Goal: Information Seeking & Learning: Learn about a topic

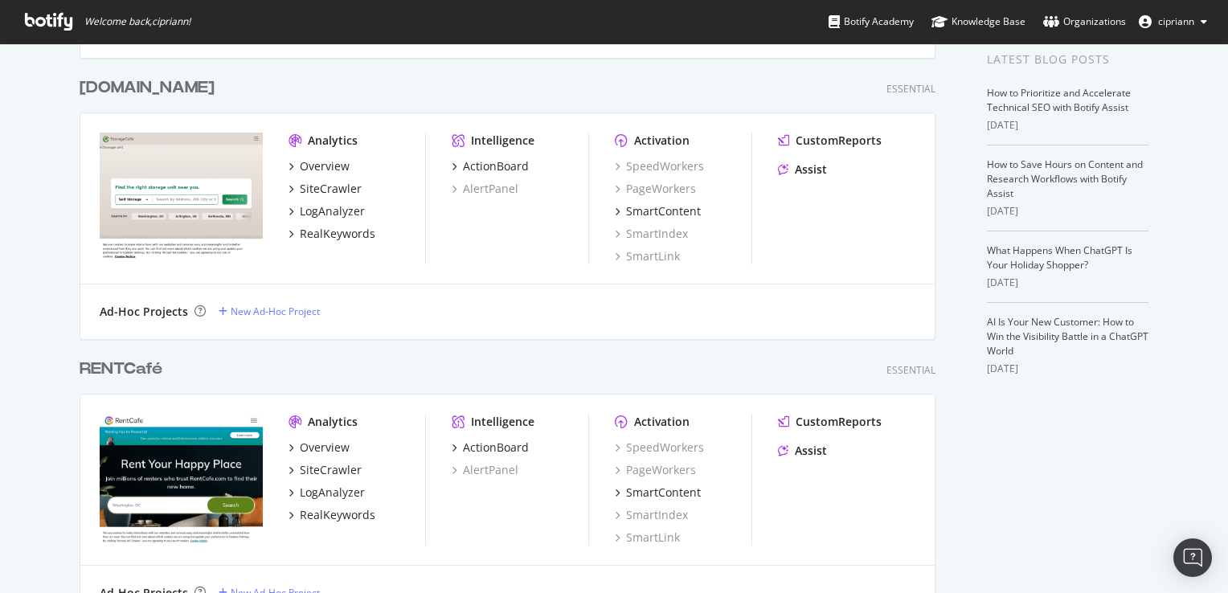
scroll to position [402, 0]
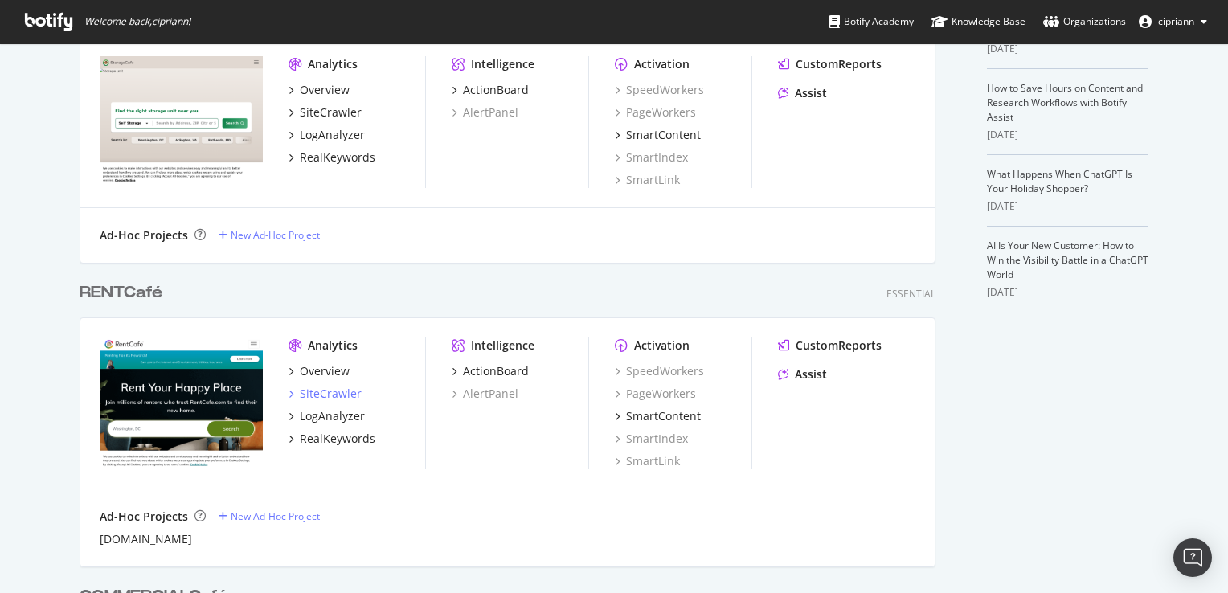
click at [322, 391] on div "SiteCrawler" at bounding box center [331, 394] width 62 height 16
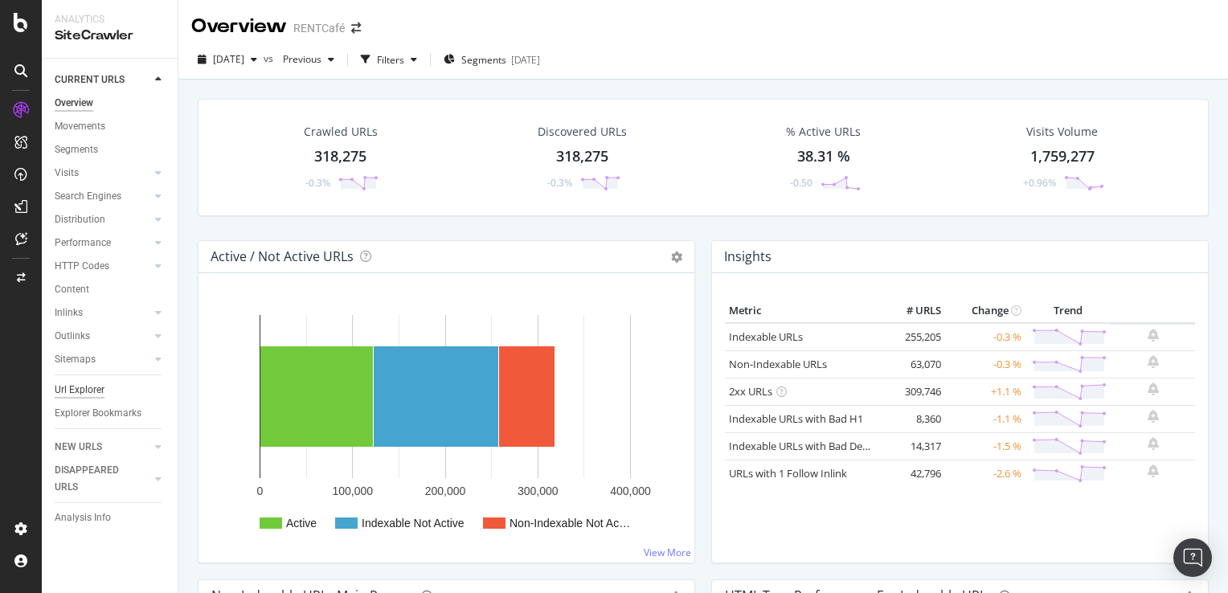
click at [73, 391] on div "Url Explorer" at bounding box center [80, 390] width 50 height 17
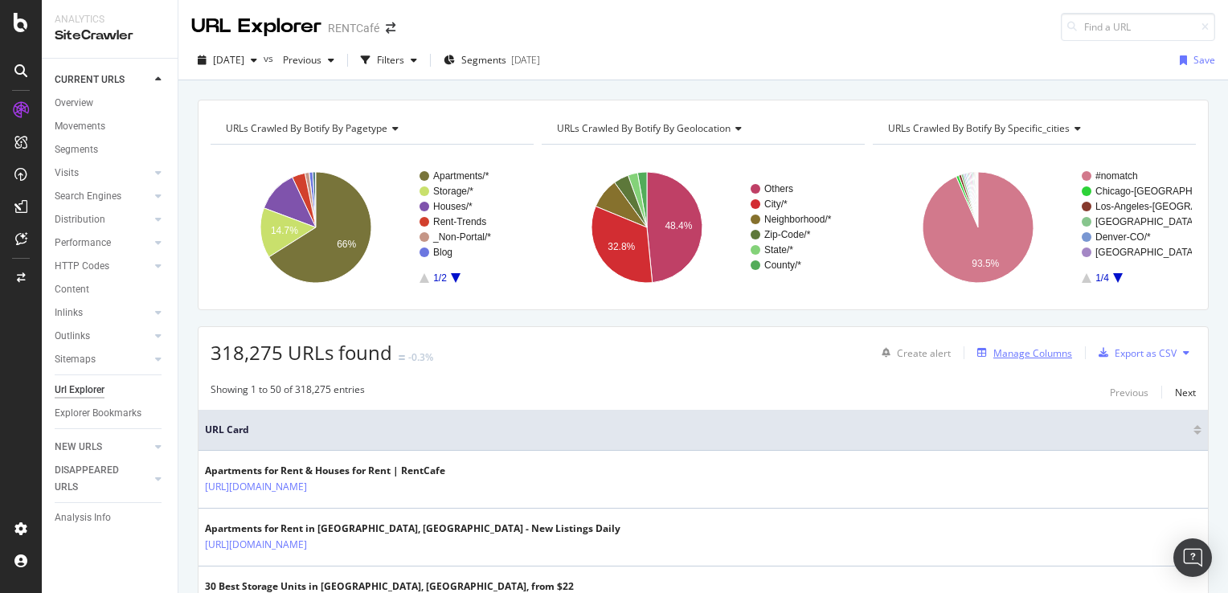
click at [1021, 350] on div "Manage Columns" at bounding box center [1032, 353] width 79 height 14
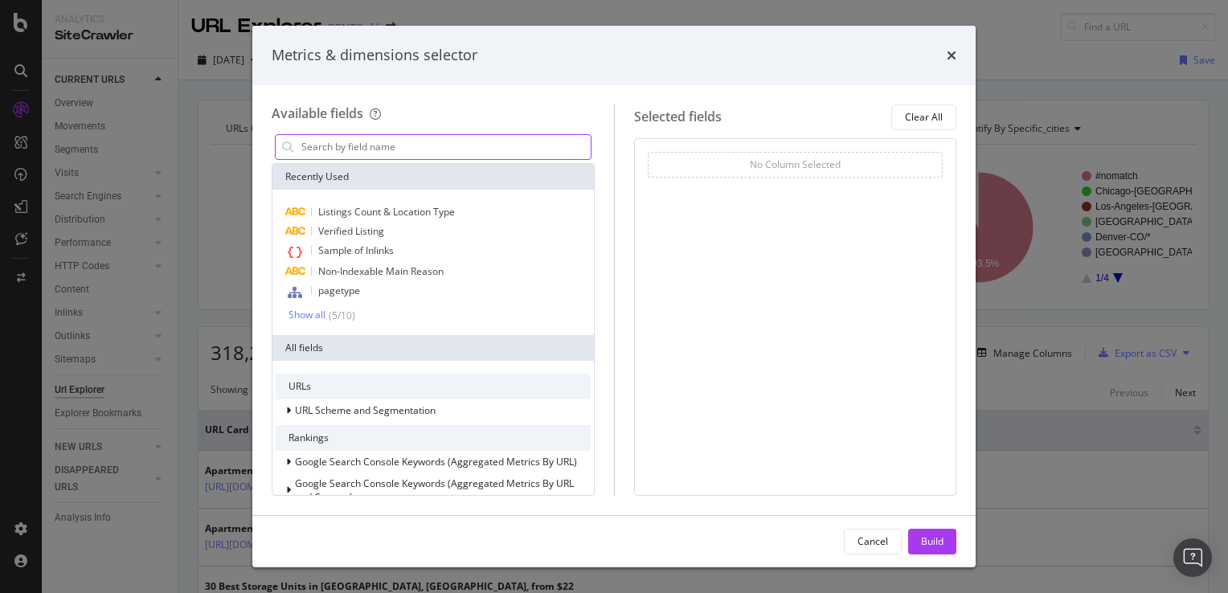
click at [346, 152] on input "modal" at bounding box center [445, 147] width 291 height 24
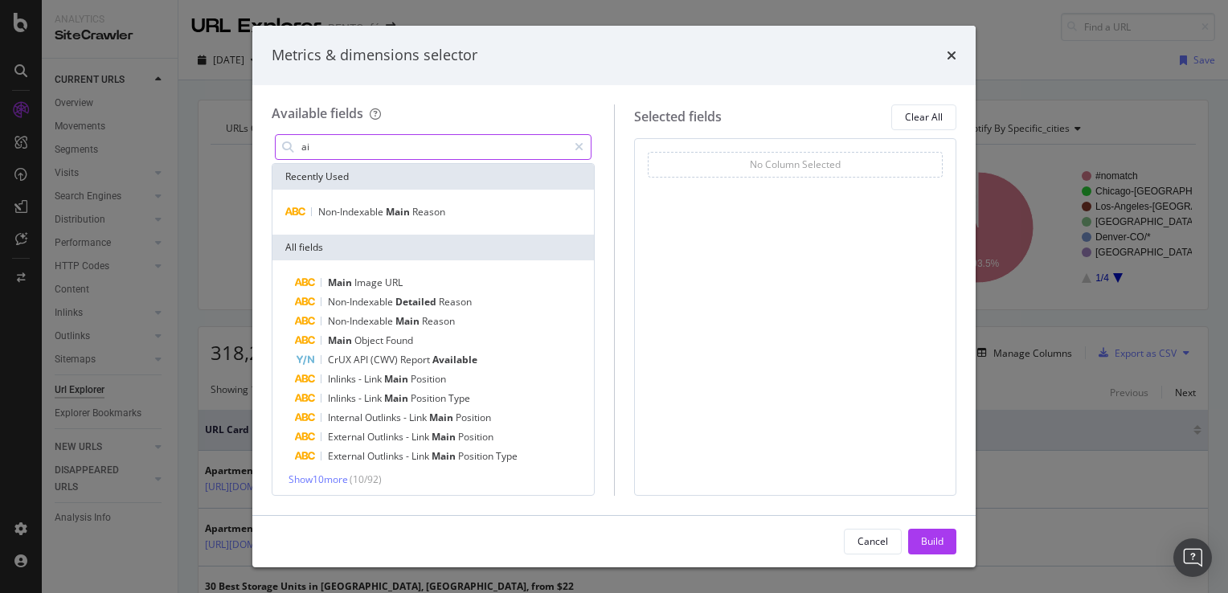
type input "a"
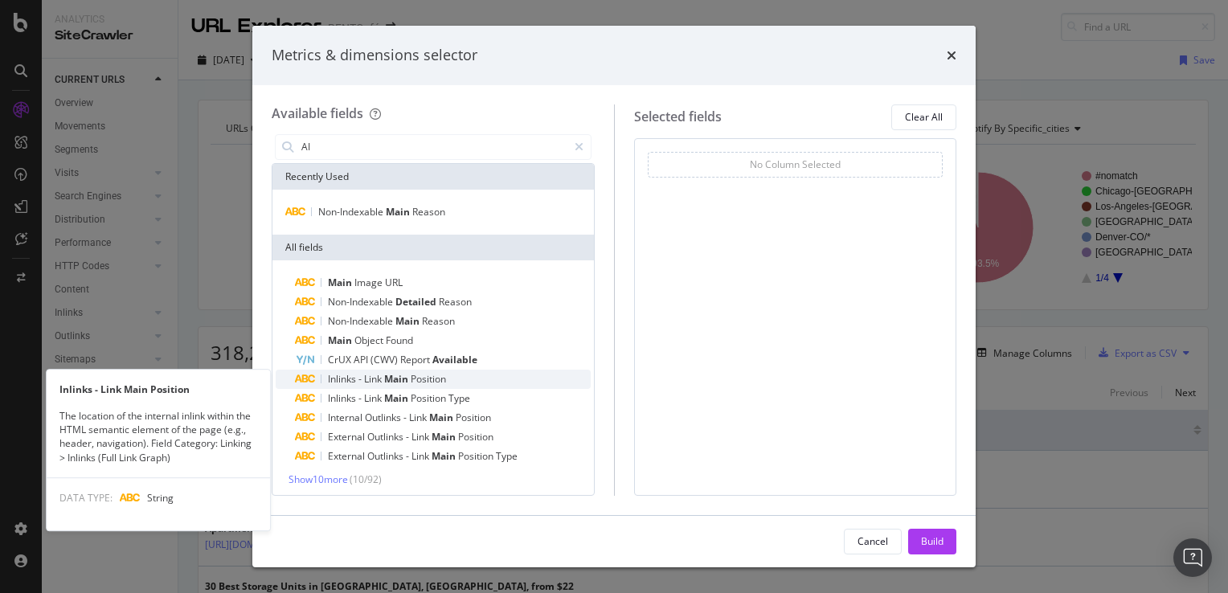
scroll to position [2, 0]
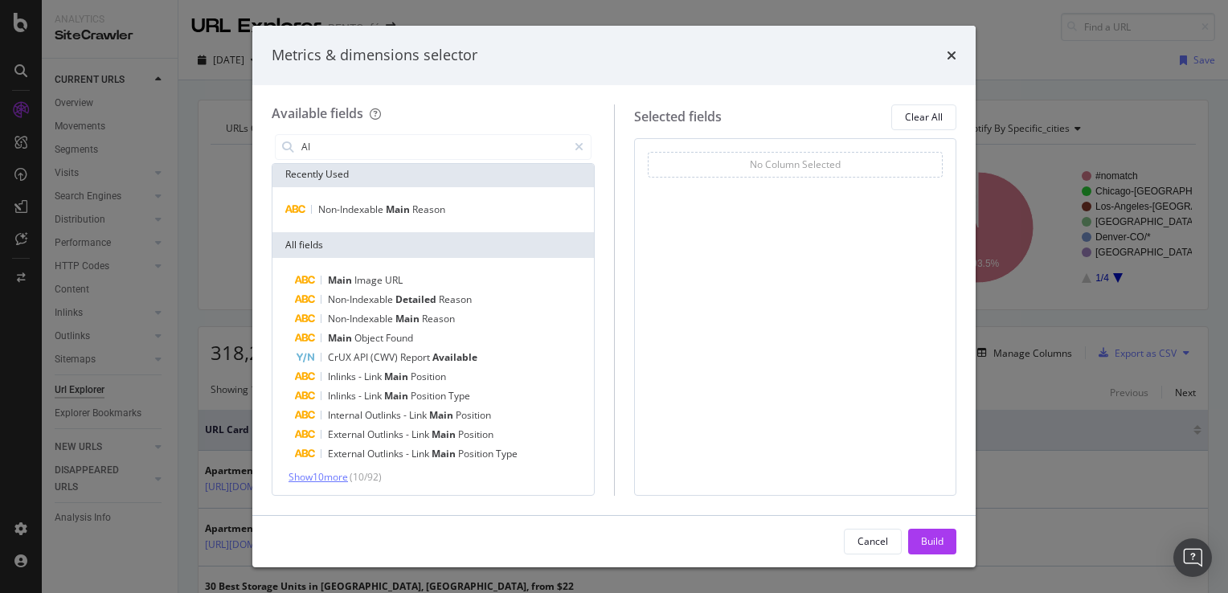
click at [341, 480] on span "Show 10 more" at bounding box center [318, 477] width 59 height 14
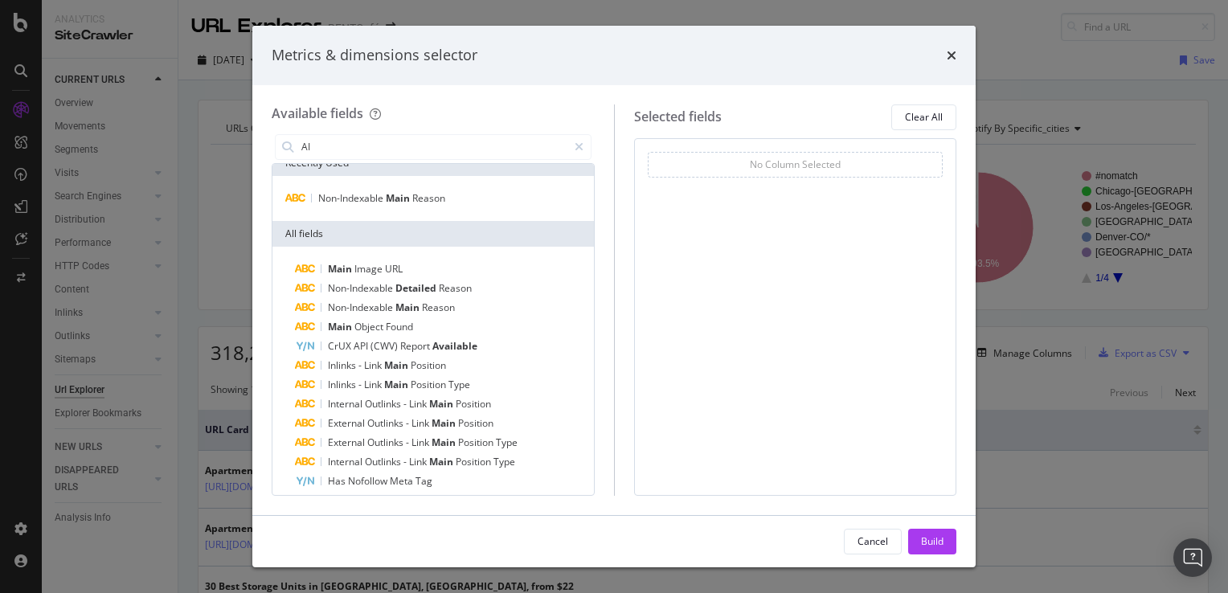
scroll to position [0, 0]
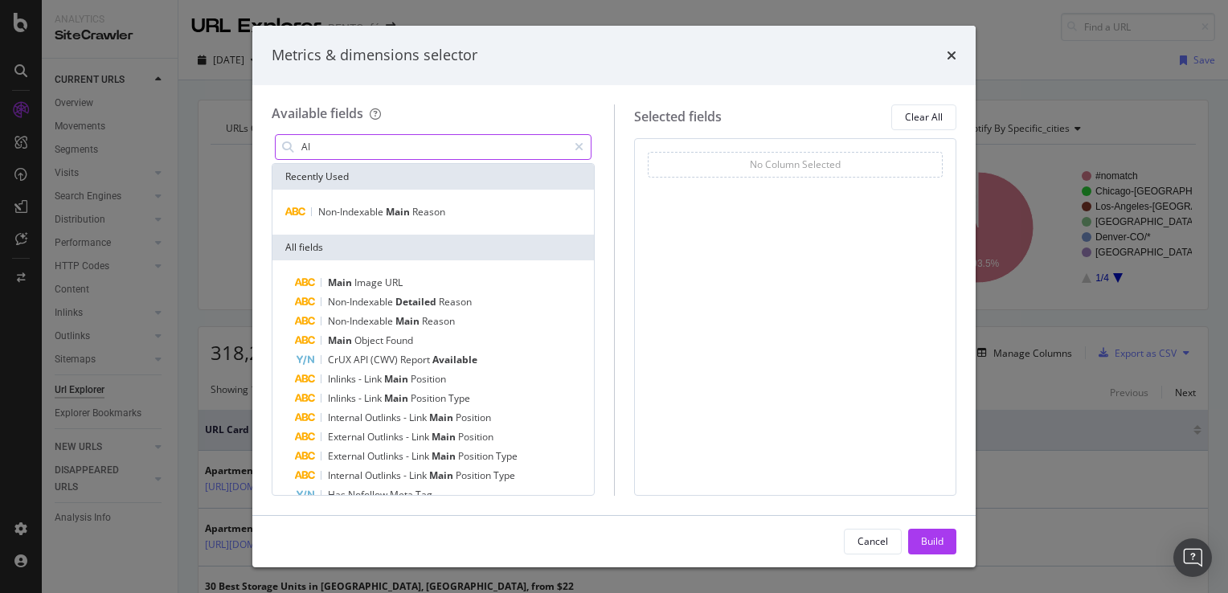
click at [339, 150] on input "AI" at bounding box center [434, 147] width 268 height 24
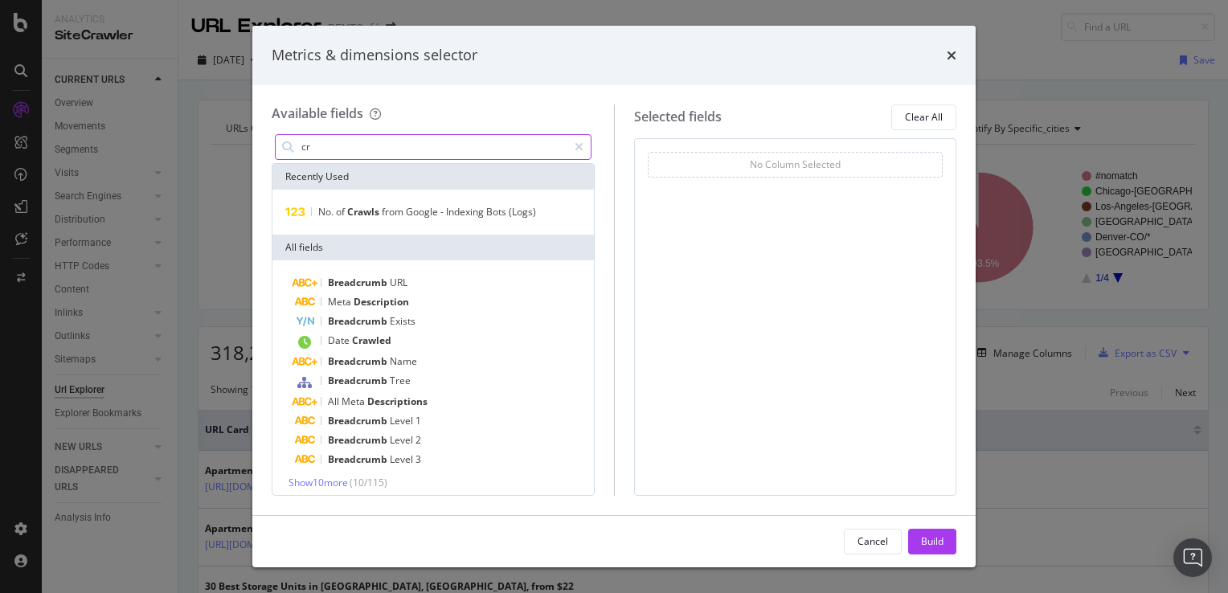
scroll to position [6, 0]
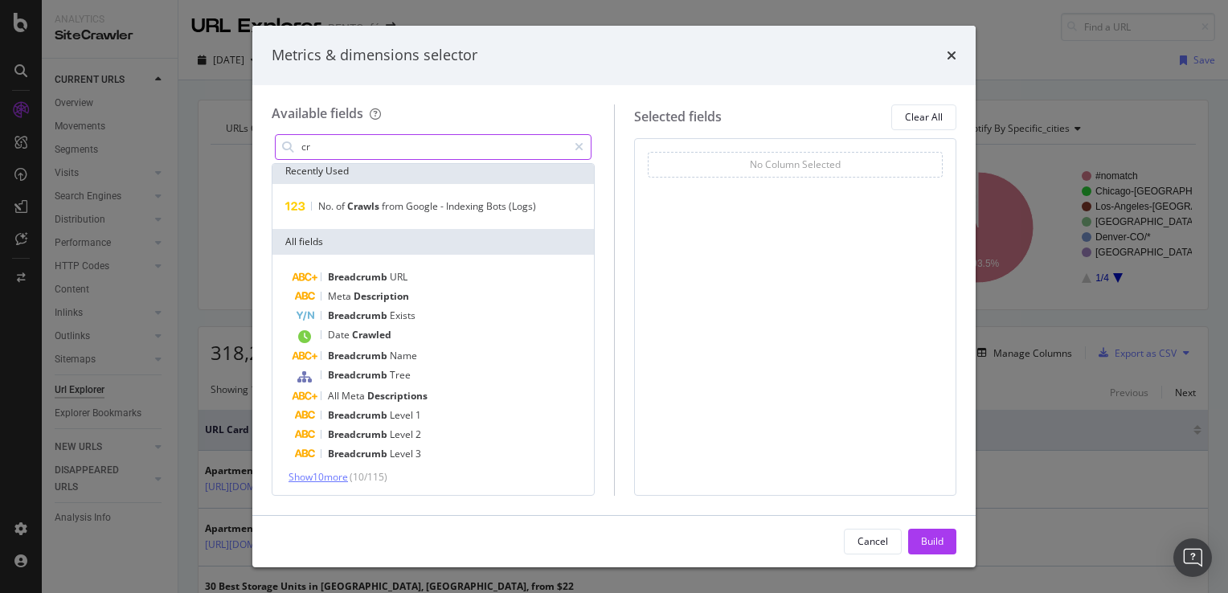
type input "cr"
click at [328, 477] on span "Show 10 more" at bounding box center [318, 477] width 59 height 14
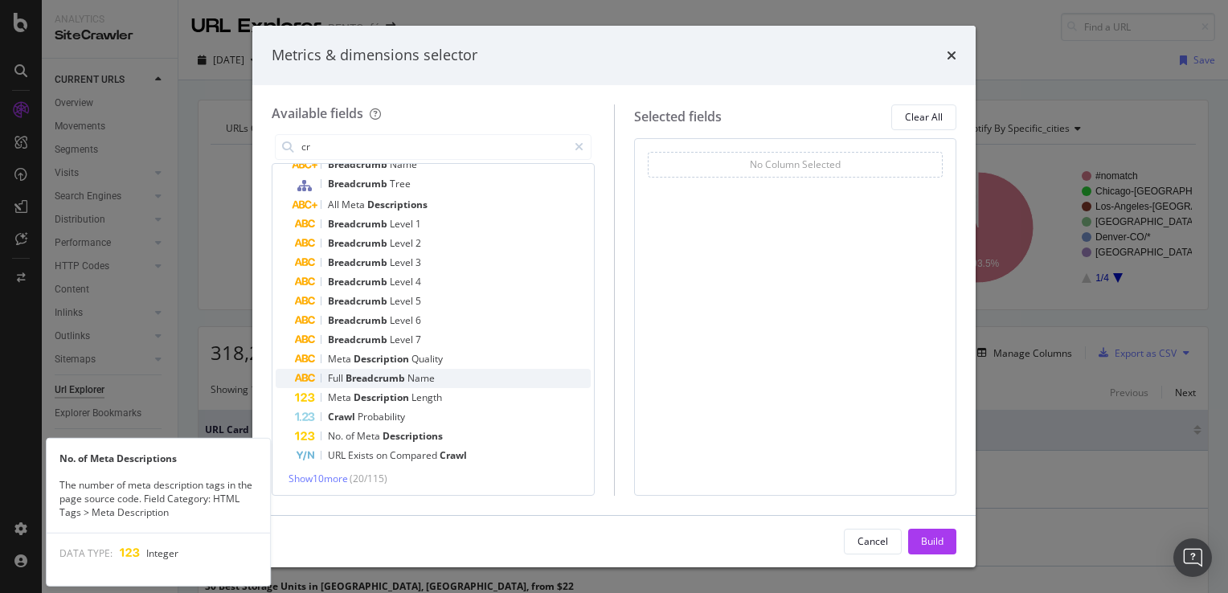
scroll to position [199, 0]
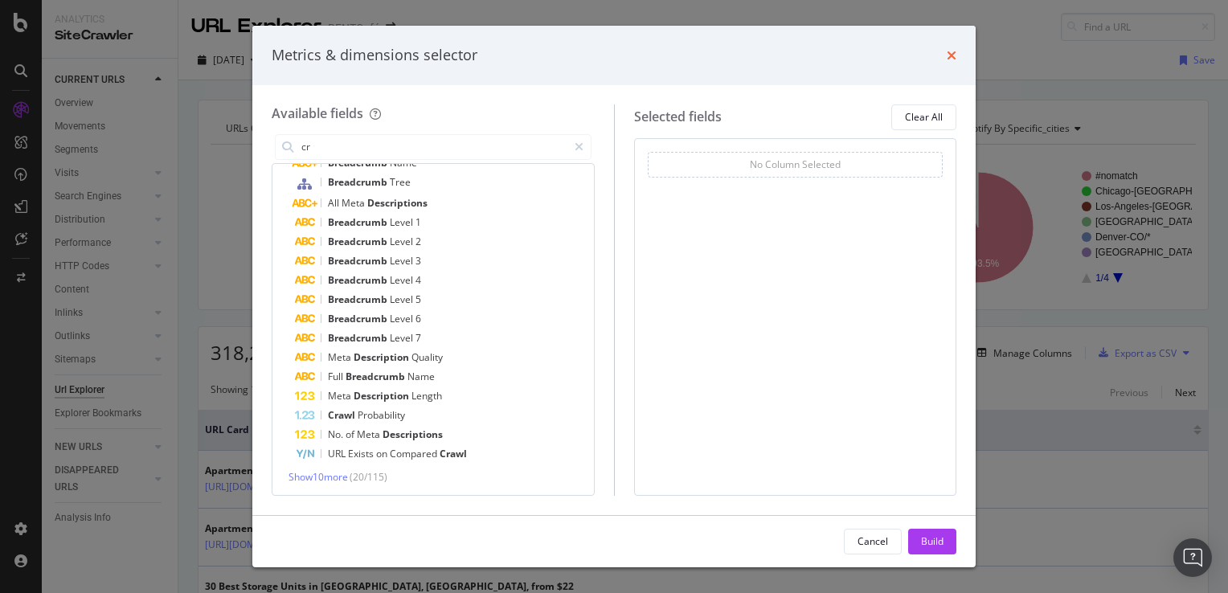
click at [948, 55] on icon "times" at bounding box center [952, 55] width 10 height 13
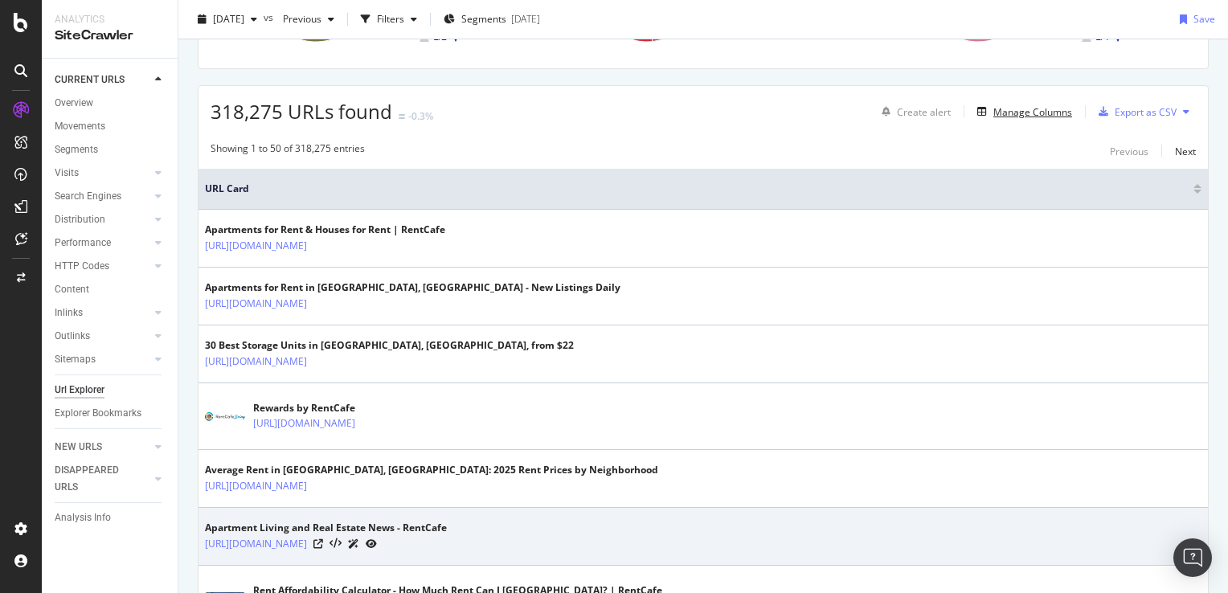
scroll to position [0, 0]
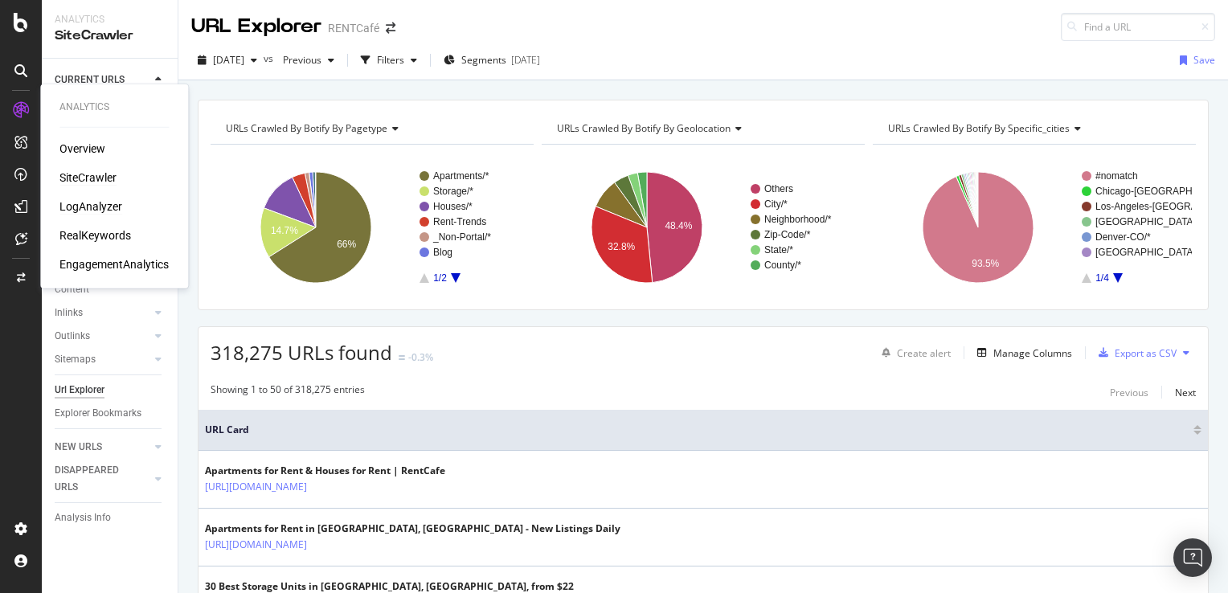
click at [85, 209] on div "LogAnalyzer" at bounding box center [90, 207] width 63 height 16
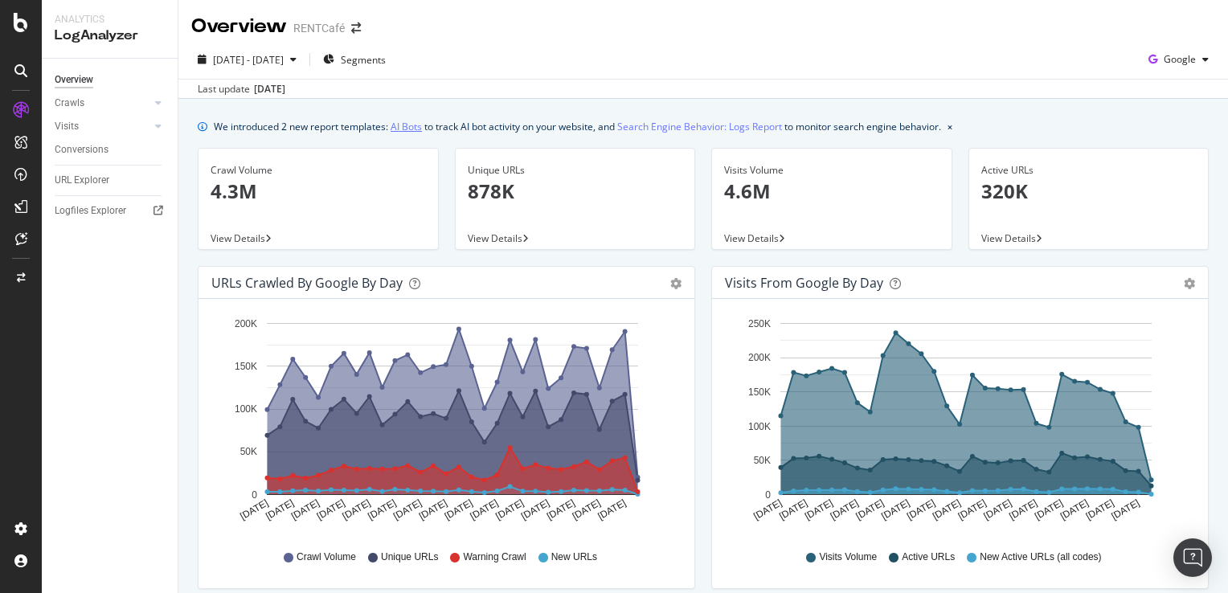
click at [415, 129] on link "AI Bots" at bounding box center [406, 126] width 31 height 17
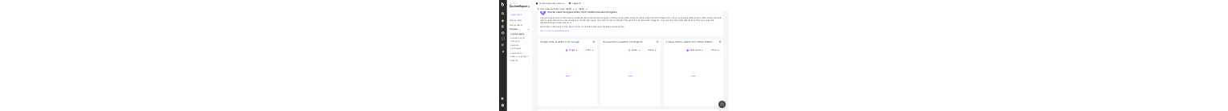
scroll to position [402, 0]
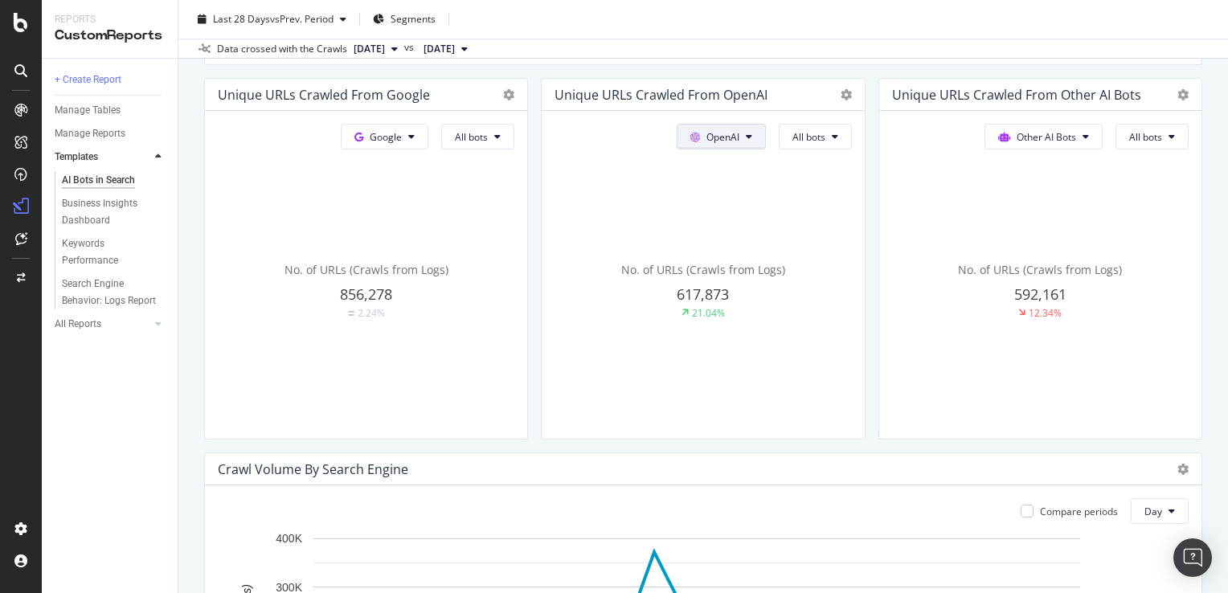
click at [724, 140] on span "OpenAI" at bounding box center [723, 137] width 33 height 14
click at [804, 145] on button "All bots" at bounding box center [815, 137] width 73 height 26
drag, startPoint x: 656, startPoint y: 110, endPoint x: 743, endPoint y: 137, distance: 90.8
click at [743, 137] on div "OpenAI All bots No. of URLs (Crawls from Logs) 617,873 21.04%" at bounding box center [703, 275] width 322 height 328
copy div "OpenAI"
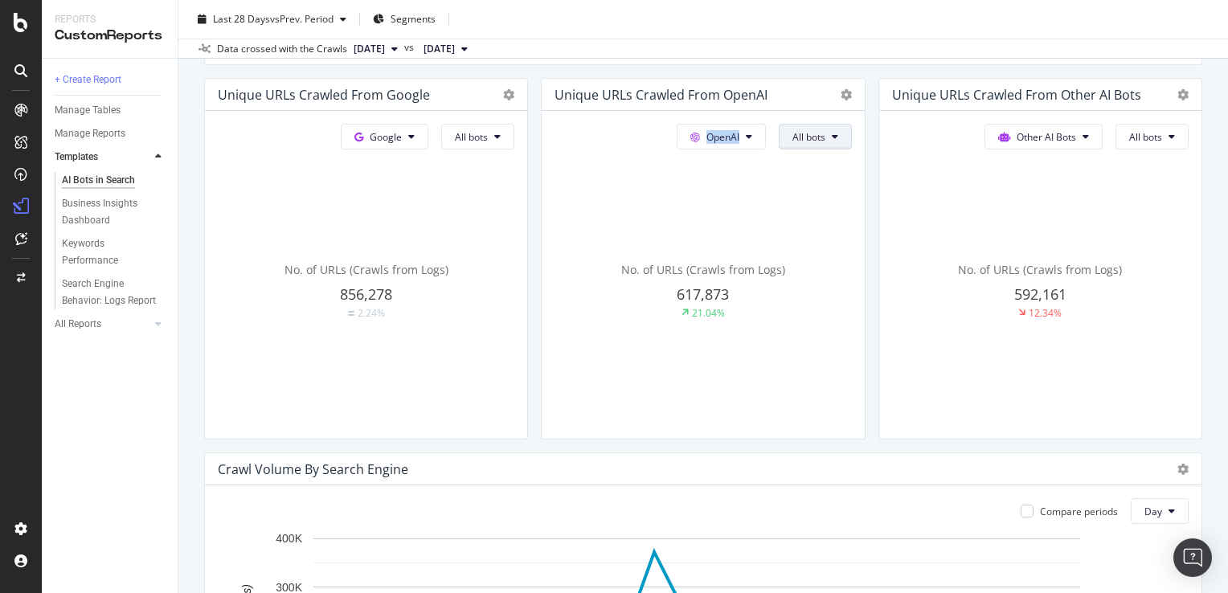
click at [817, 139] on button "All bots" at bounding box center [815, 137] width 73 height 26
click at [841, 93] on icon at bounding box center [846, 94] width 11 height 11
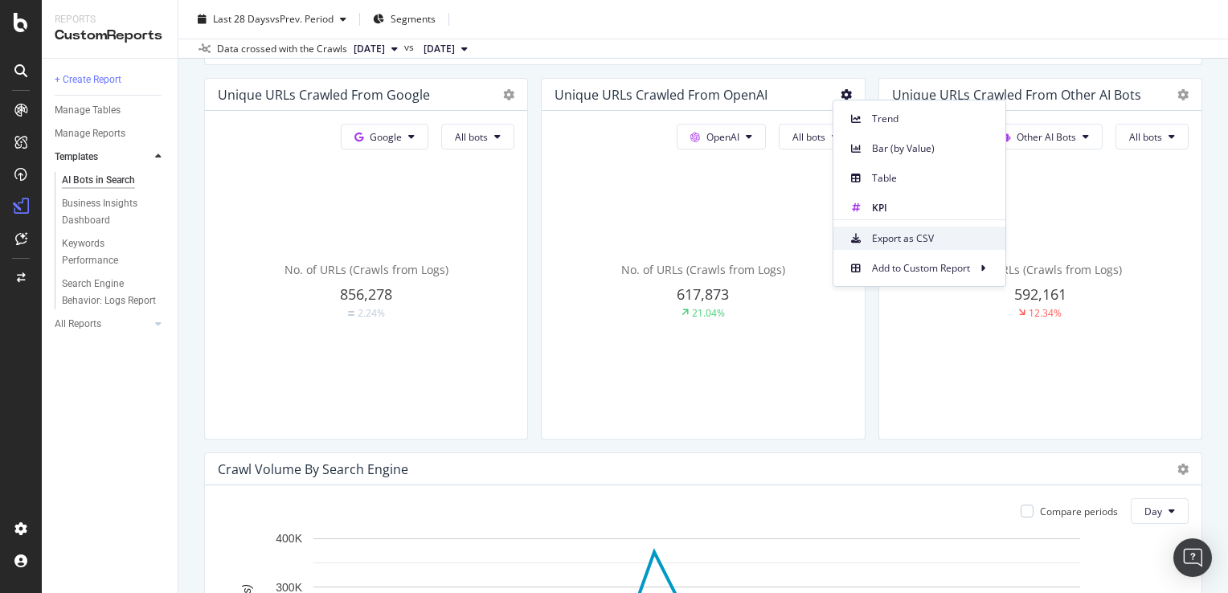
click at [914, 241] on span "Export as CSV" at bounding box center [932, 238] width 121 height 14
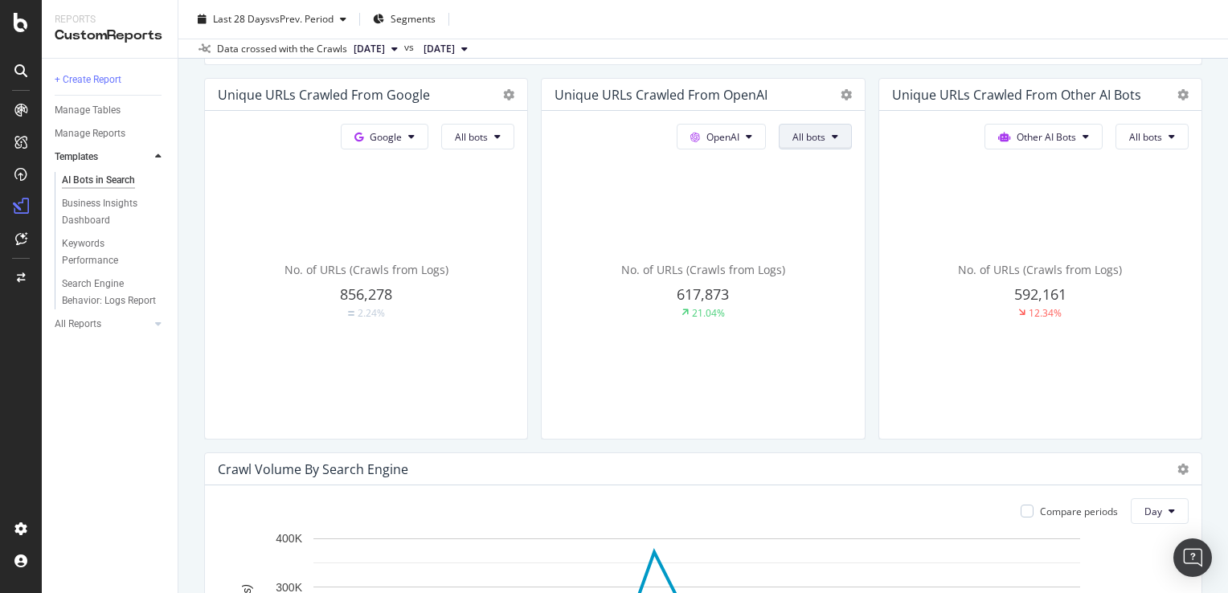
click at [802, 131] on span "All bots" at bounding box center [809, 137] width 33 height 14
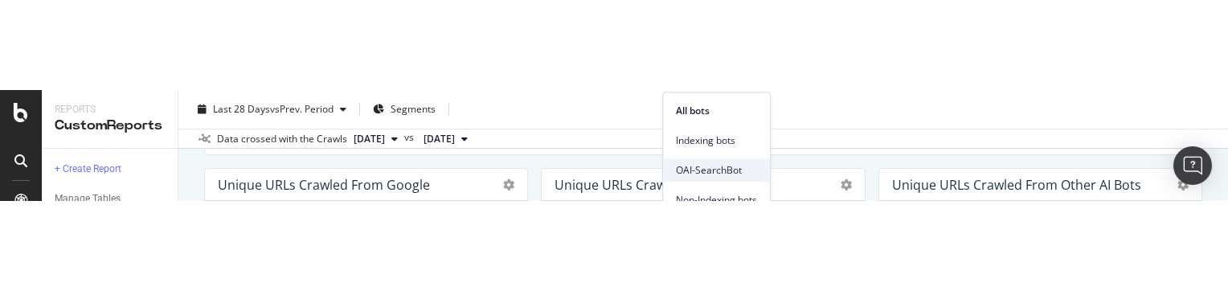
scroll to position [482, 0]
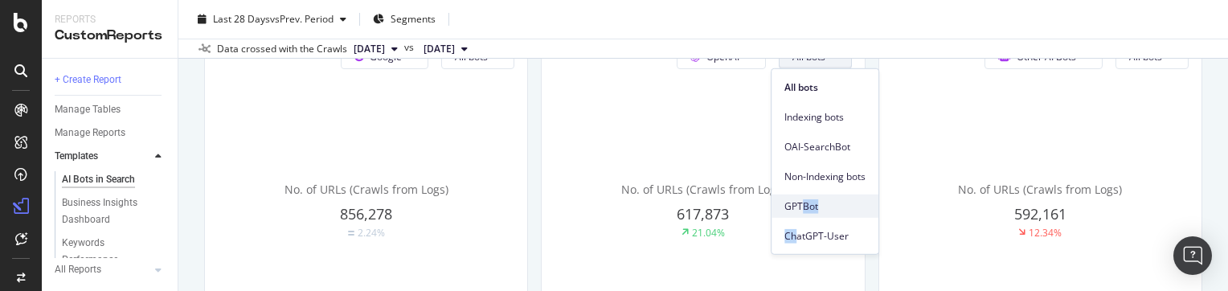
drag, startPoint x: 796, startPoint y: 230, endPoint x: 802, endPoint y: 210, distance: 21.1
click at [802, 210] on div "All bots Indexing bots OAI-SearchBot Non-Indexing bots GPTBot ChatGPT-User" at bounding box center [825, 158] width 107 height 178
click at [797, 205] on span "GPTBot" at bounding box center [825, 206] width 81 height 14
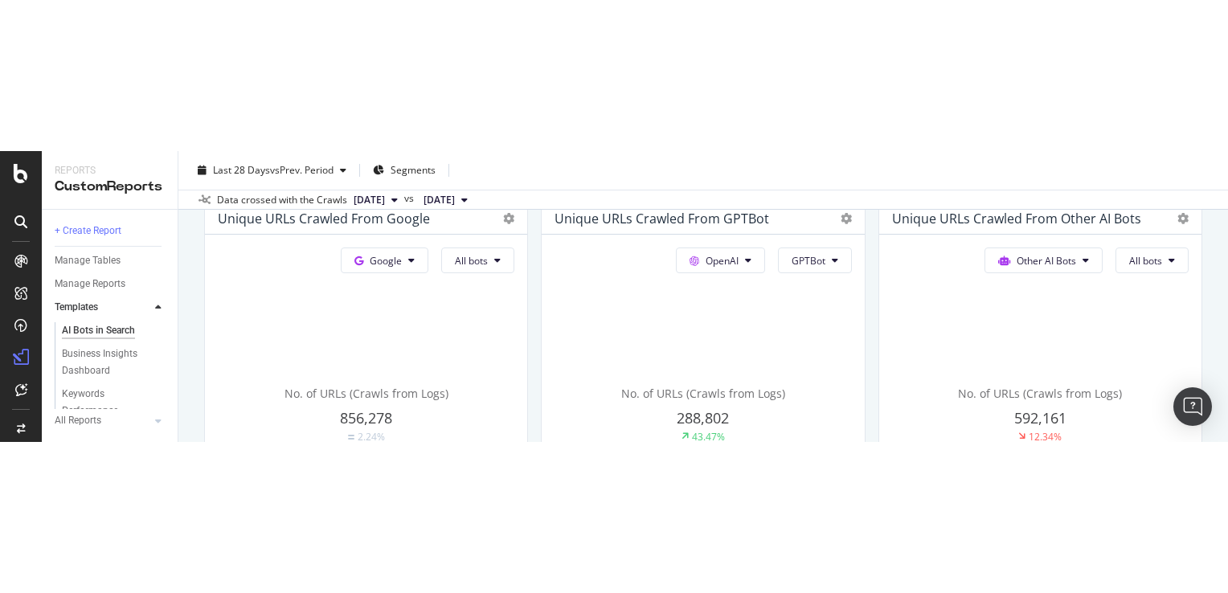
scroll to position [402, 0]
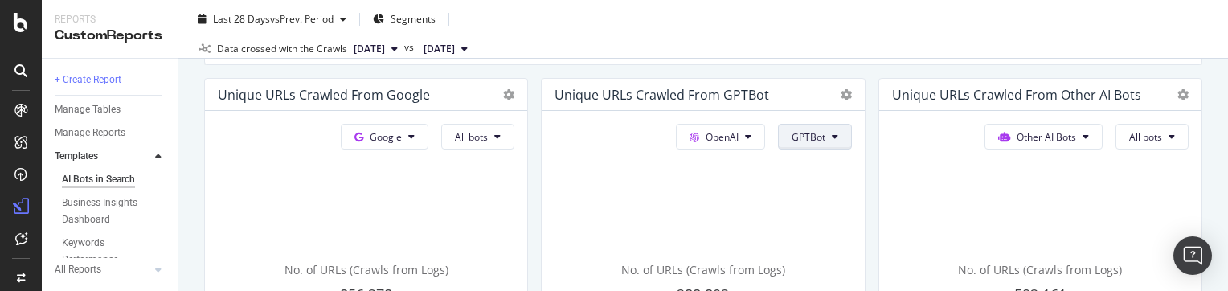
click at [800, 137] on span "GPTBot" at bounding box center [809, 137] width 34 height 14
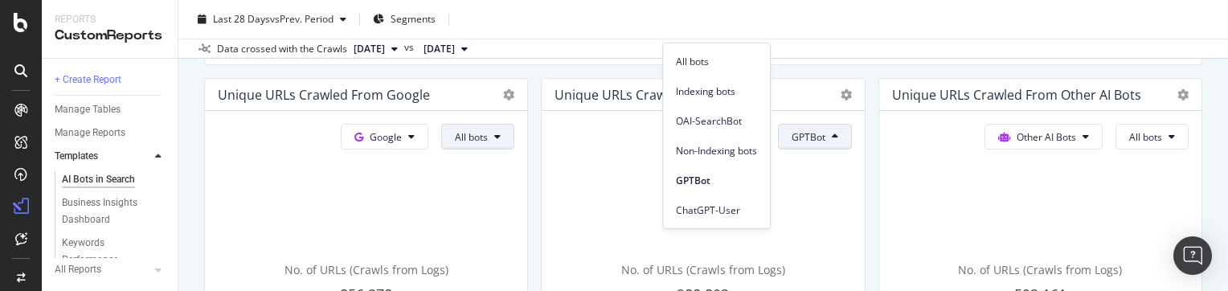
click at [483, 138] on span "All bots" at bounding box center [471, 137] width 33 height 14
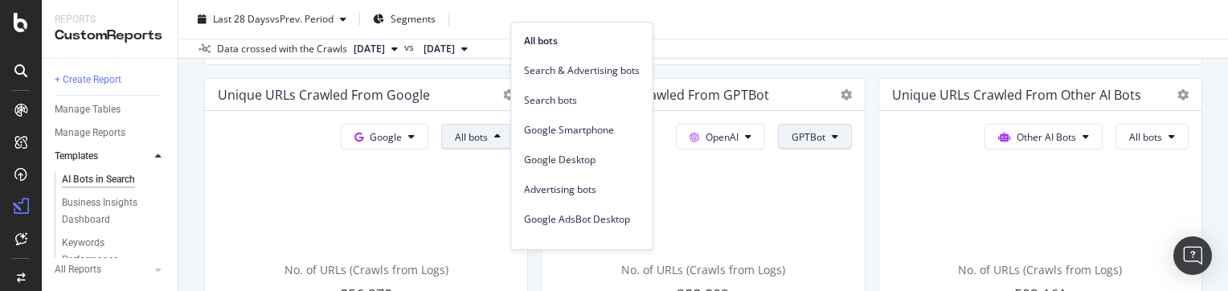
click at [842, 136] on button "GPTBot" at bounding box center [815, 137] width 74 height 26
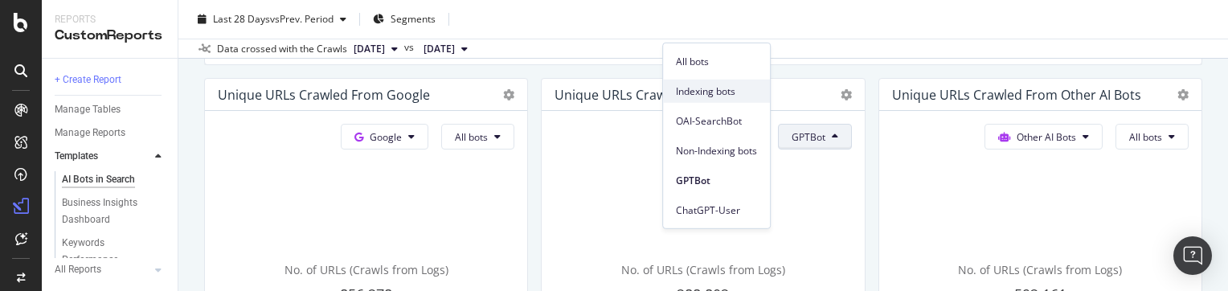
click at [732, 88] on span "Indexing bots" at bounding box center [716, 91] width 81 height 14
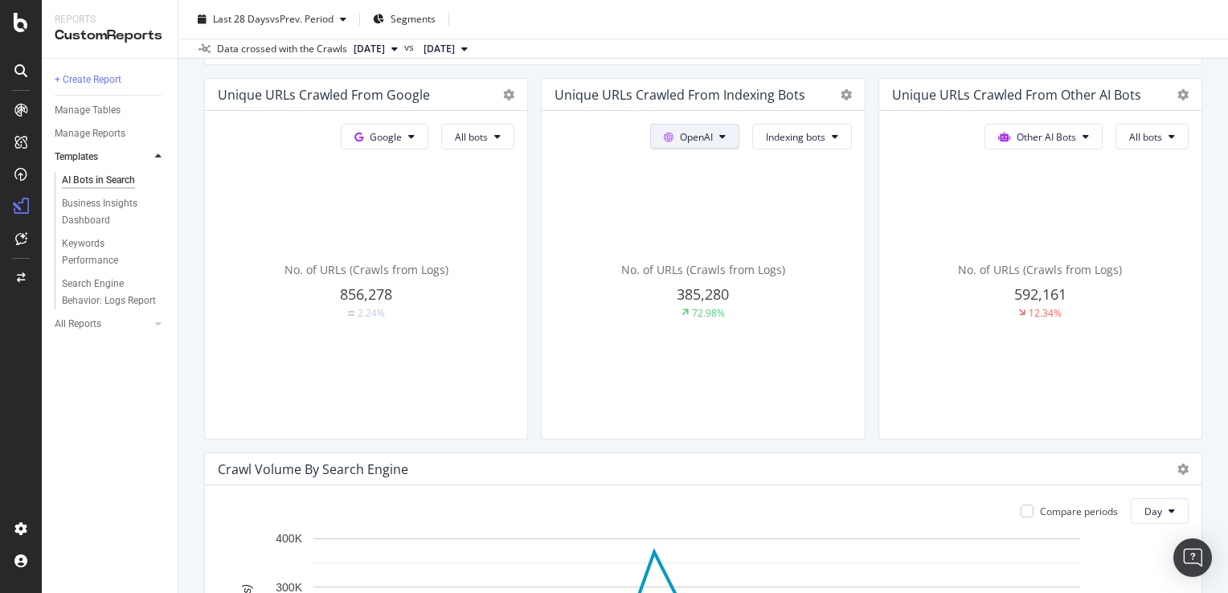
click at [697, 137] on span "OpenAI" at bounding box center [696, 137] width 33 height 14
click at [698, 229] on span "OpenAI" at bounding box center [710, 226] width 59 height 14
click at [374, 133] on span "Google" at bounding box center [386, 137] width 32 height 14
click at [412, 170] on span "Google" at bounding box center [407, 167] width 59 height 14
click at [466, 133] on span "All bots" at bounding box center [471, 137] width 33 height 14
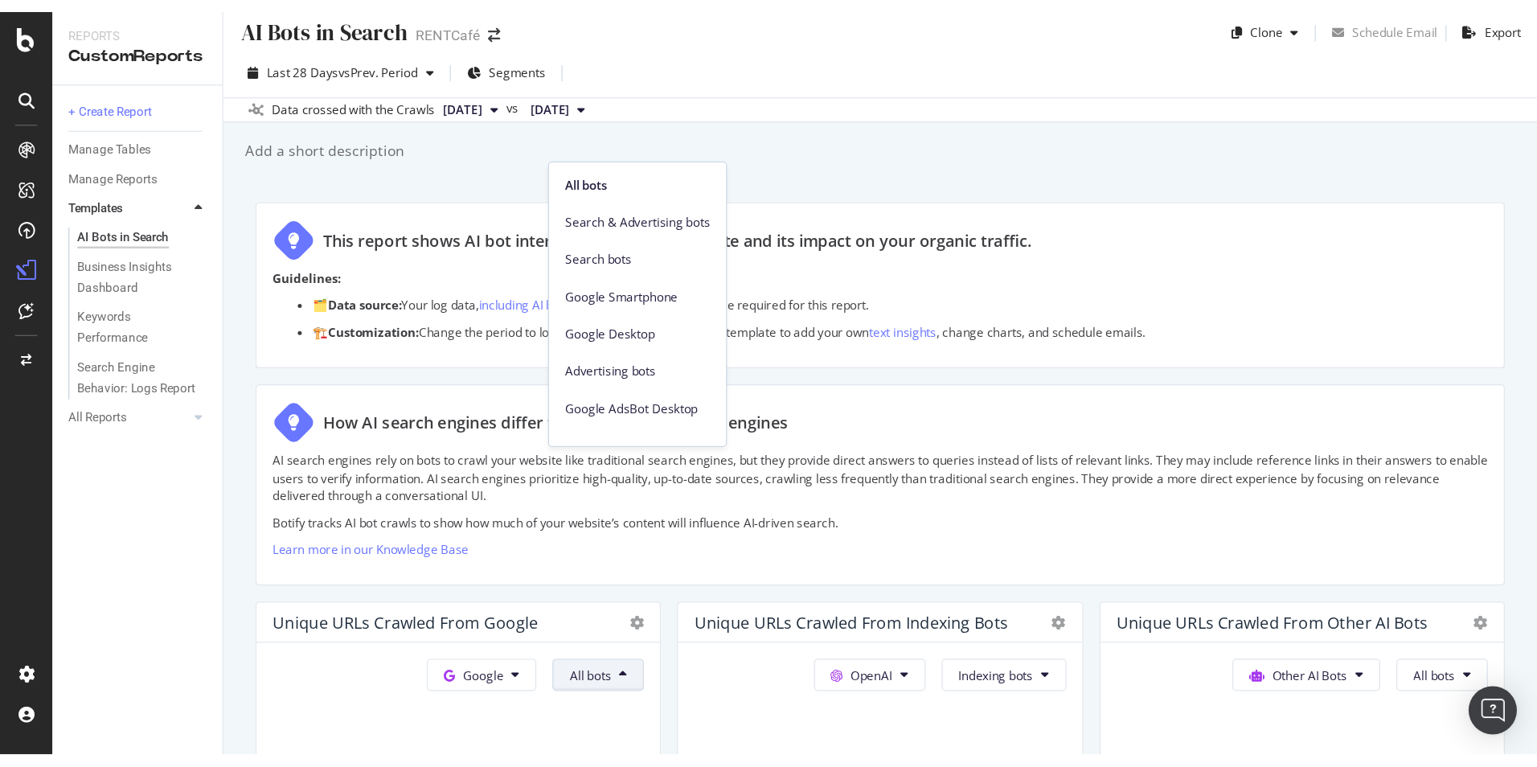
scroll to position [0, 0]
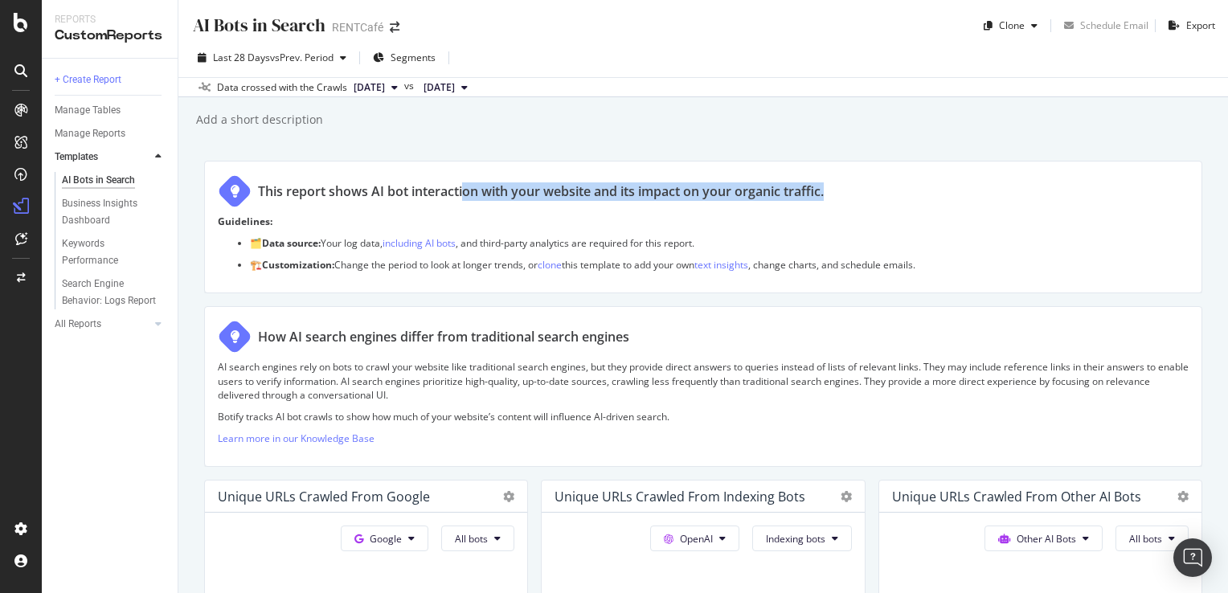
drag, startPoint x: 467, startPoint y: 191, endPoint x: 871, endPoint y: 190, distance: 404.3
click at [871, 190] on div "This report shows AI bot interaction with your website and its impact on your o…" at bounding box center [703, 191] width 971 height 34
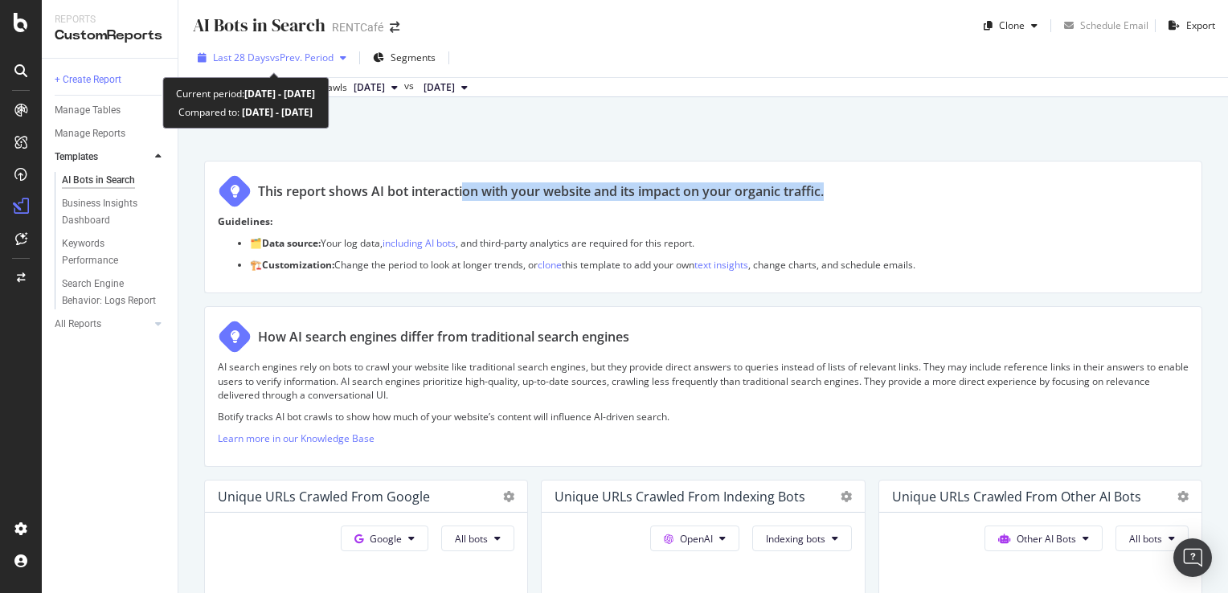
click at [248, 56] on span "Last 28 Days" at bounding box center [241, 58] width 57 height 14
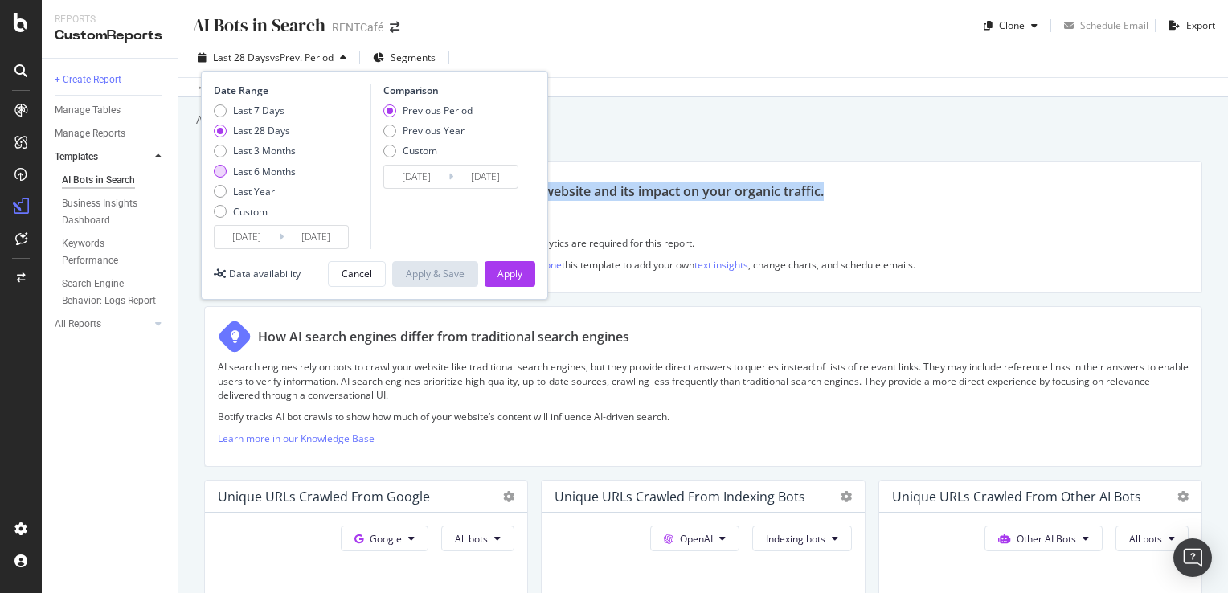
click at [254, 174] on div "Last 6 Months" at bounding box center [264, 172] width 63 height 14
type input "2025/03/23"
type input "2024/09/19"
type input "2025/03/22"
click at [507, 264] on div "Apply" at bounding box center [510, 274] width 25 height 24
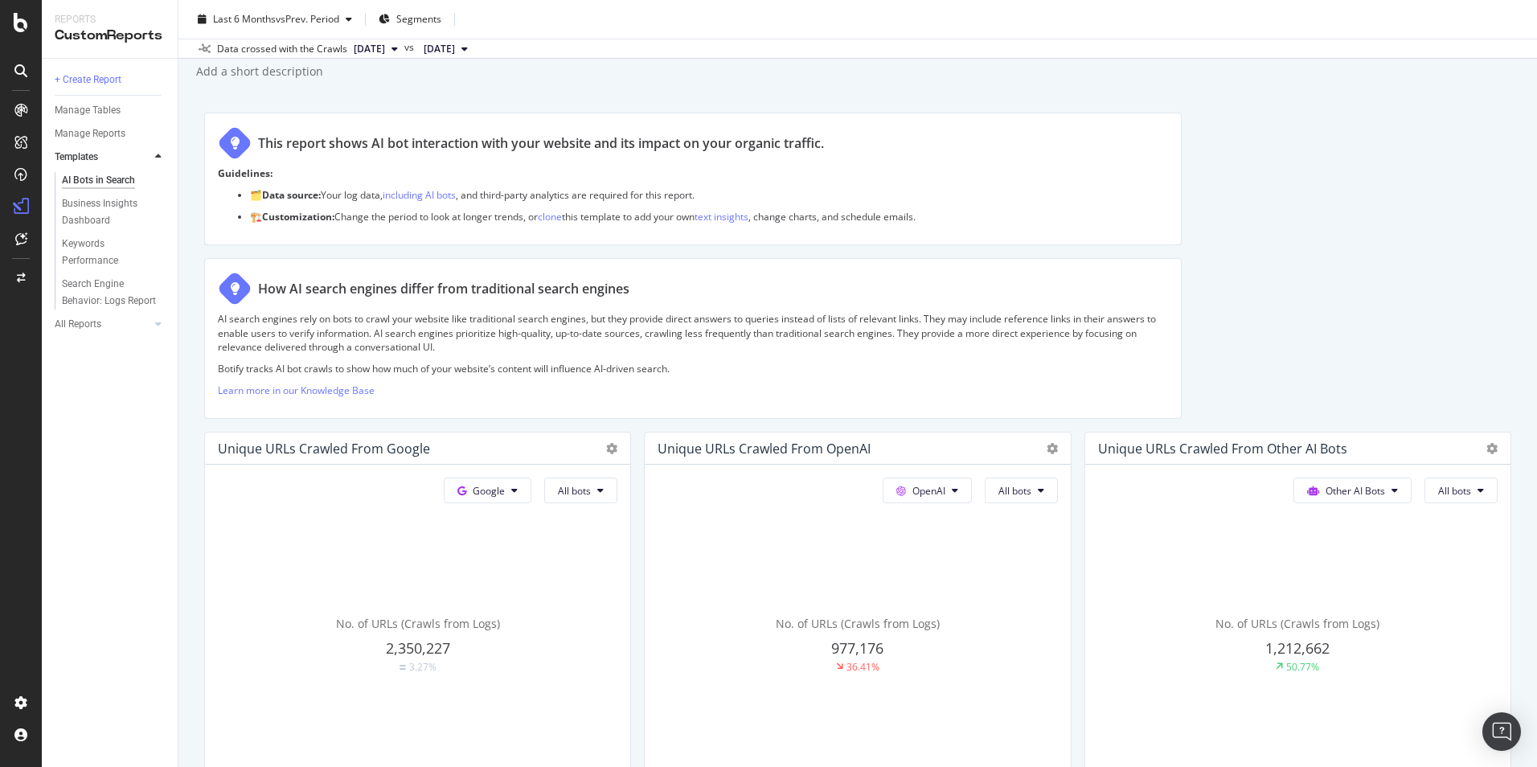
scroll to position [80, 0]
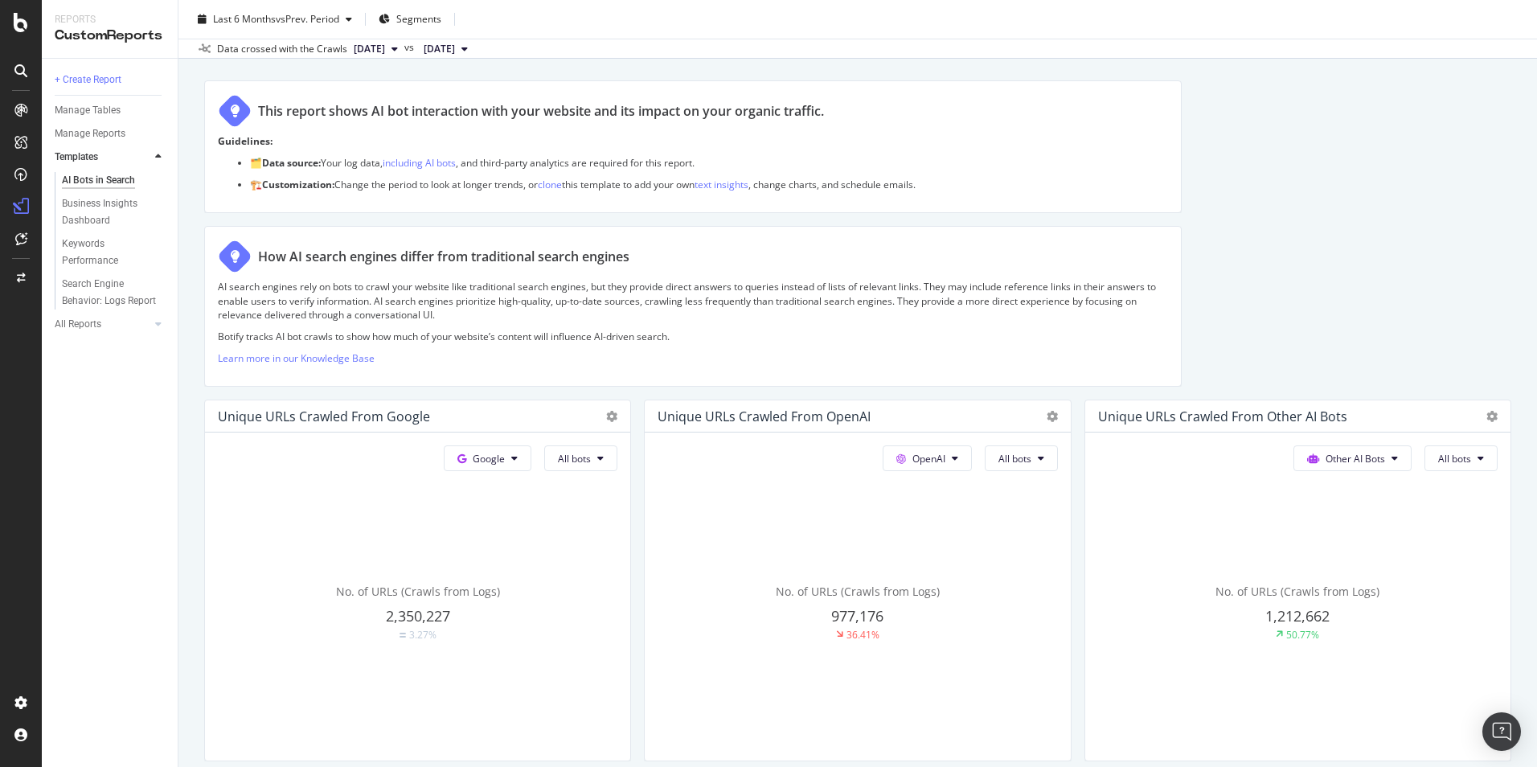
click at [861, 592] on div "No. of URLs (Crawls from Logs) 977,176 36.41%" at bounding box center [857, 612] width 399 height 270
click at [859, 592] on span "977,176" at bounding box center [857, 615] width 52 height 19
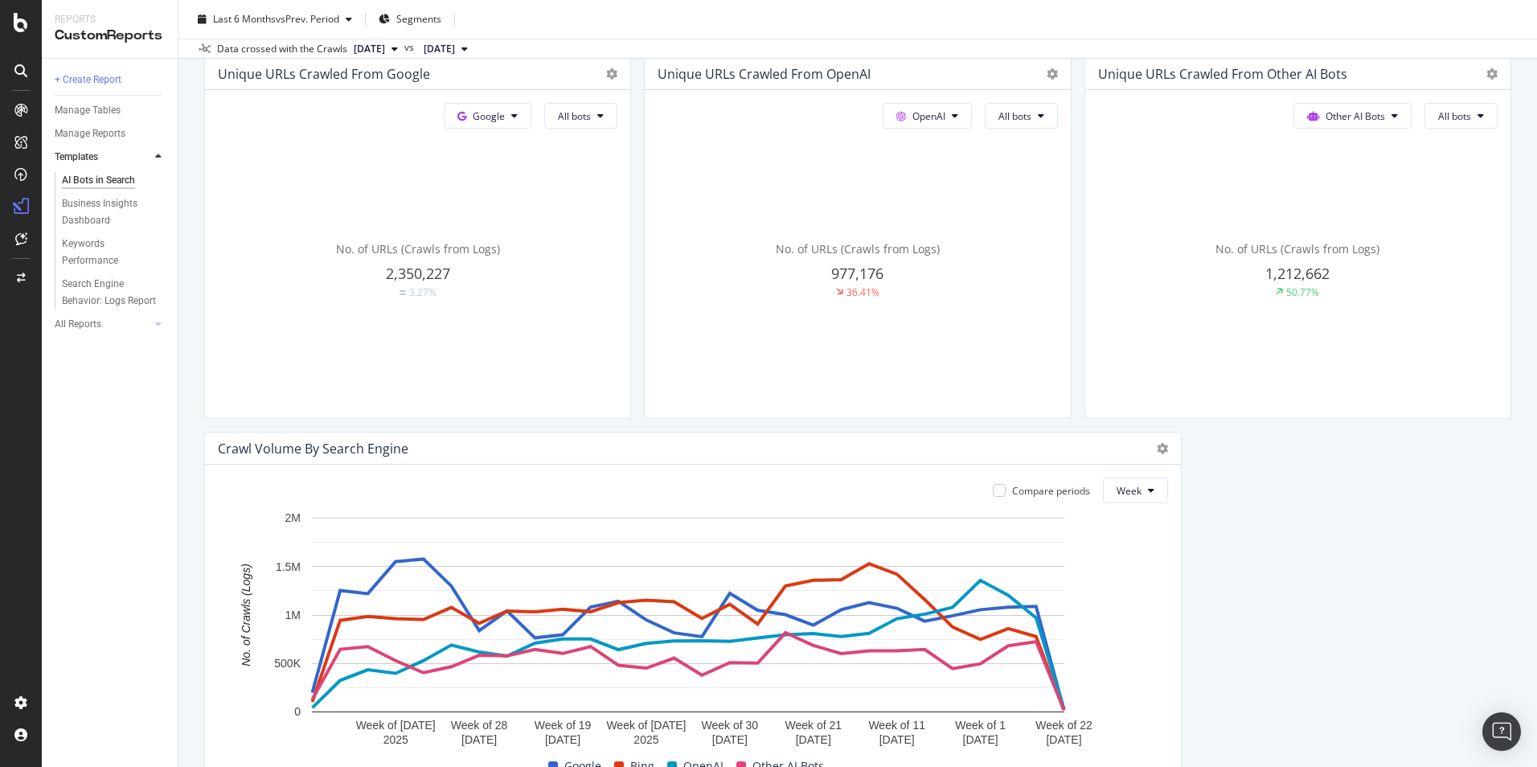
scroll to position [482, 0]
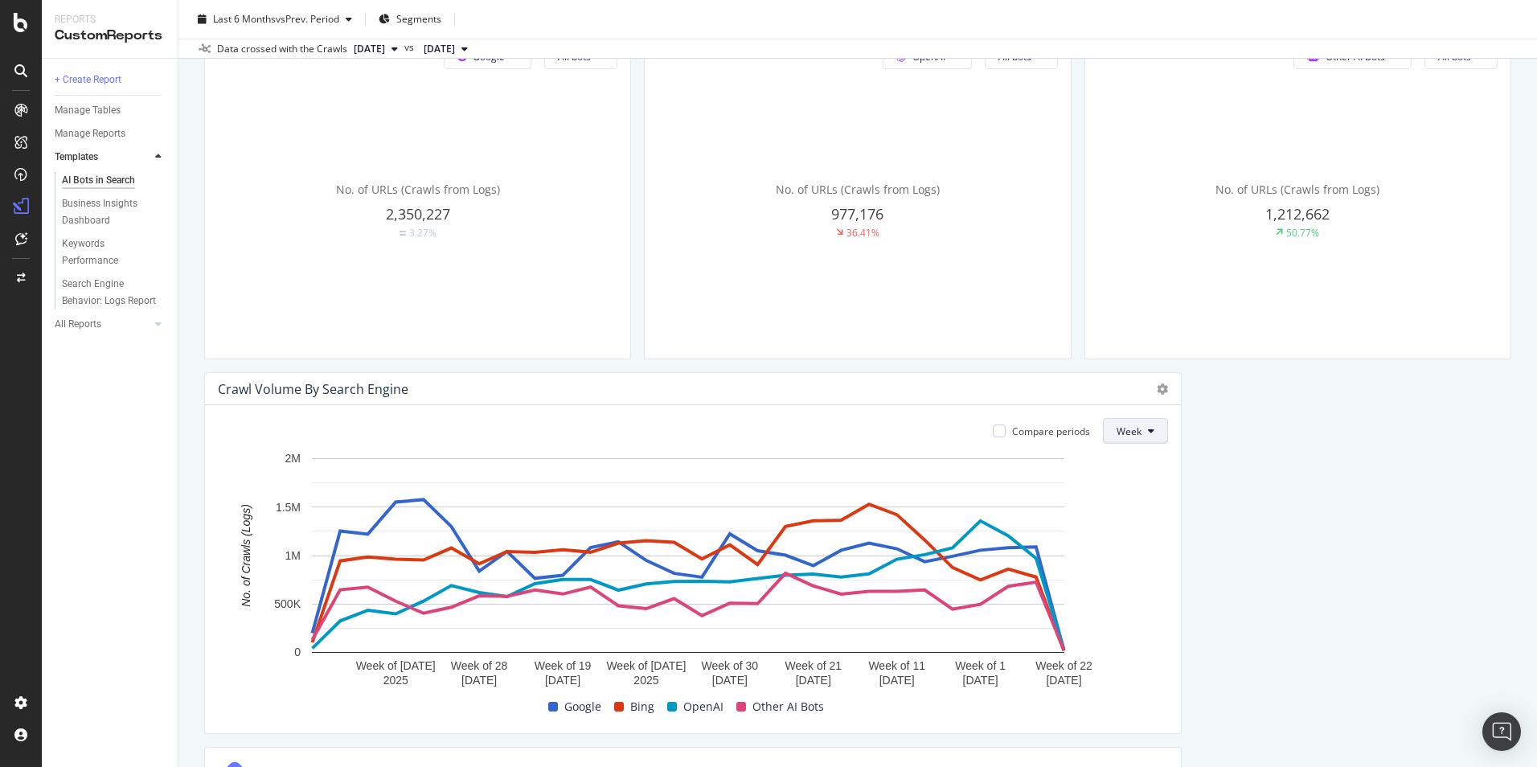
click at [1129, 434] on span "Week" at bounding box center [1128, 431] width 25 height 14
click at [1123, 526] on span "Month" at bounding box center [1122, 522] width 29 height 14
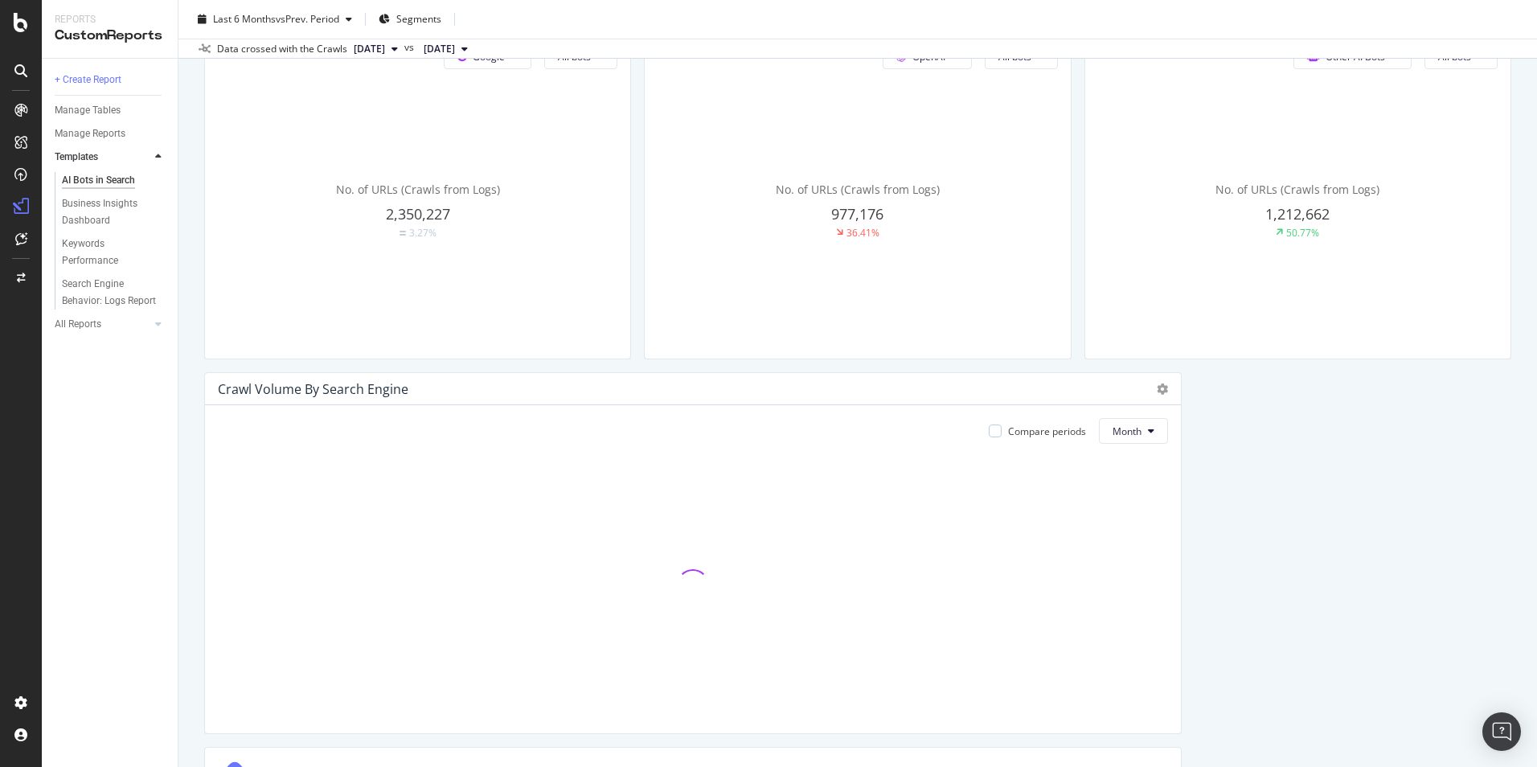
click at [385, 46] on span "2025 Sep. 17th" at bounding box center [369, 49] width 31 height 14
click at [590, 8] on div "Last 6 Months vs Prev. Period Segments" at bounding box center [857, 22] width 1358 height 32
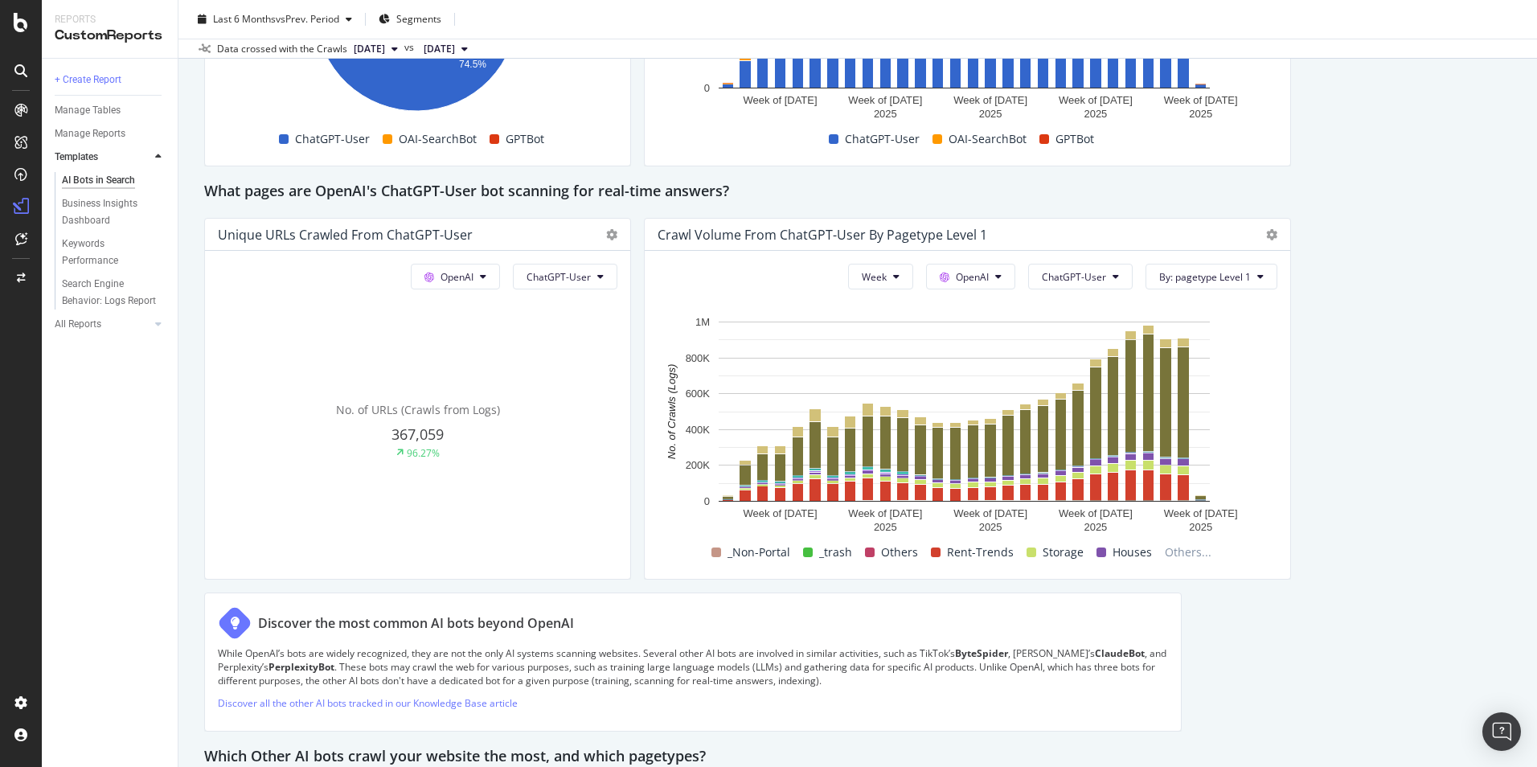
scroll to position [1688, 0]
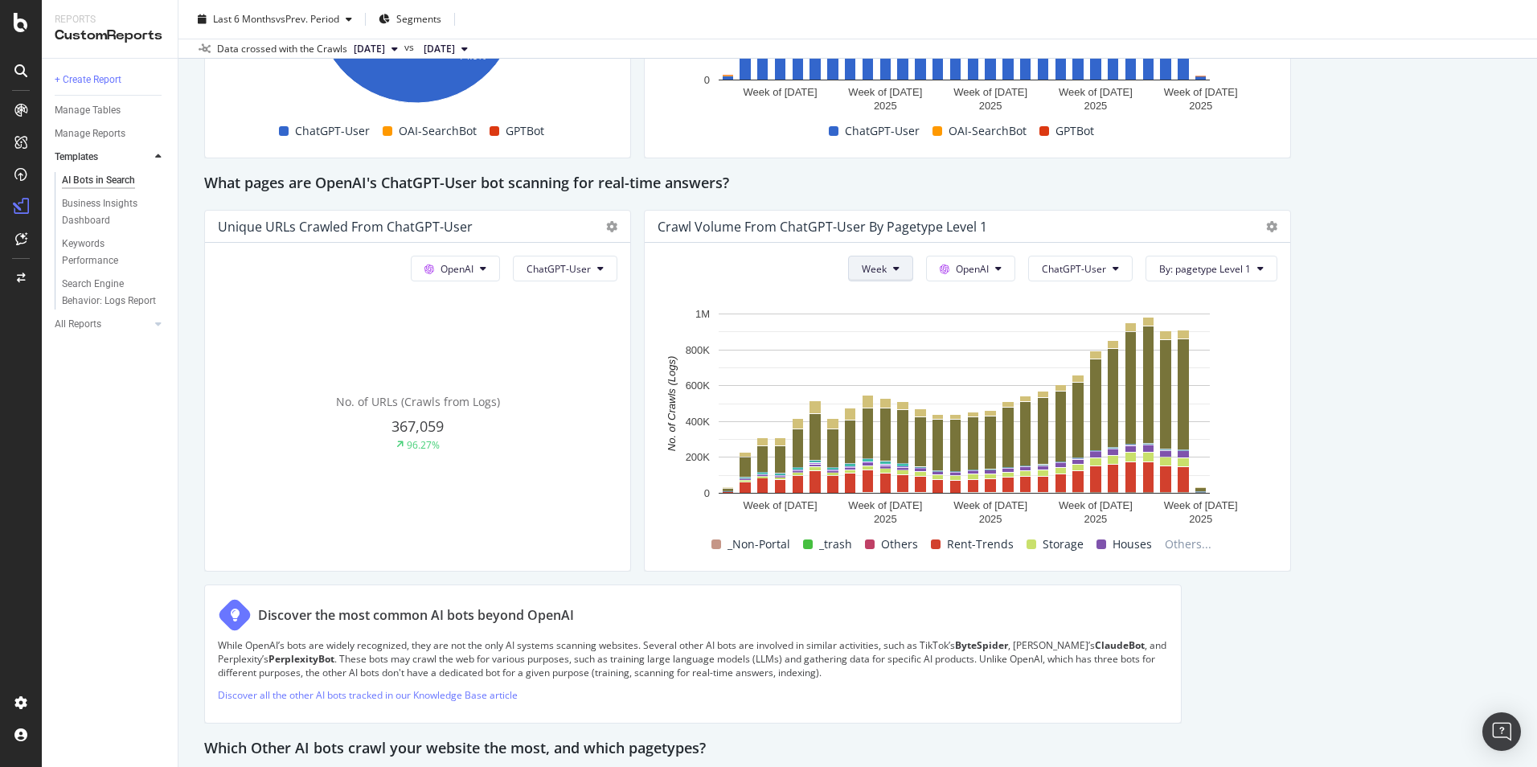
click at [896, 265] on button "Week" at bounding box center [880, 269] width 65 height 26
click at [867, 363] on span "Month" at bounding box center [868, 360] width 29 height 14
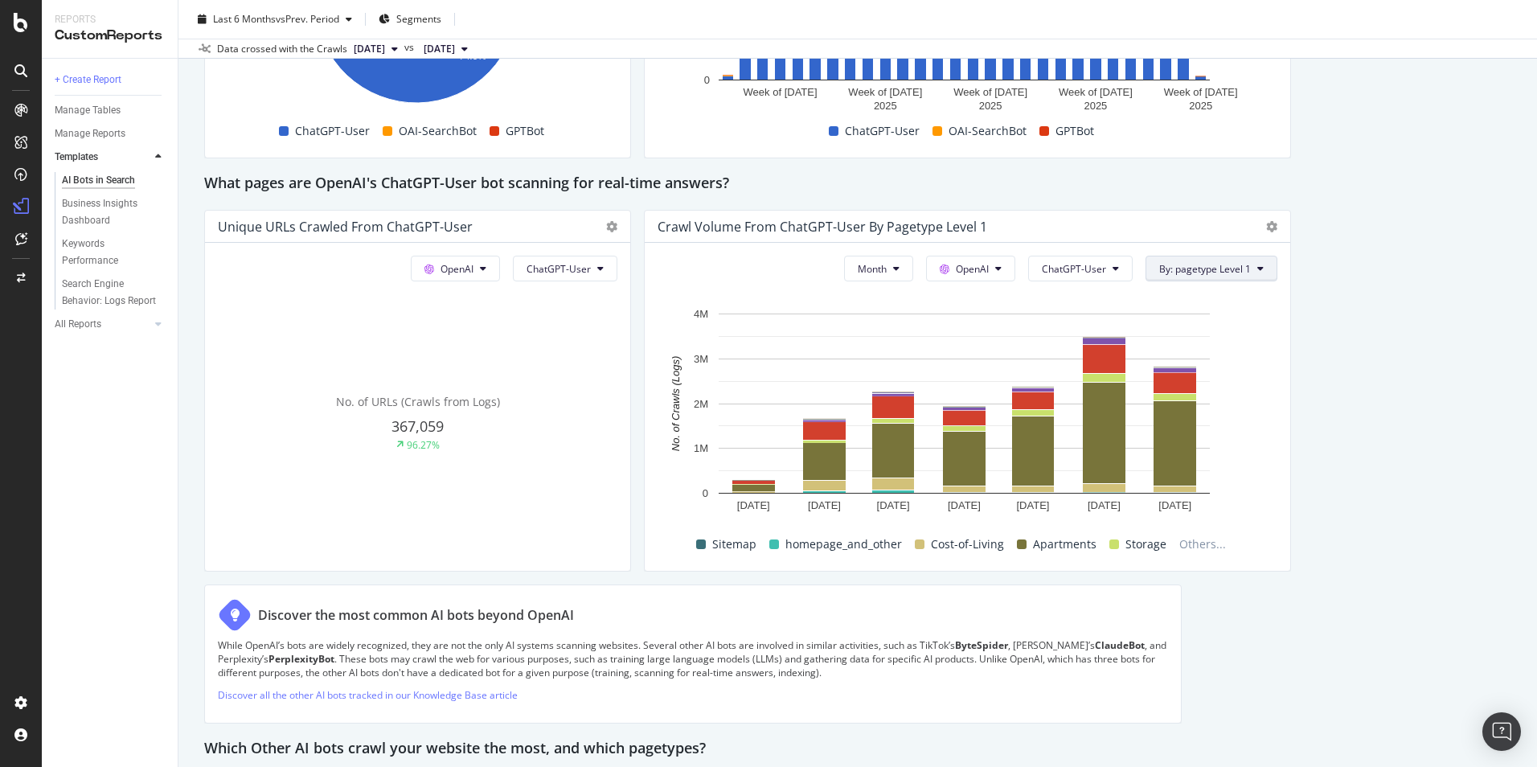
click at [1227, 266] on button "By: pagetype Level 1" at bounding box center [1211, 269] width 132 height 26
click at [1217, 324] on div "Select a Segment" at bounding box center [1190, 326] width 81 height 14
click at [1178, 357] on span "Segments" at bounding box center [1192, 357] width 45 height 14
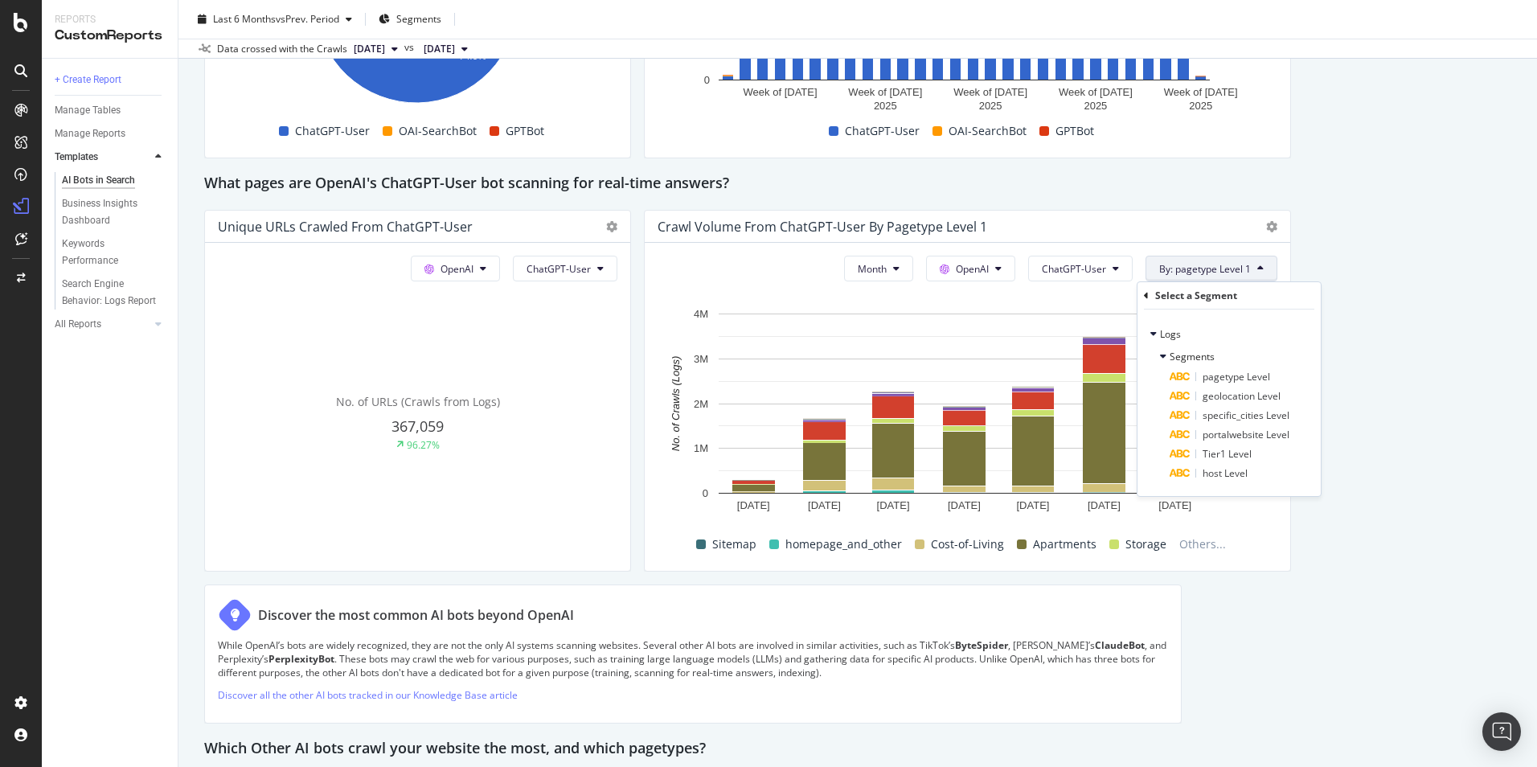
click at [1227, 336] on div "This report shows AI bot interaction with your website and its impact on your o…" at bounding box center [857, 50] width 1307 height 3154
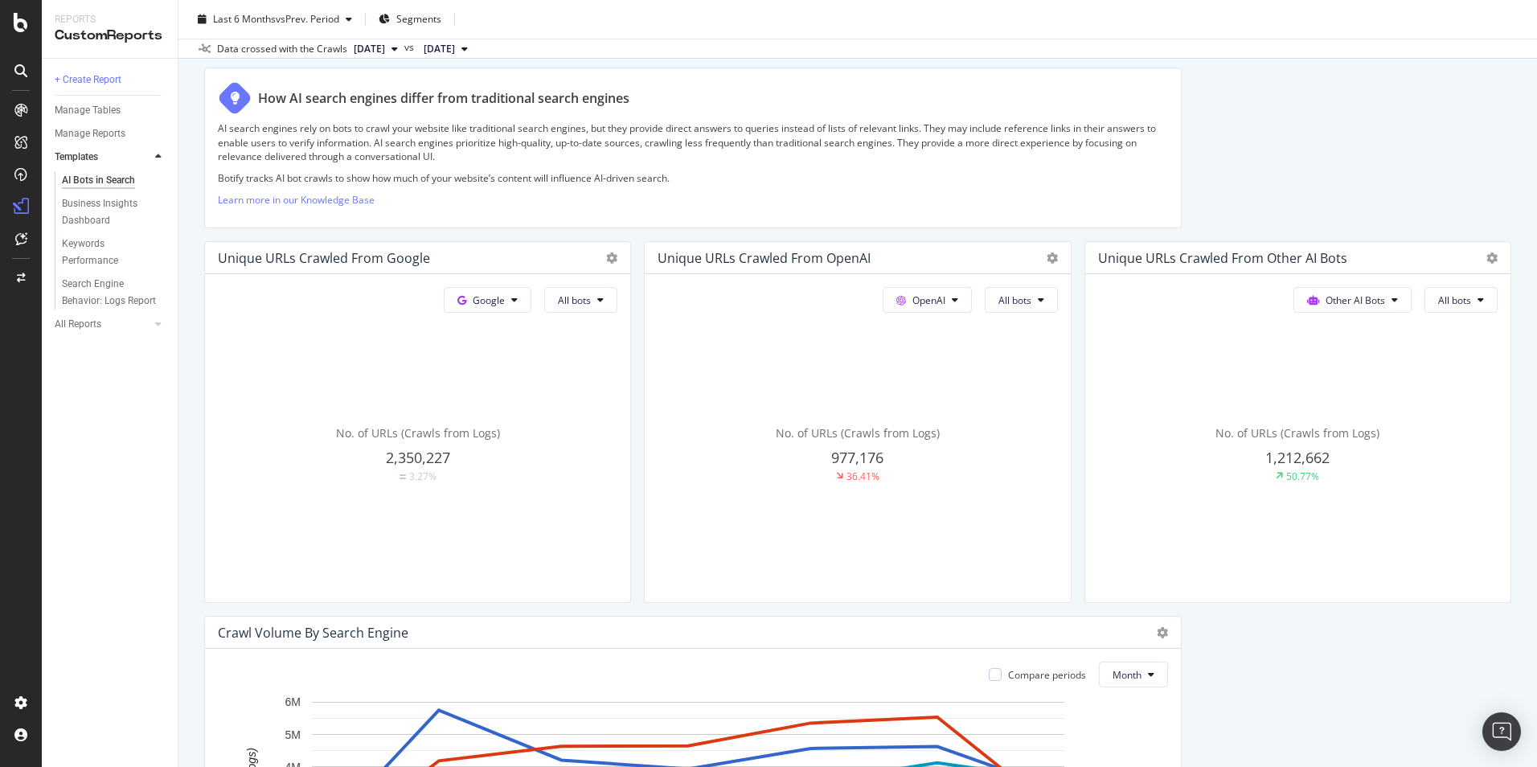
scroll to position [241, 0]
click at [153, 325] on div at bounding box center [158, 324] width 16 height 16
click at [88, 204] on div "Avail Listings" at bounding box center [91, 203] width 58 height 17
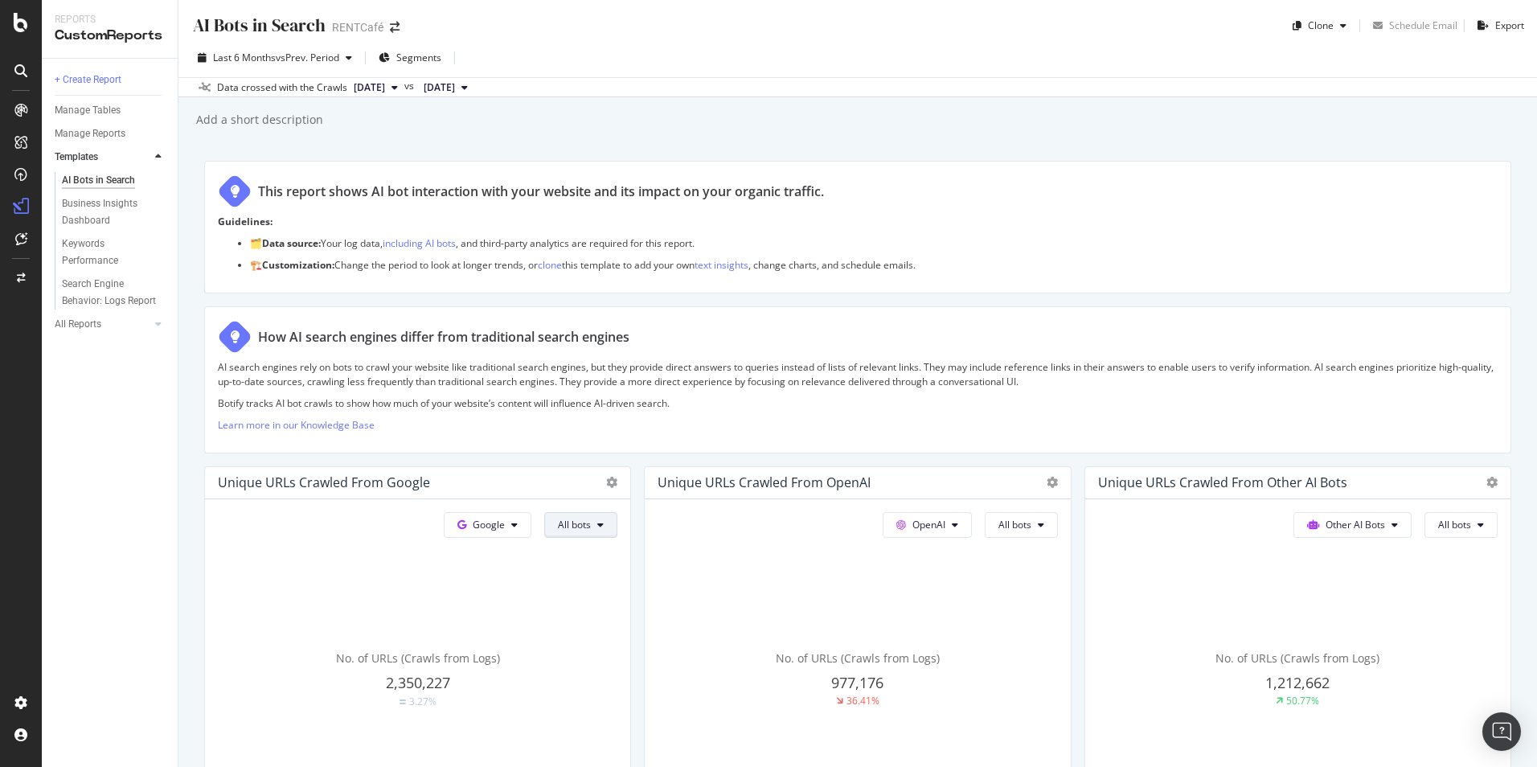
click at [588, 532] on button "All bots" at bounding box center [580, 525] width 73 height 26
click at [895, 426] on p "Learn more in our Knowledge Base" at bounding box center [858, 425] width 1280 height 14
click at [955, 526] on button "OpenAI" at bounding box center [927, 525] width 89 height 26
click at [1014, 531] on span "All bots" at bounding box center [1014, 525] width 33 height 14
click at [1026, 592] on span "Indexing bots" at bounding box center [1030, 587] width 81 height 14
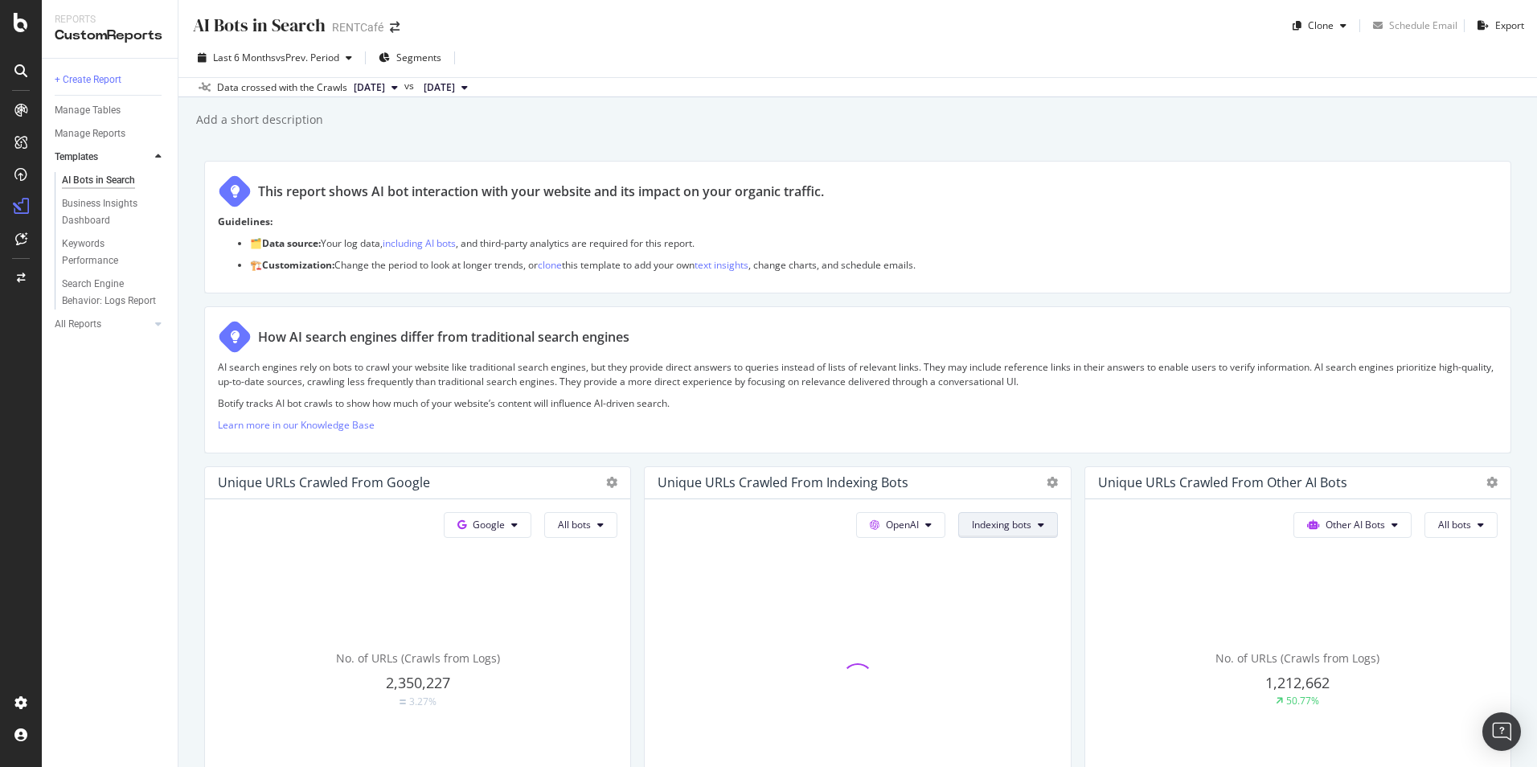
click at [1022, 529] on span "Indexing bots" at bounding box center [1001, 525] width 59 height 14
click at [995, 555] on span "All bots" at bounding box center [1003, 557] width 81 height 14
click at [846, 592] on span "No. of URLs (Crawls from Logs)" at bounding box center [858, 657] width 164 height 15
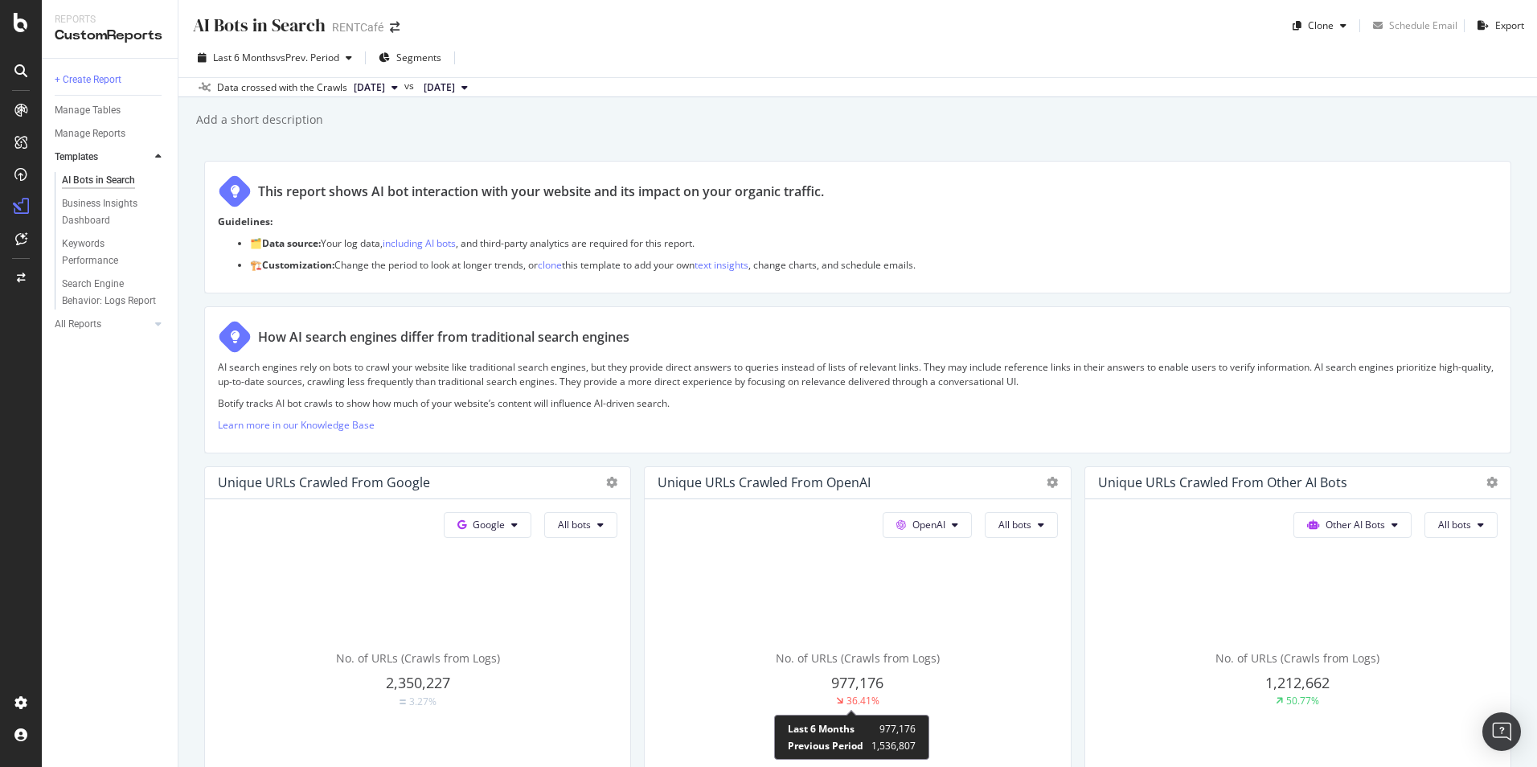
click at [857, 592] on div "36.41%" at bounding box center [862, 701] width 33 height 14
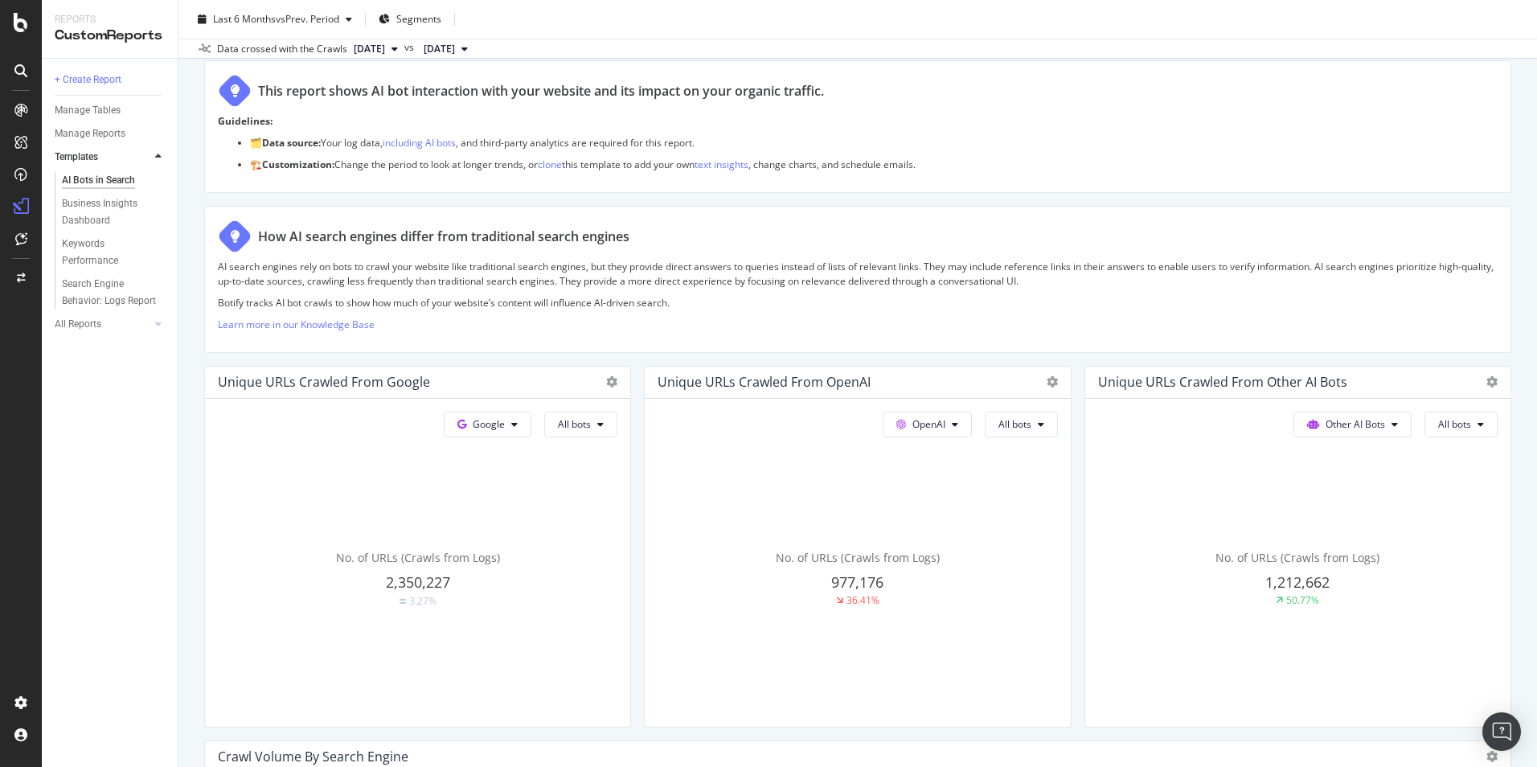
scroll to position [241, 0]
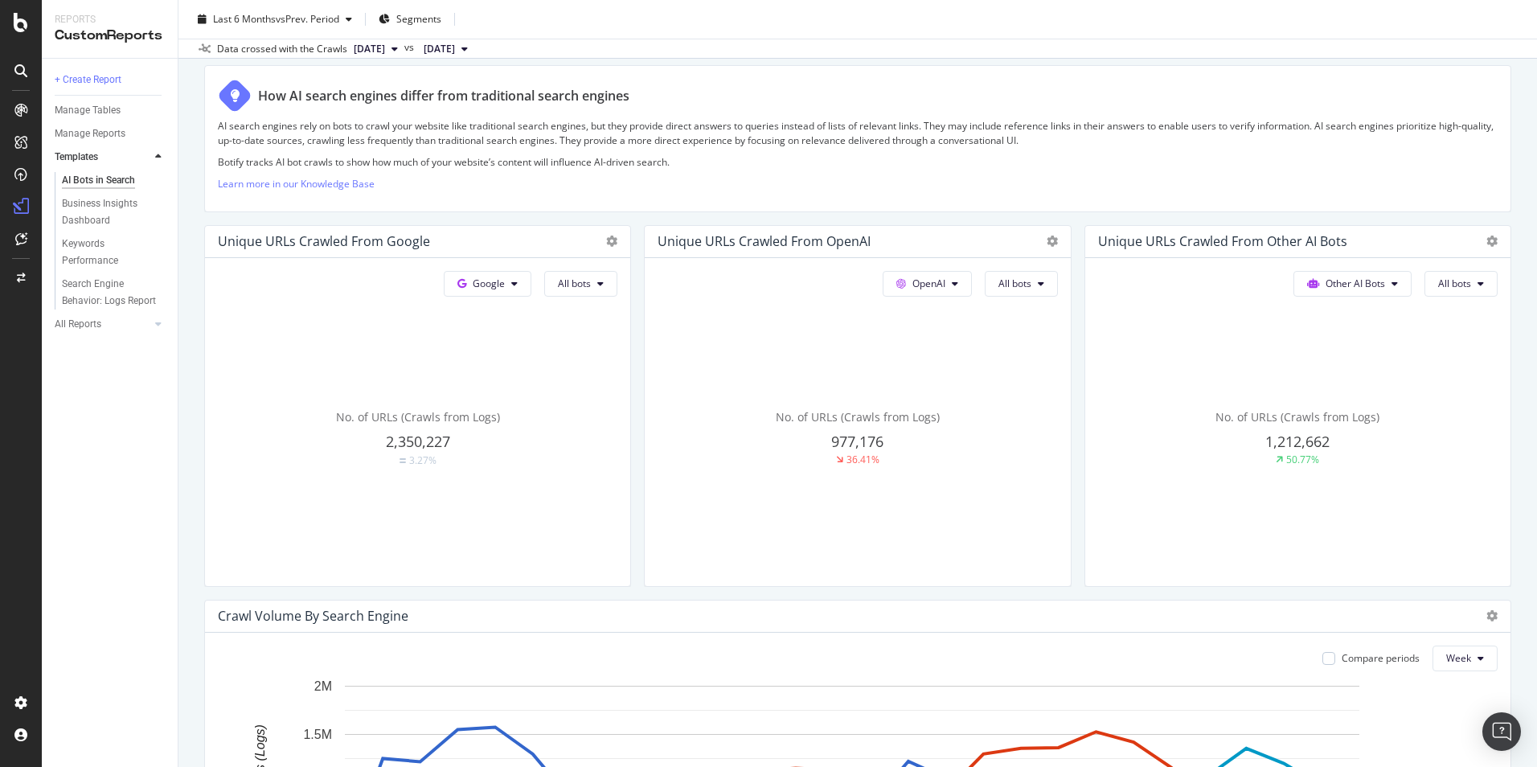
click at [973, 363] on div "No. of URLs (Crawls from Logs) 977,176 36.41%" at bounding box center [857, 438] width 399 height 270
click at [1047, 245] on icon at bounding box center [1052, 241] width 11 height 11
click at [1037, 231] on div "Unique URLs Crawled from OpenAI" at bounding box center [857, 242] width 425 height 32
click at [1047, 237] on icon at bounding box center [1052, 241] width 11 height 11
click at [1087, 268] on span "Trend" at bounding box center [1138, 266] width 121 height 14
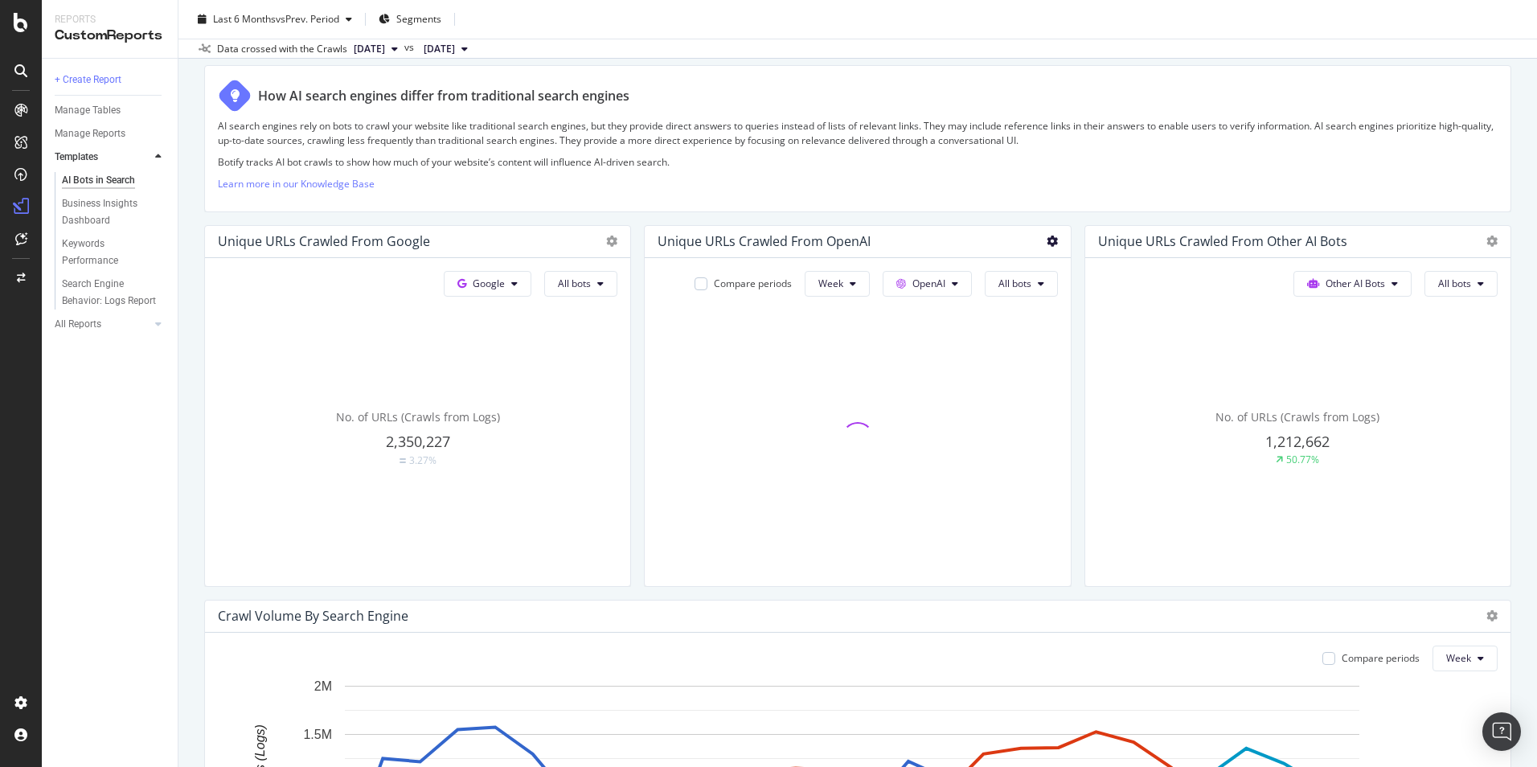
click at [1047, 239] on icon at bounding box center [1052, 241] width 11 height 11
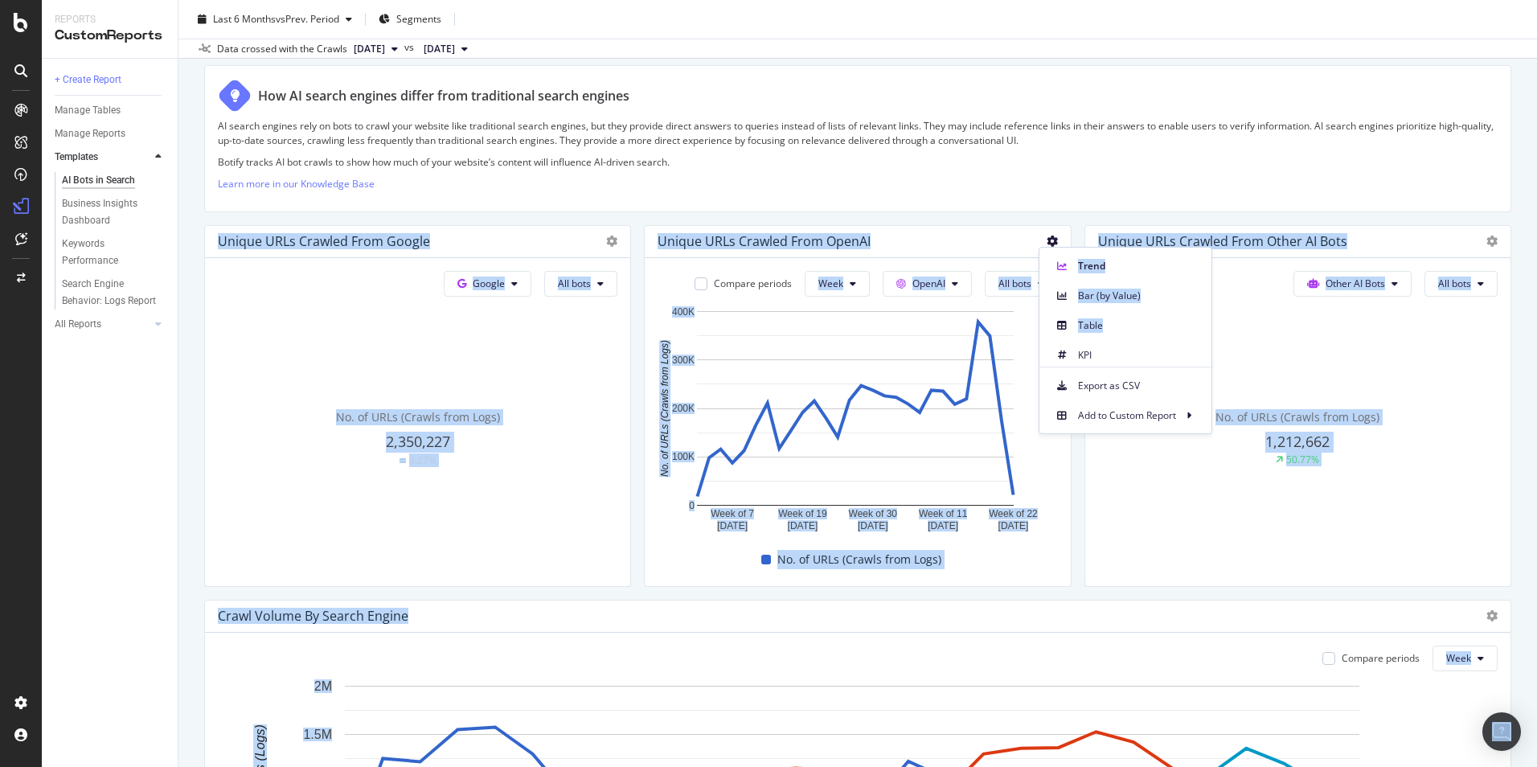
drag, startPoint x: 1103, startPoint y: 328, endPoint x: 1111, endPoint y: 198, distance: 130.5
click at [1111, 198] on body "Reports CustomReports + Create Report Manage Tables Manage Reports Templates AI…" at bounding box center [768, 383] width 1537 height 767
drag, startPoint x: 1111, startPoint y: 198, endPoint x: 1112, endPoint y: 170, distance: 27.3
click at [1112, 170] on div "AI search engines rely on bots to crawl your website like traditional search en…" at bounding box center [858, 159] width 1280 height 80
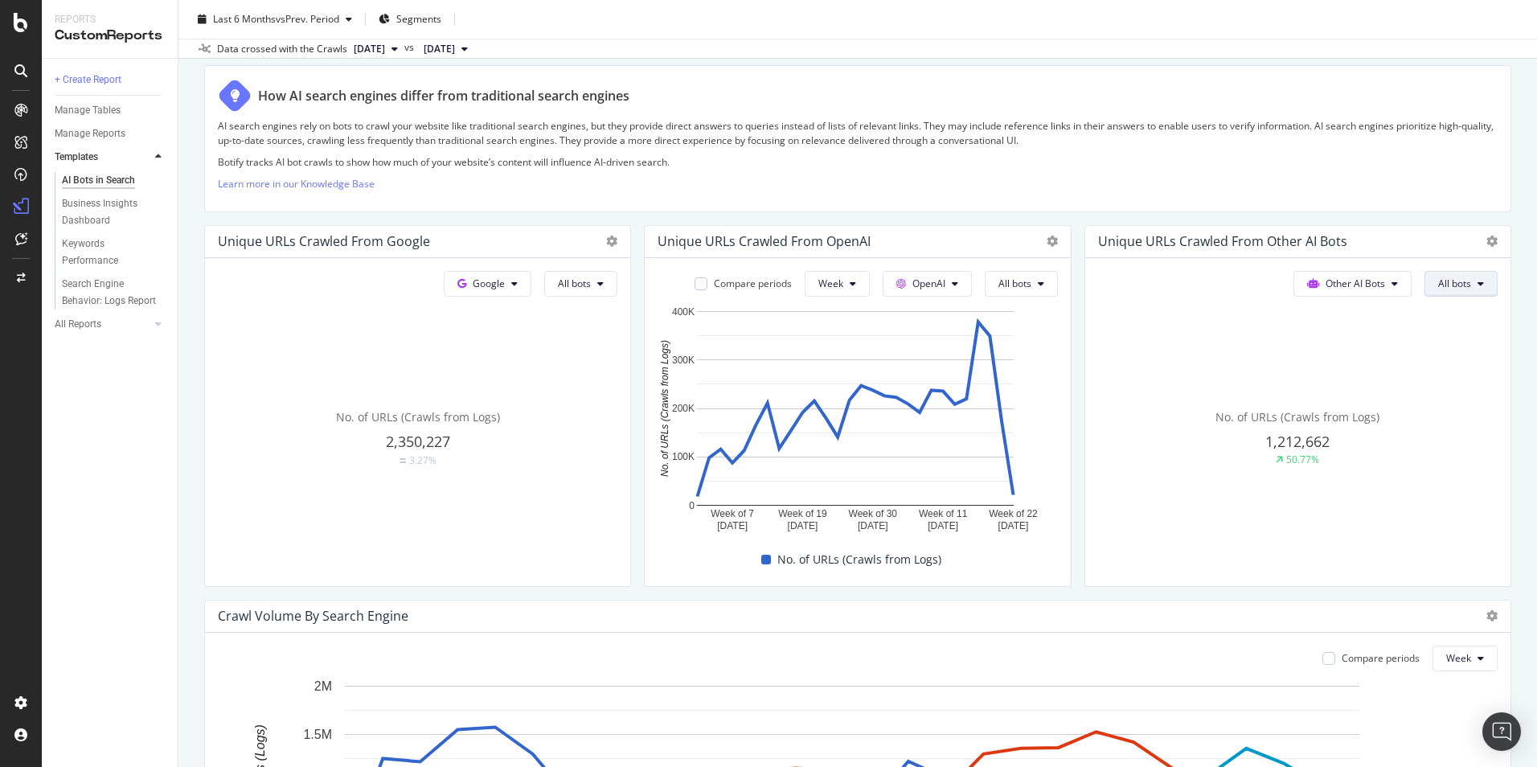
click at [1227, 281] on button "All bots" at bounding box center [1460, 284] width 73 height 26
click at [1227, 228] on div "Unique URLs Crawled from Other AI Bots" at bounding box center [1297, 242] width 425 height 32
click at [1227, 244] on icon at bounding box center [1491, 241] width 11 height 11
click at [1227, 169] on span "Trend" at bounding box center [1400, 167] width 121 height 14
click at [606, 240] on icon at bounding box center [611, 241] width 11 height 11
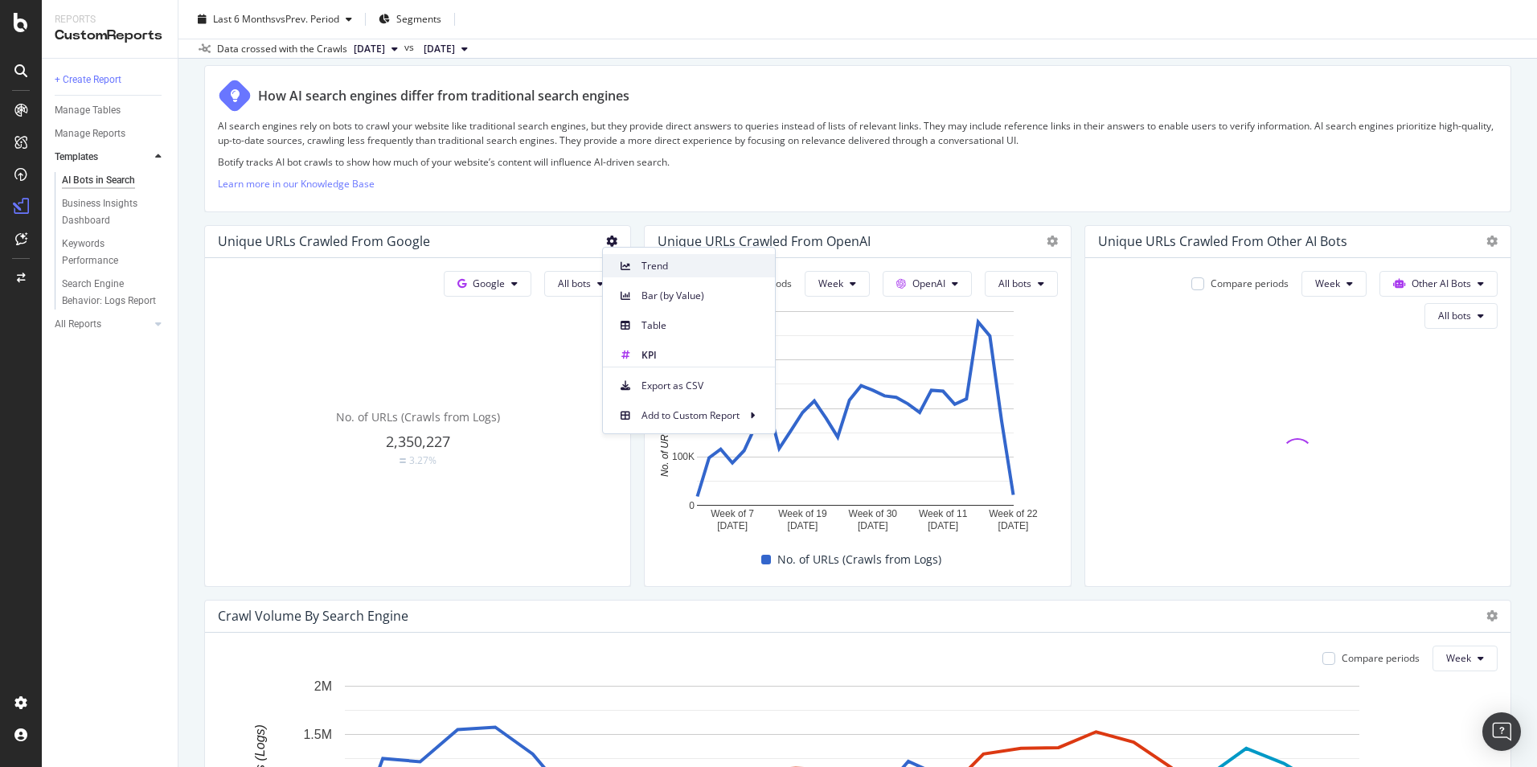
click at [674, 264] on span "Trend" at bounding box center [701, 266] width 121 height 14
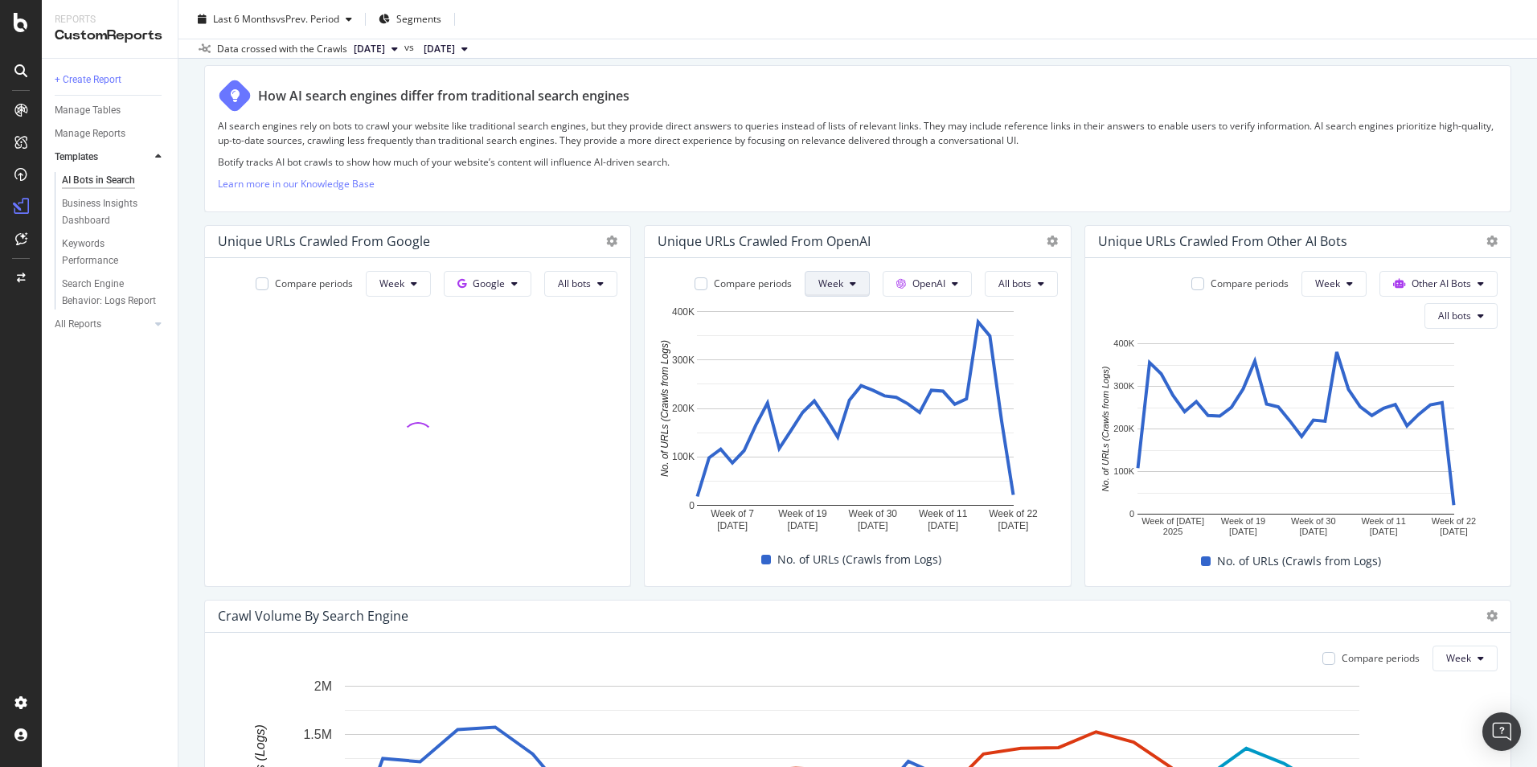
click at [832, 288] on span "Week" at bounding box center [830, 284] width 25 height 14
click at [826, 370] on span "Month" at bounding box center [824, 375] width 29 height 14
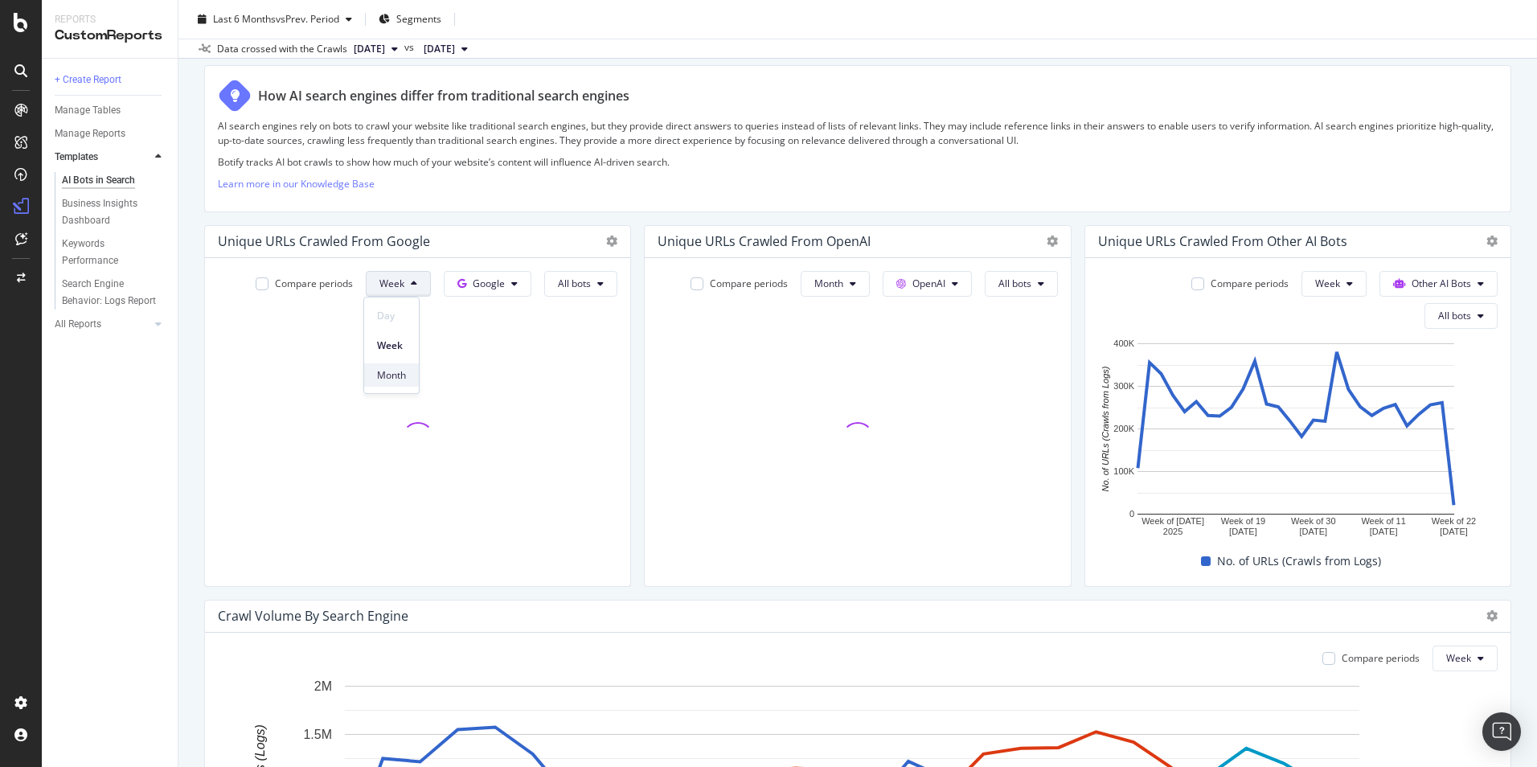
click at [399, 367] on div "Month" at bounding box center [391, 374] width 55 height 23
click at [1227, 371] on span "Month" at bounding box center [1317, 375] width 29 height 14
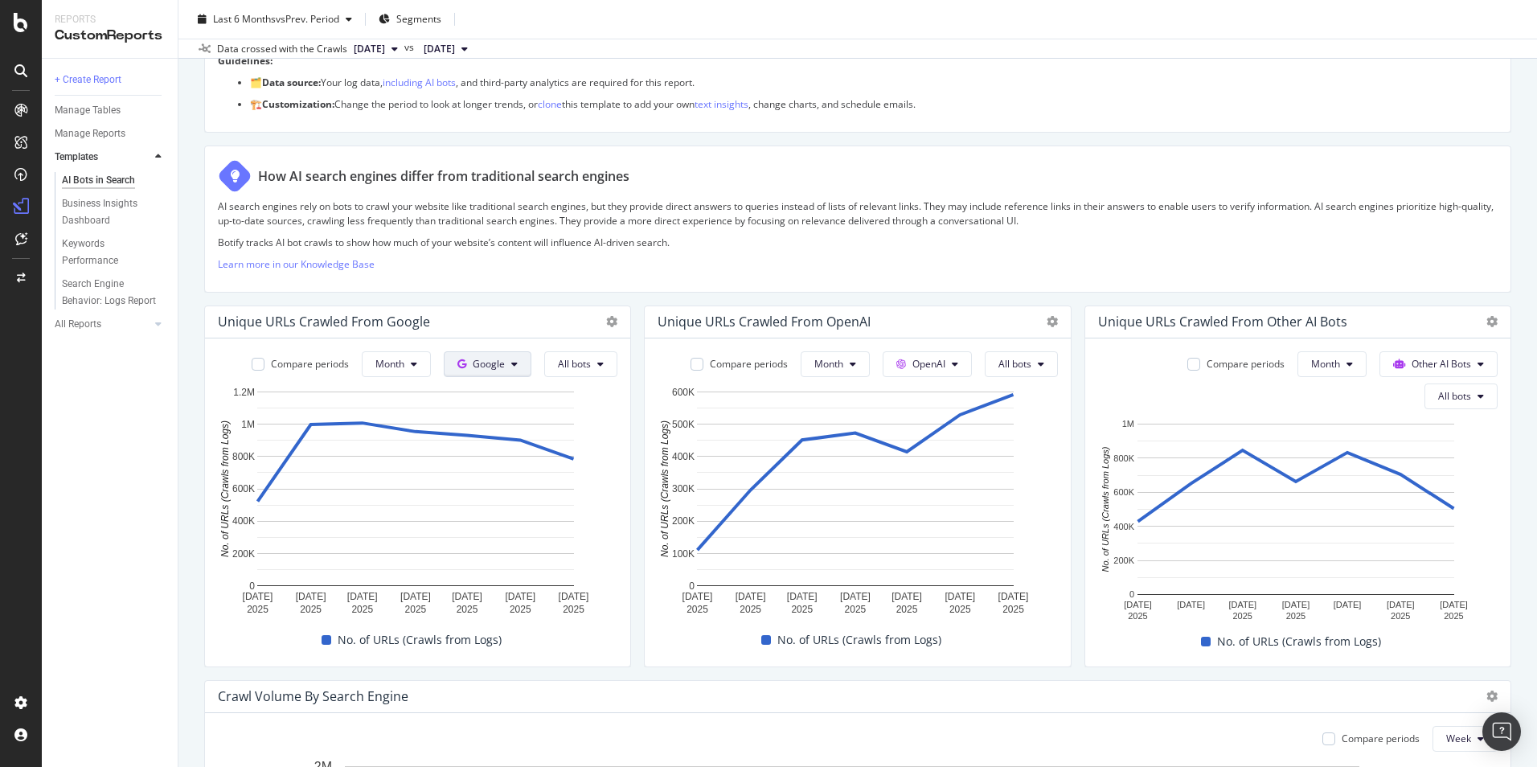
scroll to position [0, 0]
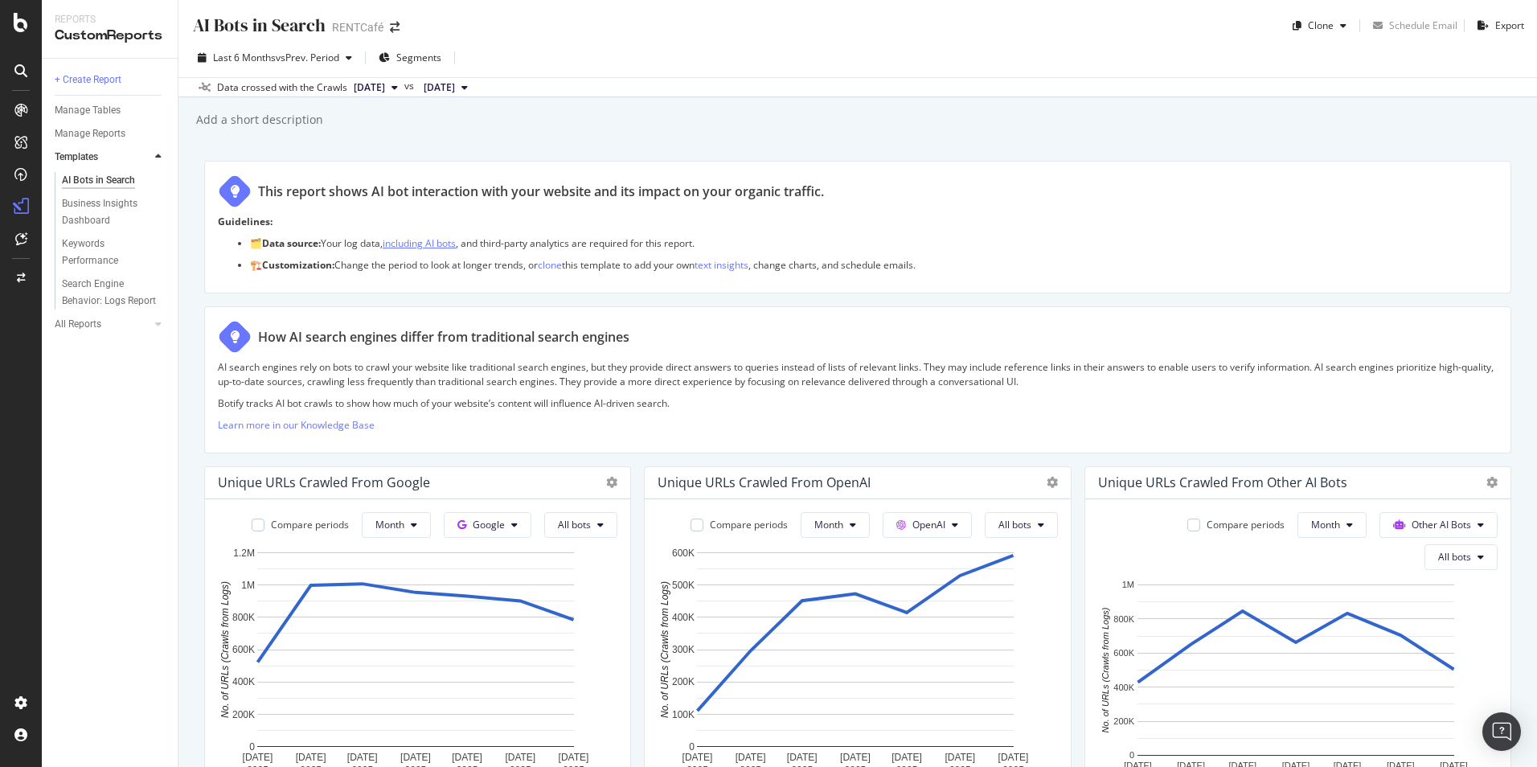
click at [429, 241] on link "including AI bots" at bounding box center [419, 243] width 73 height 14
click at [998, 525] on span "All bots" at bounding box center [1014, 525] width 33 height 14
click at [1016, 584] on span "Indexing bots" at bounding box center [1030, 587] width 81 height 14
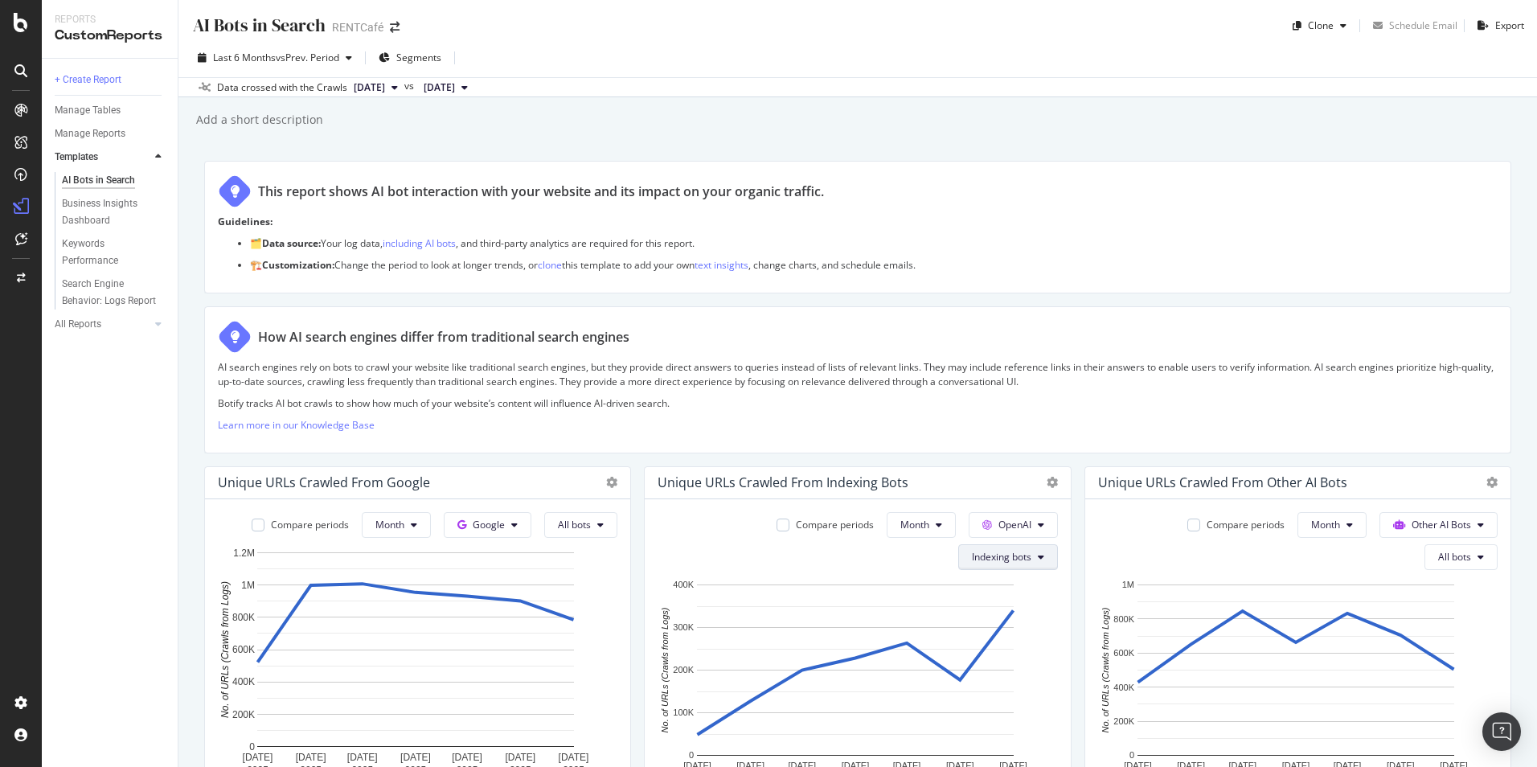
click at [984, 562] on span "Indexing bots" at bounding box center [1001, 557] width 59 height 14
click at [1003, 592] on span "OAI-SearchBot" at bounding box center [1003, 648] width 81 height 14
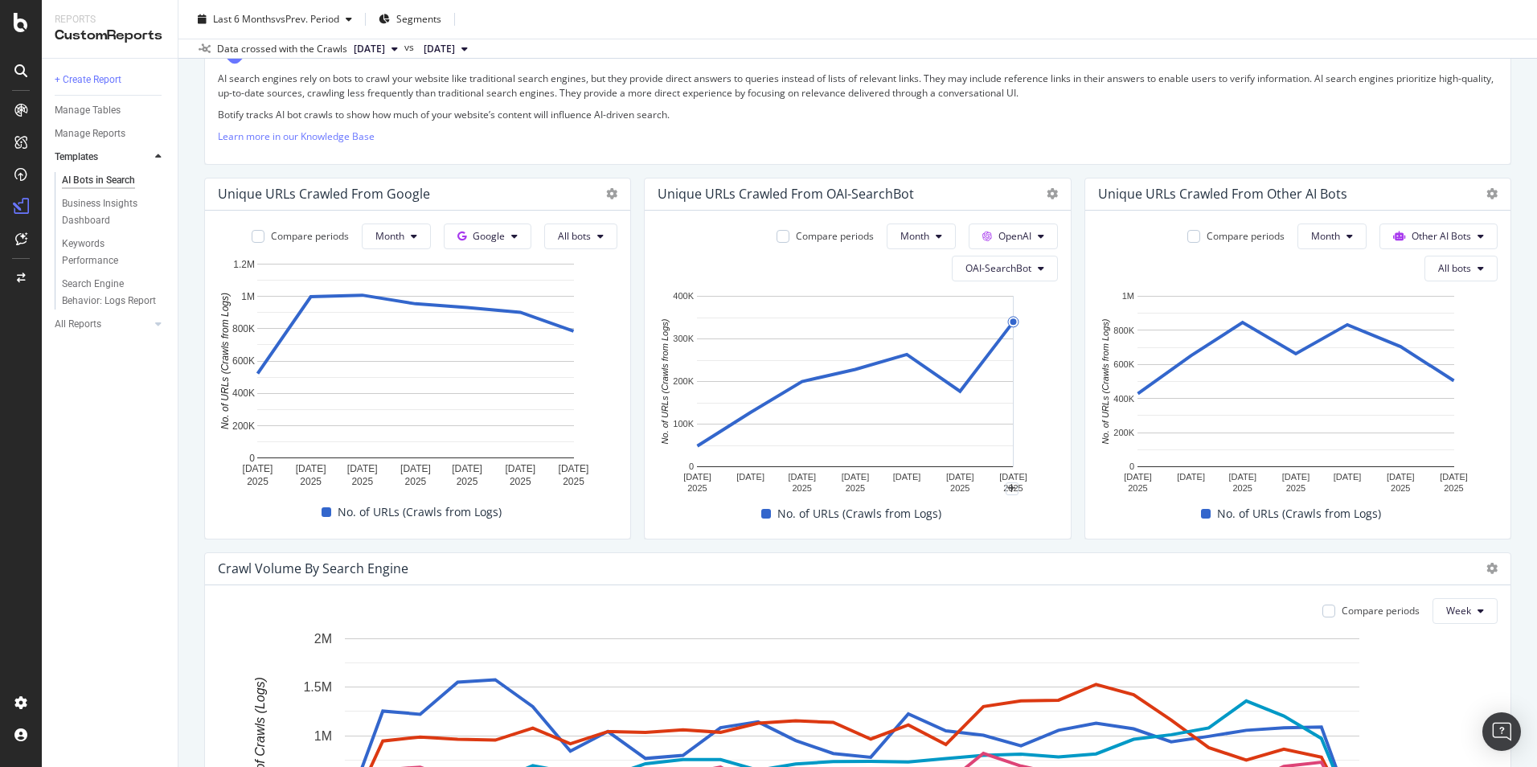
scroll to position [322, 0]
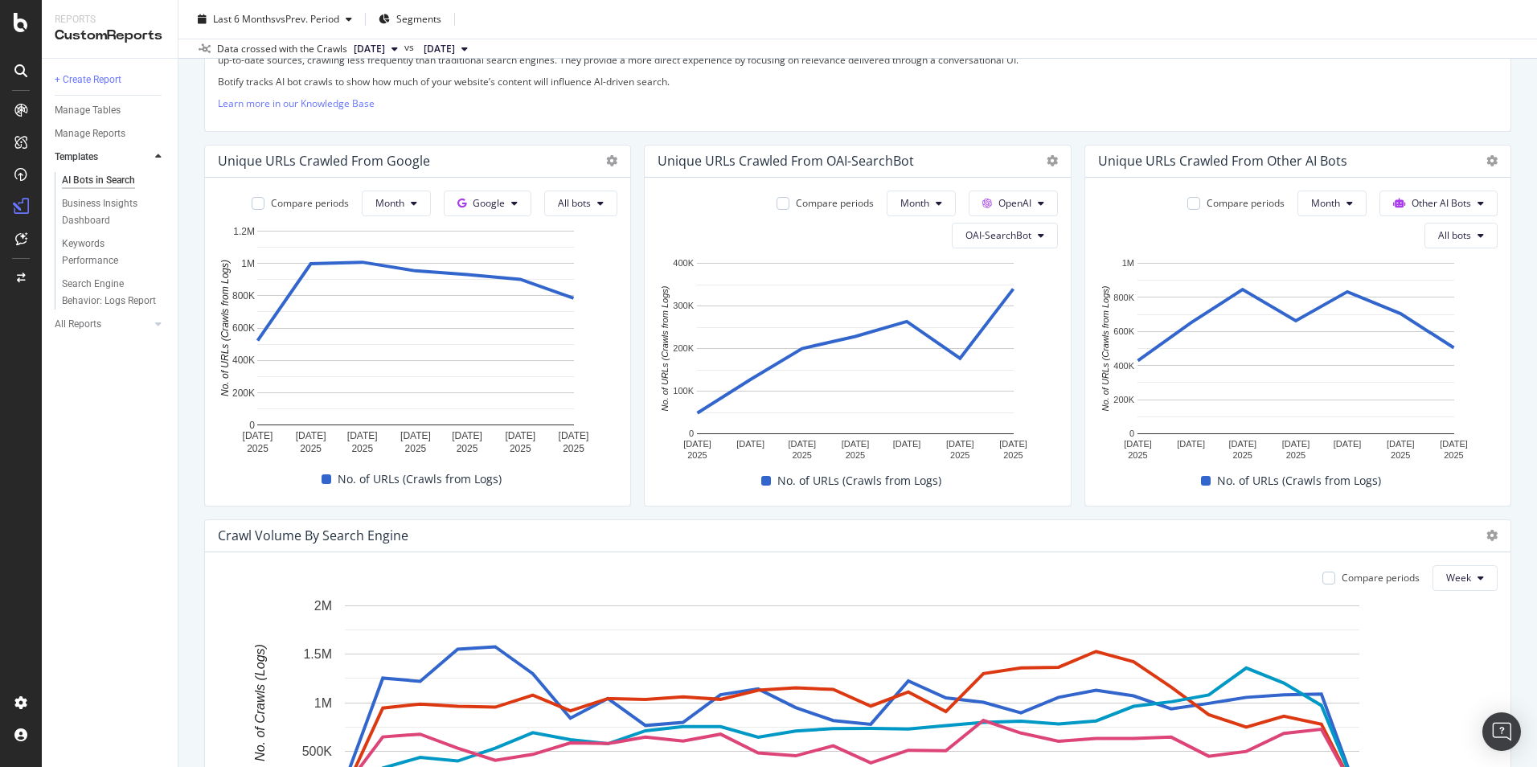
click at [866, 477] on span "No. of URLs (Crawls from Logs)" at bounding box center [859, 480] width 164 height 19
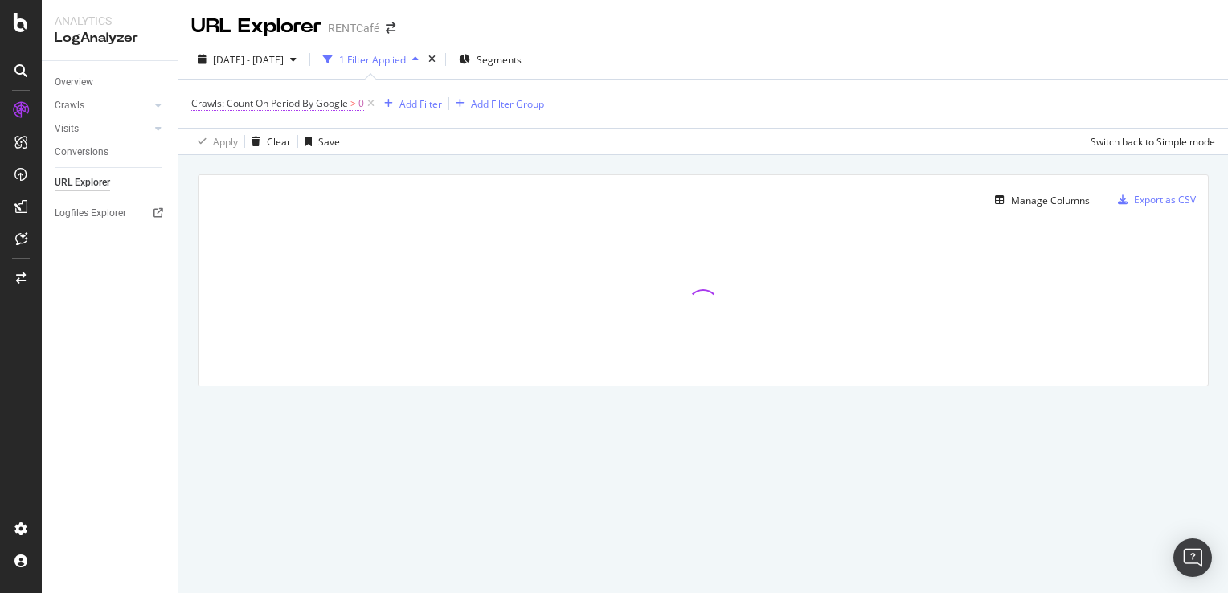
click at [330, 103] on span "Crawls: Count On Period By Google" at bounding box center [269, 103] width 157 height 14
click at [249, 141] on span "By Google" at bounding box center [229, 141] width 46 height 14
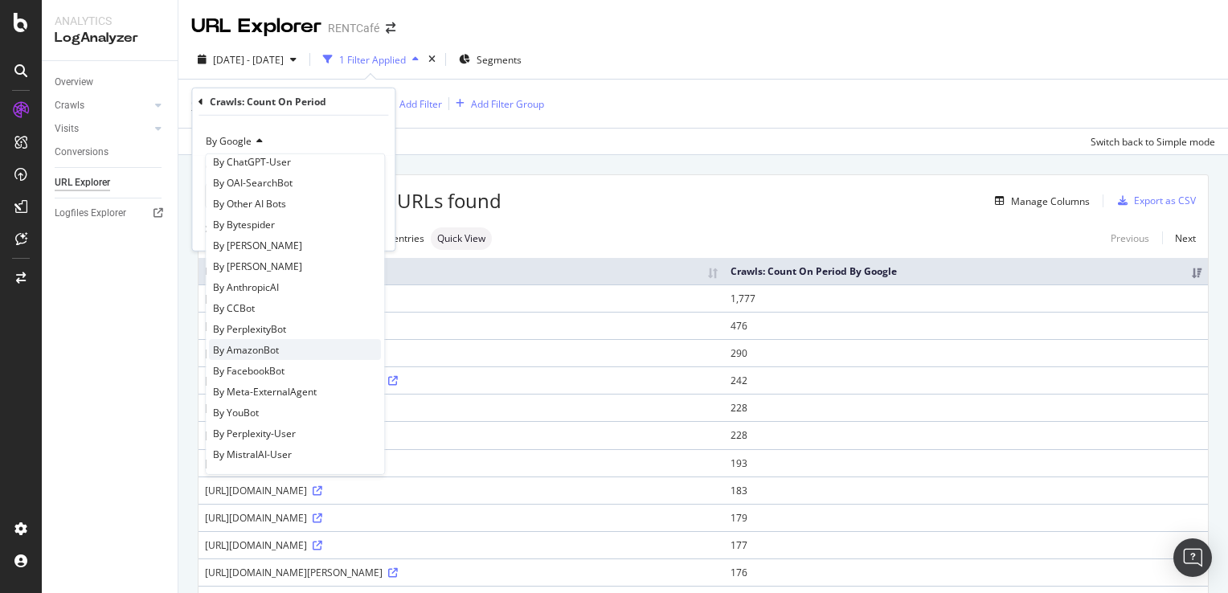
scroll to position [267, 0]
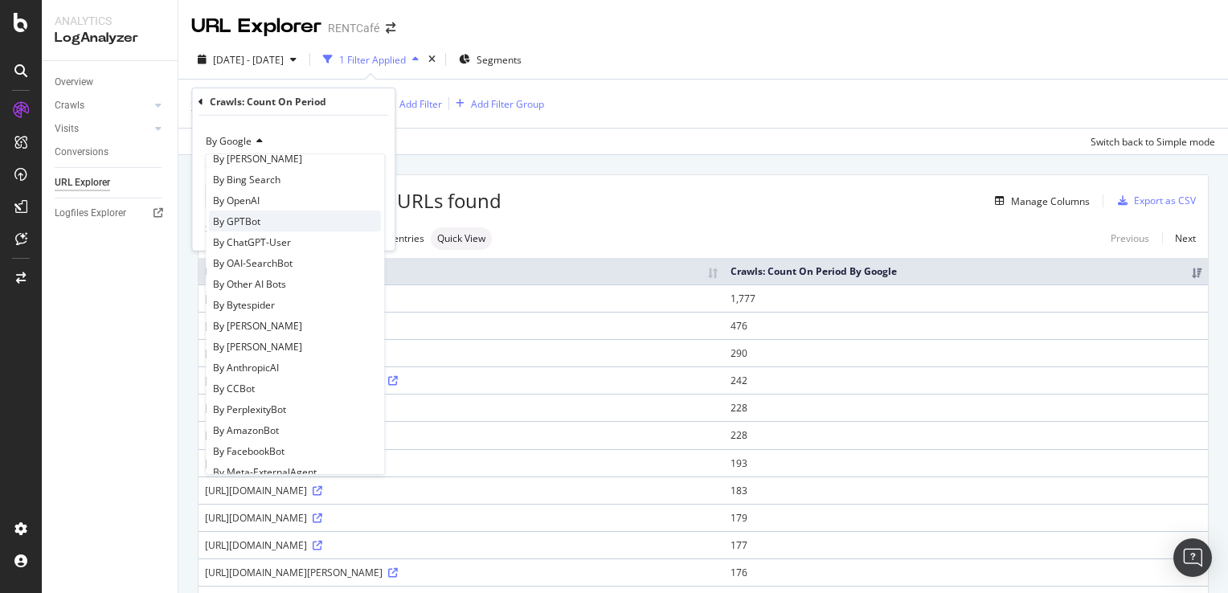
click at [257, 223] on span "By GPTBot" at bounding box center [236, 221] width 47 height 14
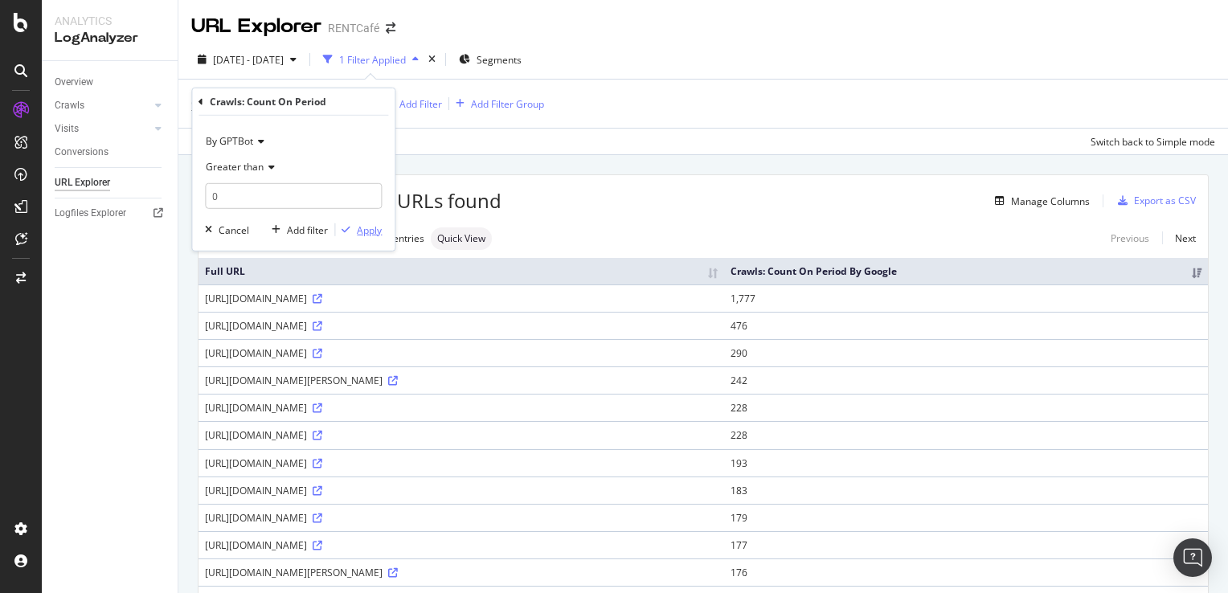
click at [371, 229] on div "Apply" at bounding box center [369, 230] width 25 height 14
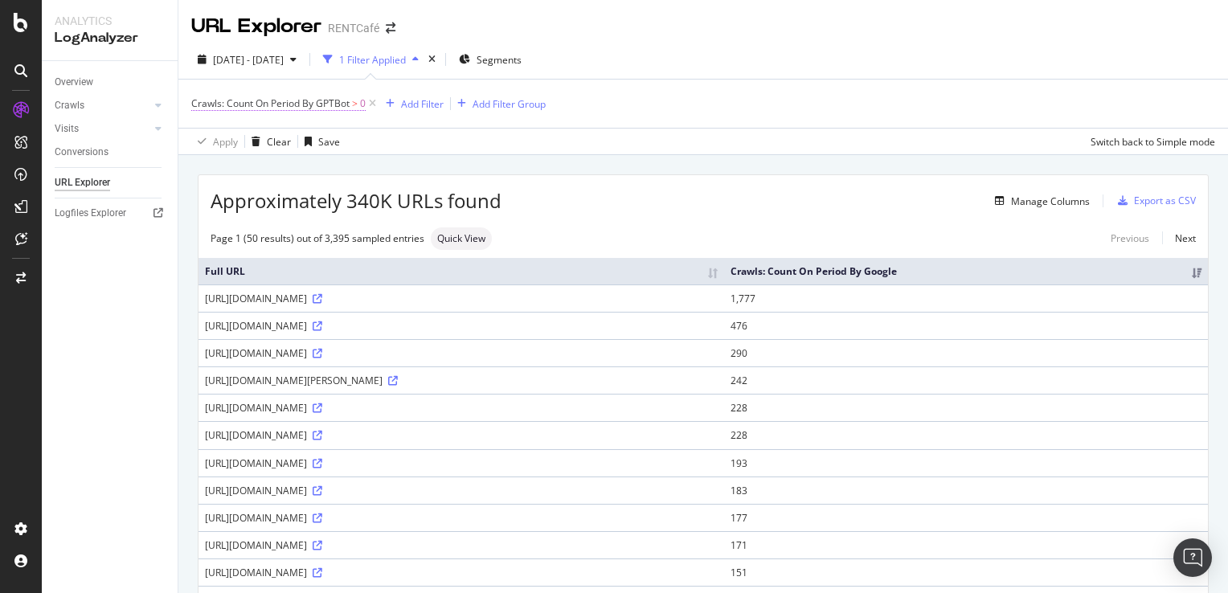
click at [347, 105] on span "Crawls: Count On Period By GPTBot" at bounding box center [270, 103] width 158 height 14
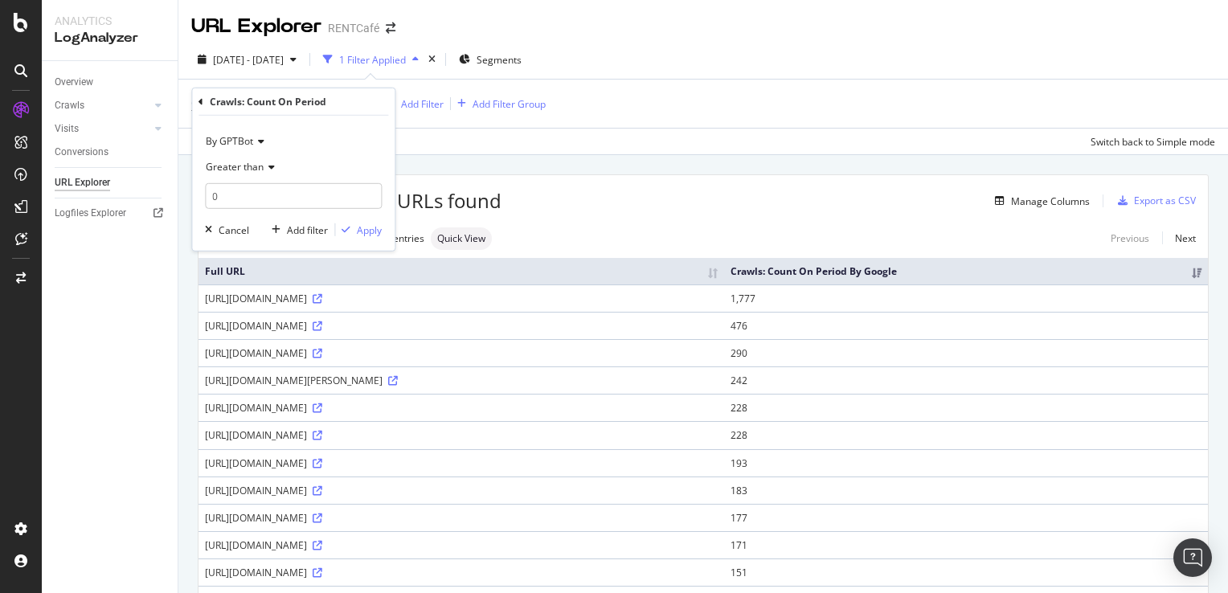
click at [260, 145] on icon at bounding box center [258, 142] width 11 height 10
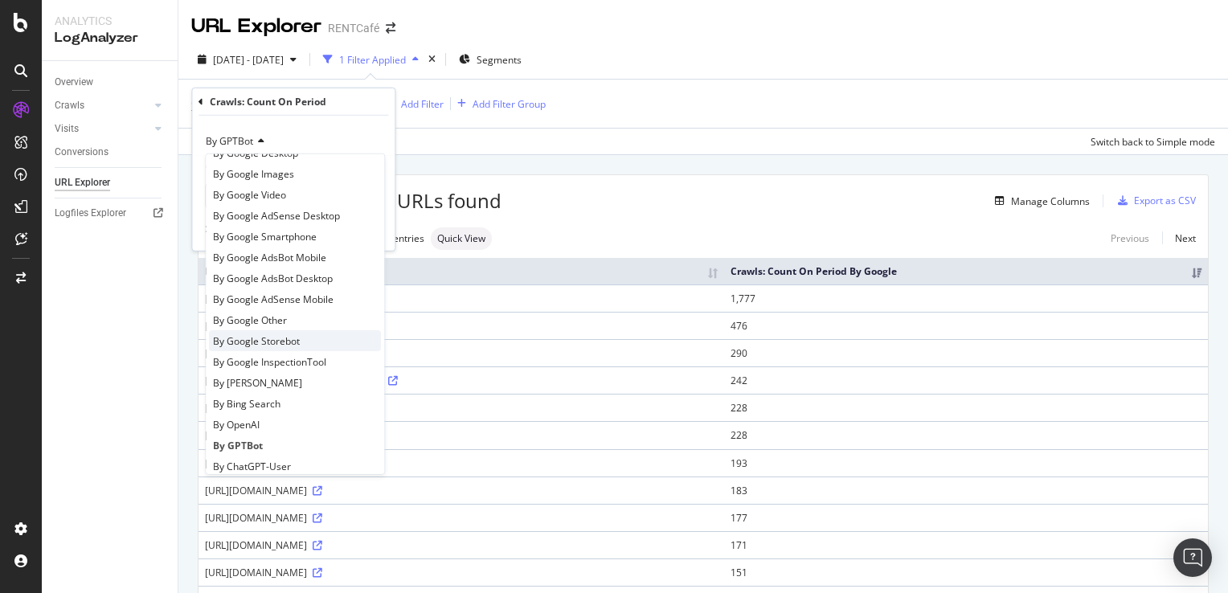
scroll to position [80, 0]
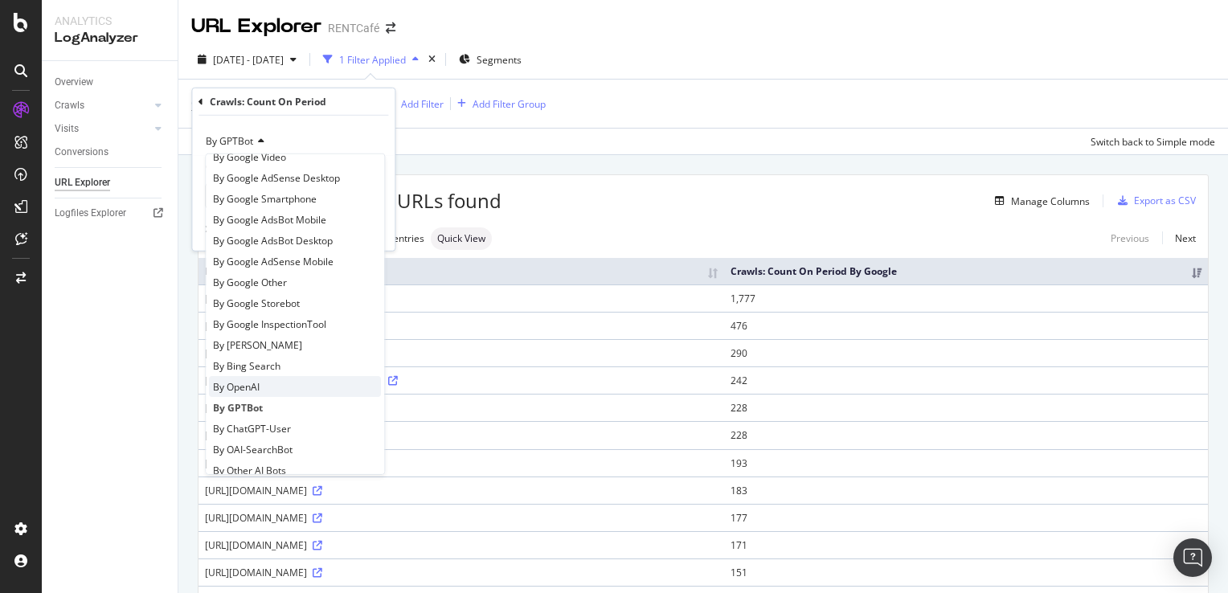
click at [250, 383] on span "By OpenAI" at bounding box center [236, 386] width 47 height 14
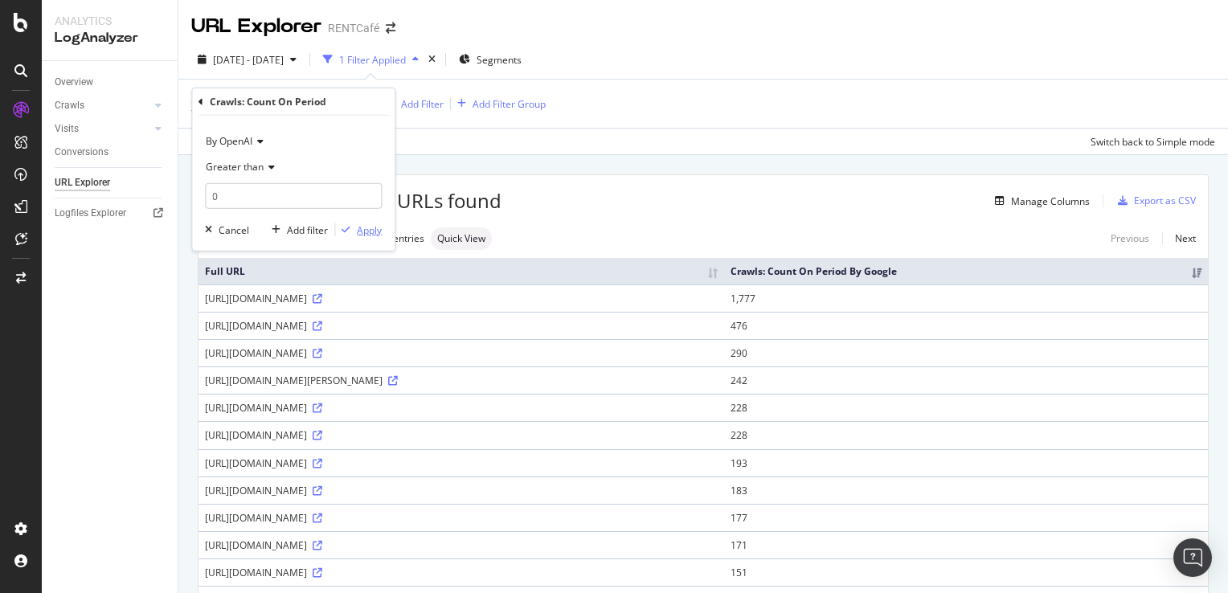
click at [370, 229] on div "Apply" at bounding box center [369, 230] width 25 height 14
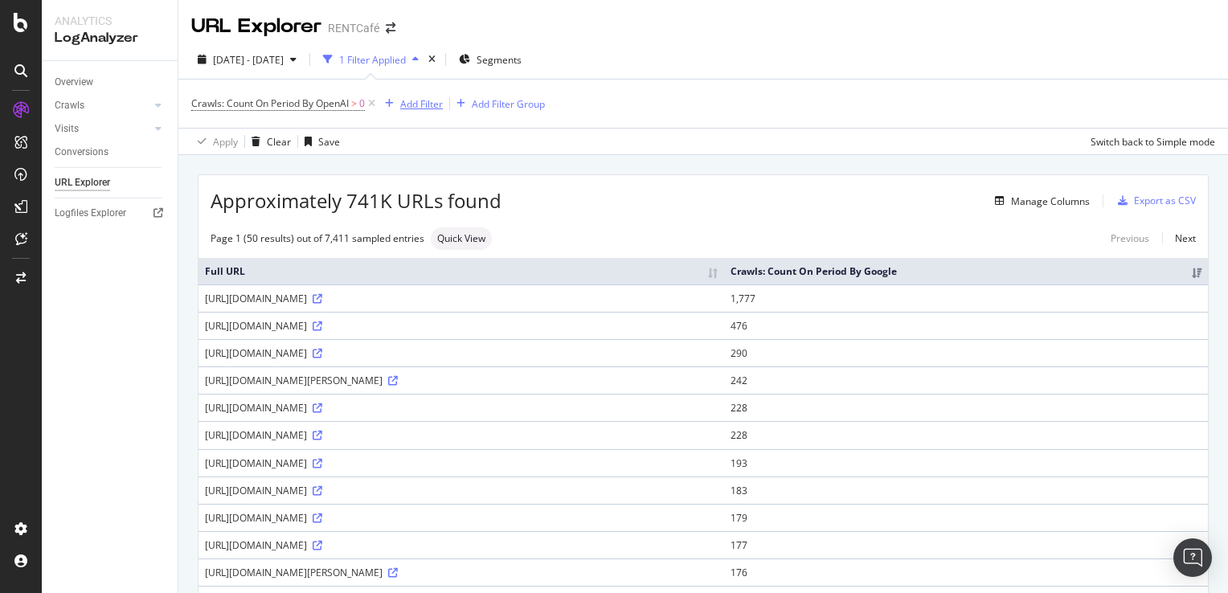
click at [429, 111] on div "Add Filter" at bounding box center [411, 104] width 64 height 18
click at [425, 97] on div "Add Filter" at bounding box center [421, 104] width 43 height 14
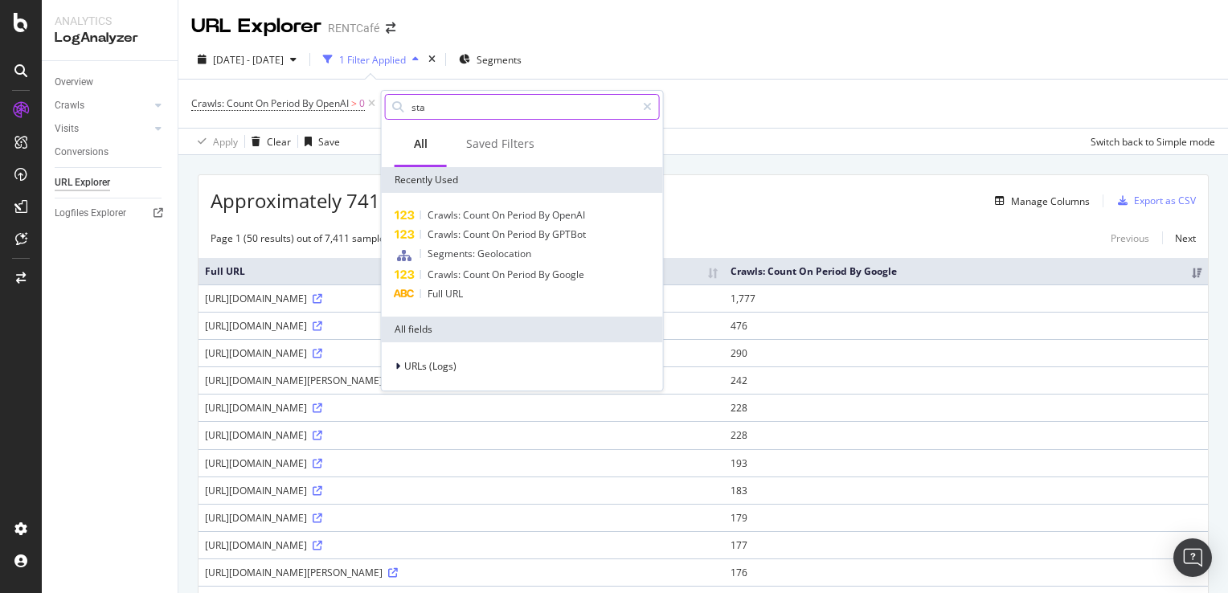
type input "stat"
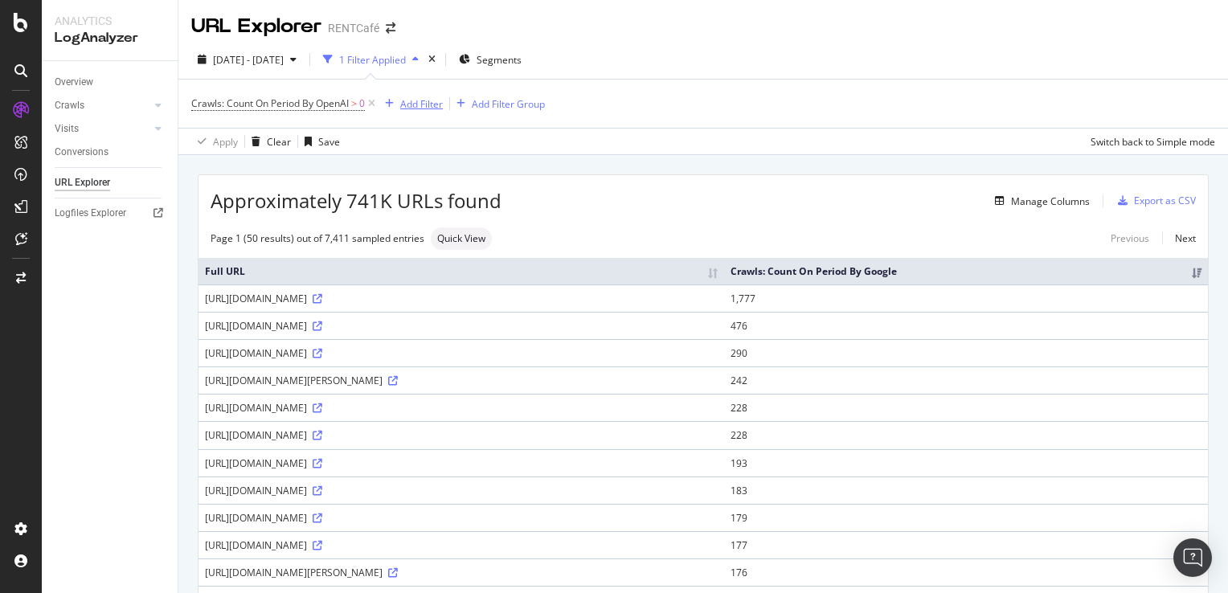
click at [429, 104] on div "Add Filter" at bounding box center [421, 104] width 43 height 14
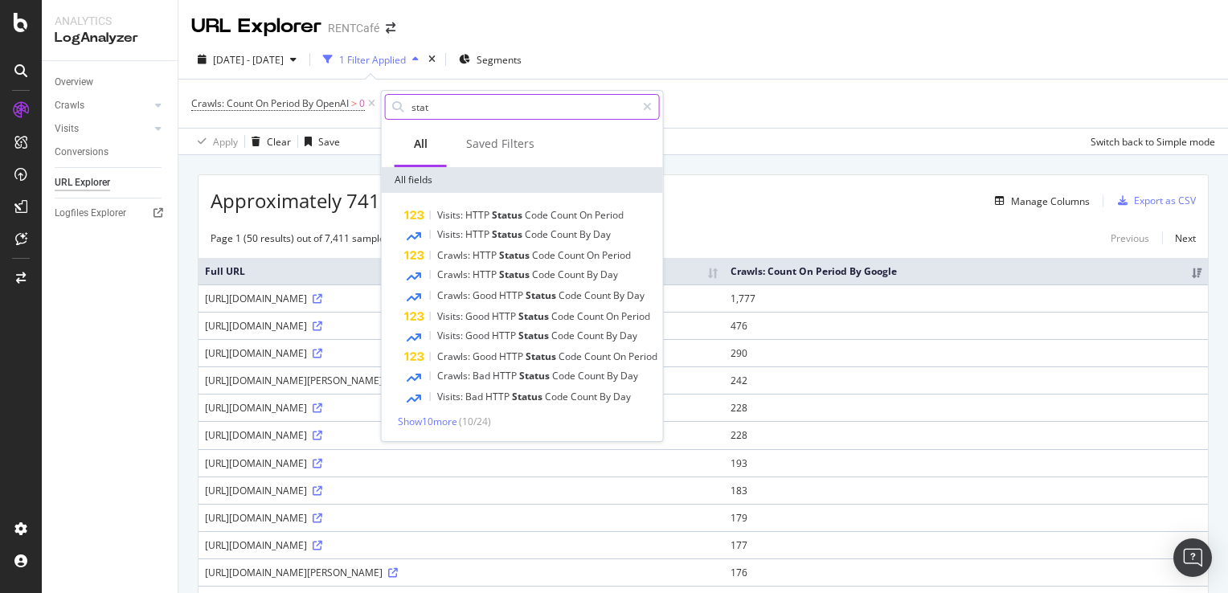
click at [482, 116] on input "stat" at bounding box center [523, 107] width 226 height 24
type input "status code"
click at [435, 422] on span "Show 2 more" at bounding box center [425, 422] width 54 height 14
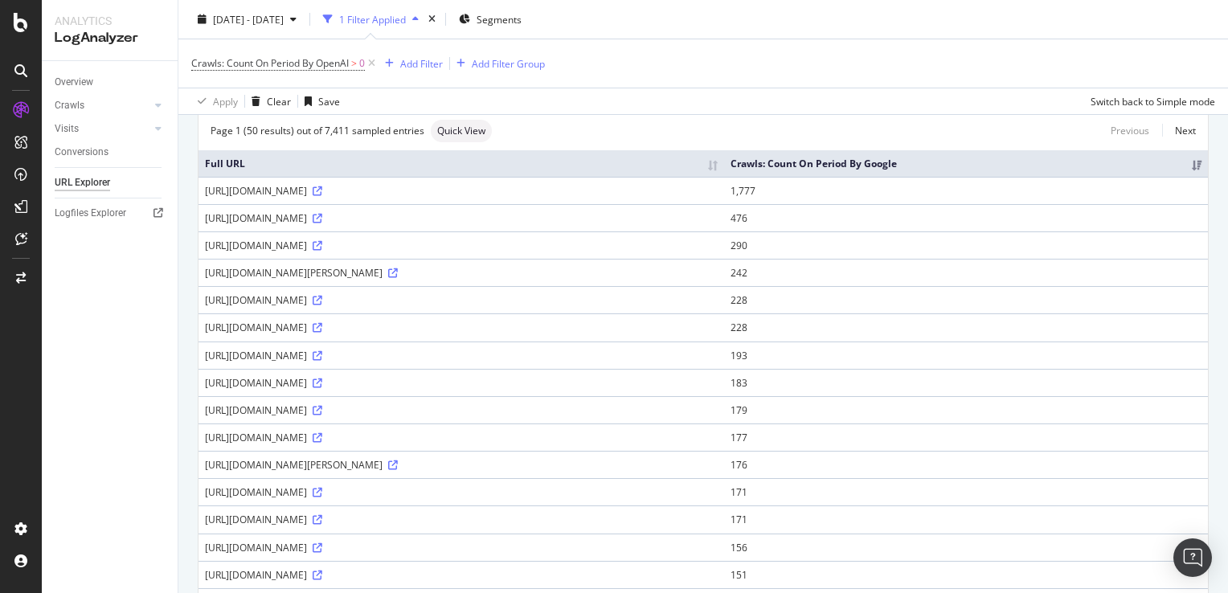
scroll to position [80, 0]
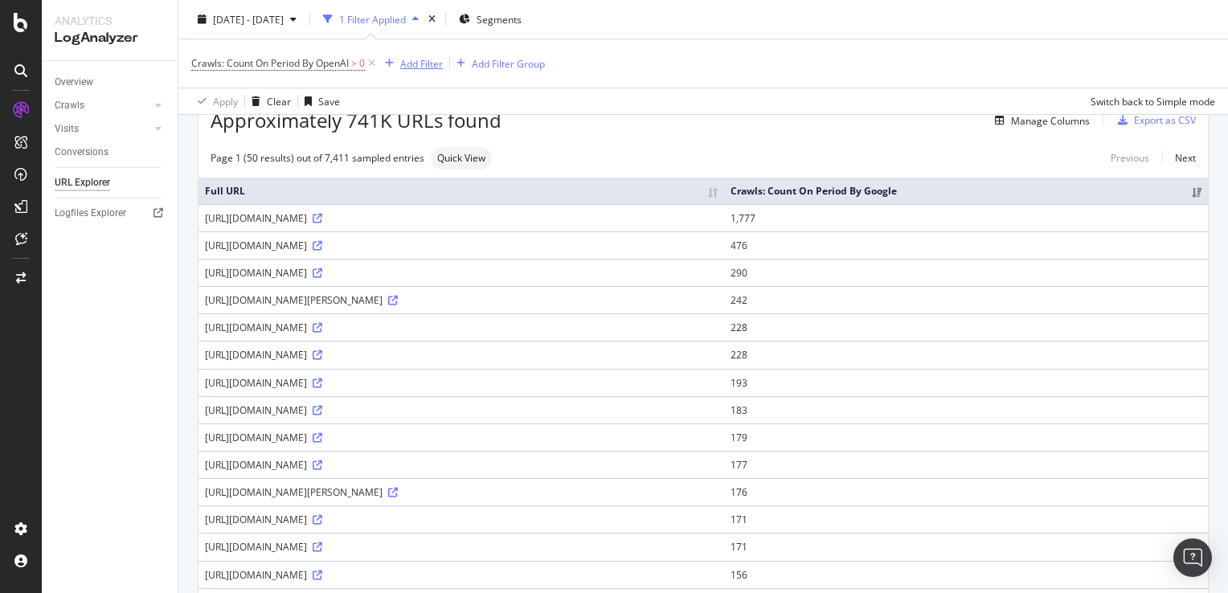
click at [426, 58] on div "Add Filter" at bounding box center [421, 63] width 43 height 14
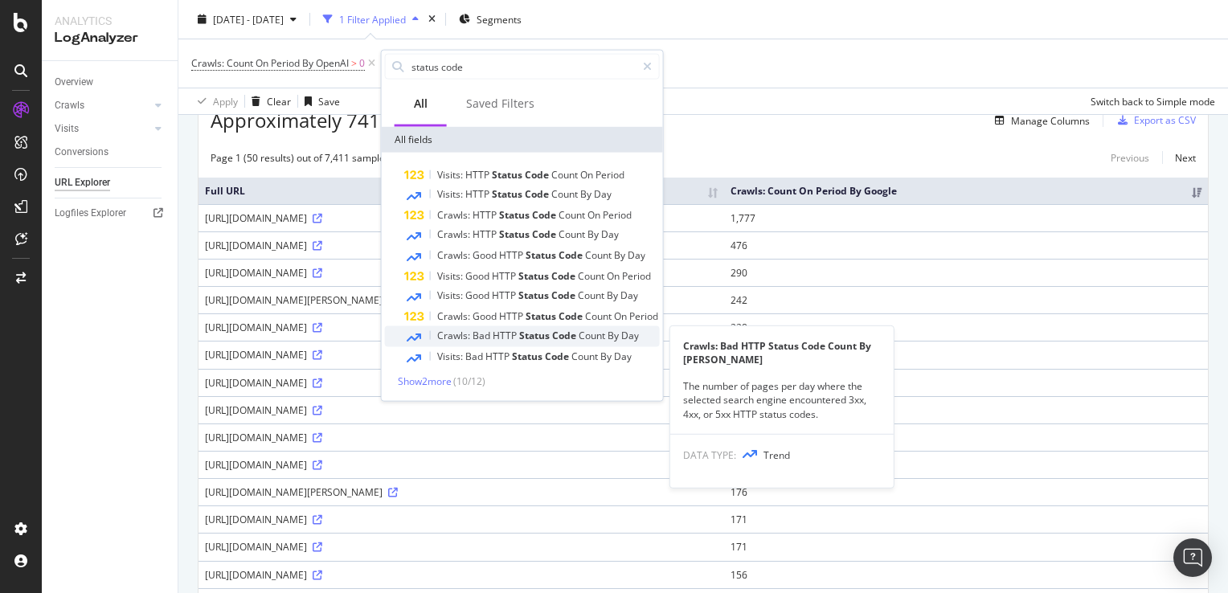
click at [541, 330] on span "Status" at bounding box center [535, 336] width 33 height 14
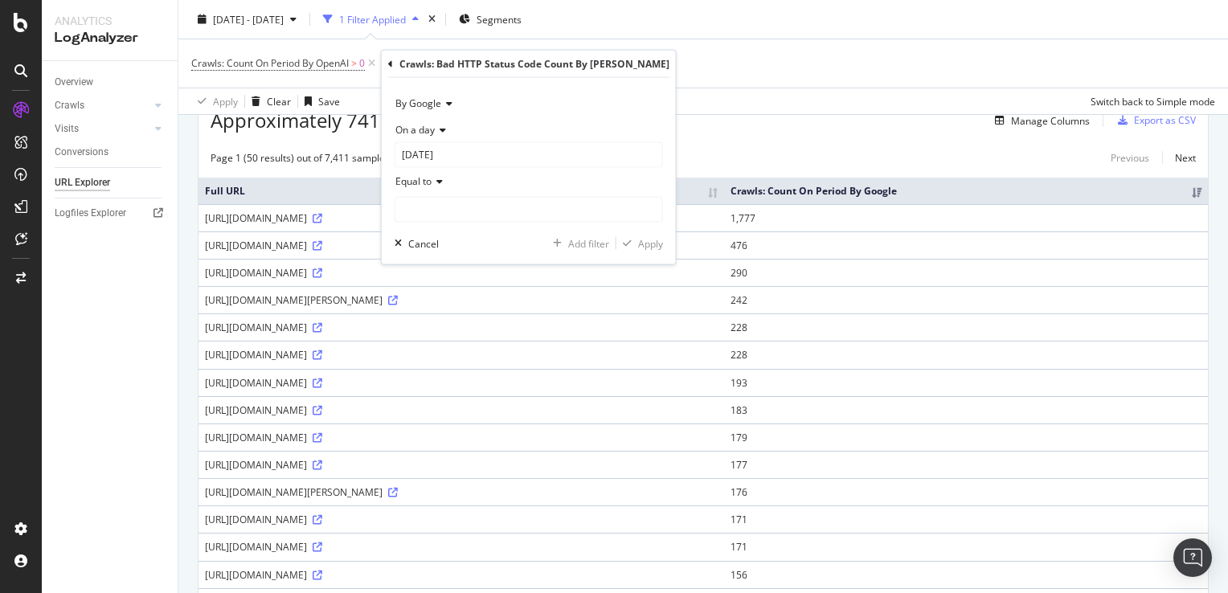
click at [434, 183] on icon at bounding box center [437, 181] width 11 height 10
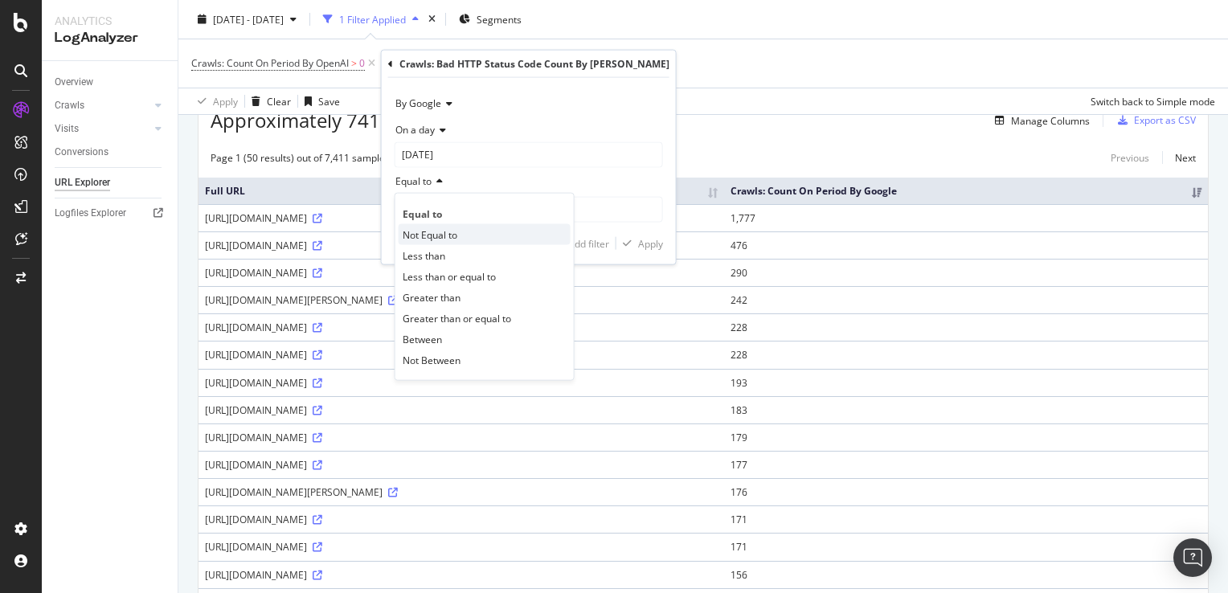
click at [433, 240] on span "Not Equal to" at bounding box center [430, 234] width 55 height 14
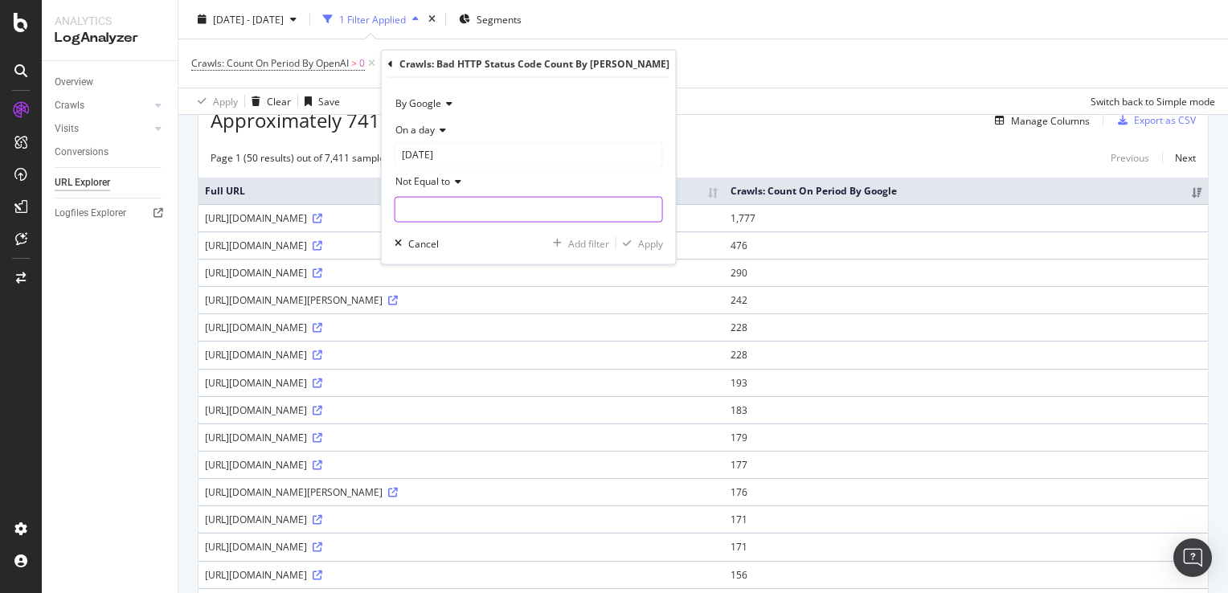
click at [453, 213] on input "number" at bounding box center [529, 210] width 268 height 26
type input "0"
click at [638, 243] on div "Apply" at bounding box center [650, 243] width 25 height 14
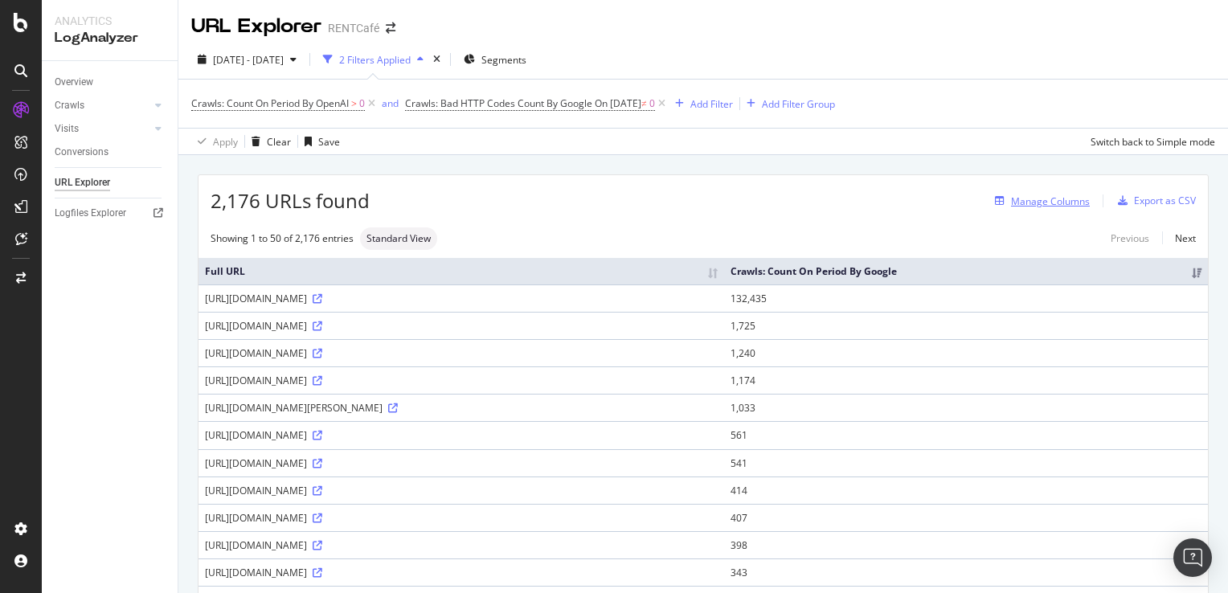
click at [1051, 199] on div "Manage Columns" at bounding box center [1050, 202] width 79 height 14
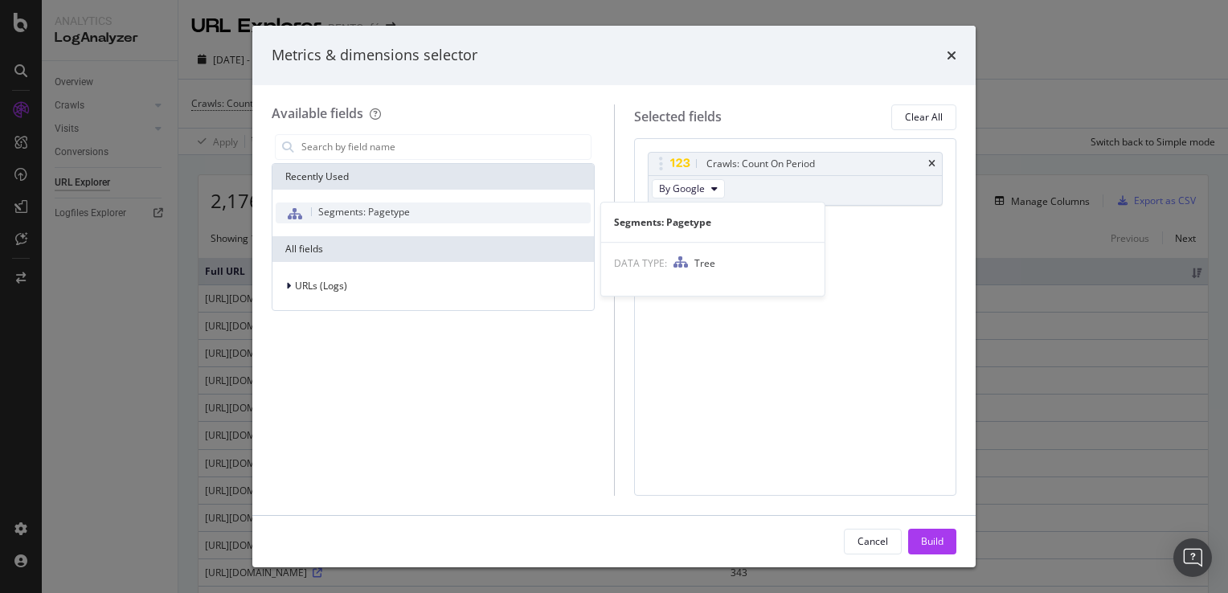
click at [325, 215] on span "Segments: Pagetype" at bounding box center [364, 212] width 92 height 14
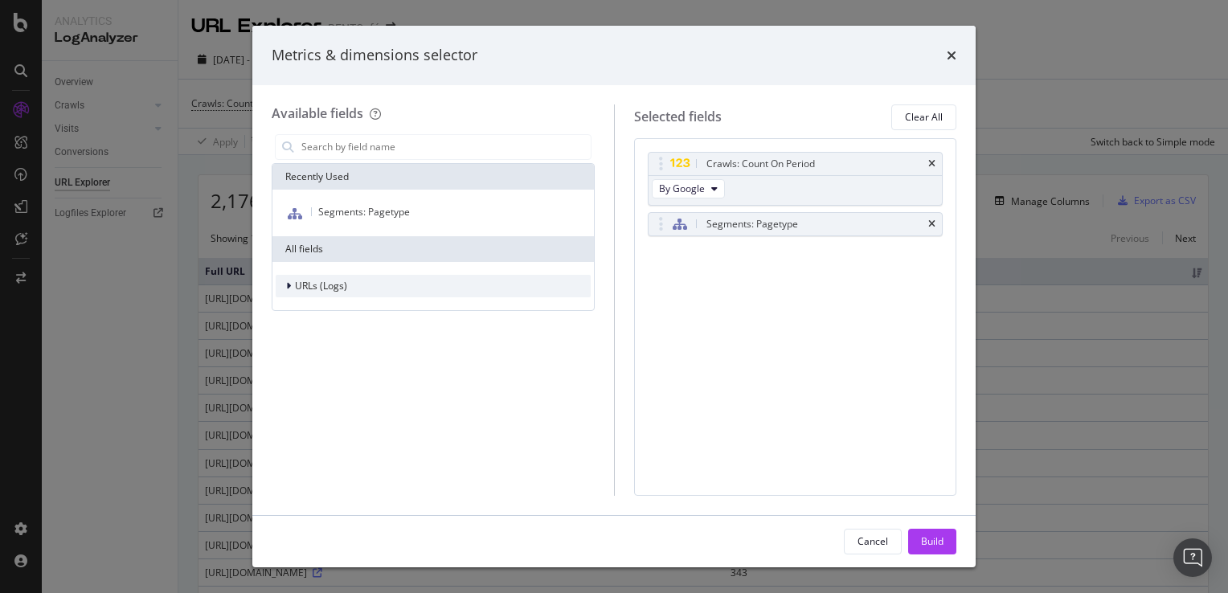
click at [280, 291] on div "URLs (Logs)" at bounding box center [312, 286] width 72 height 16
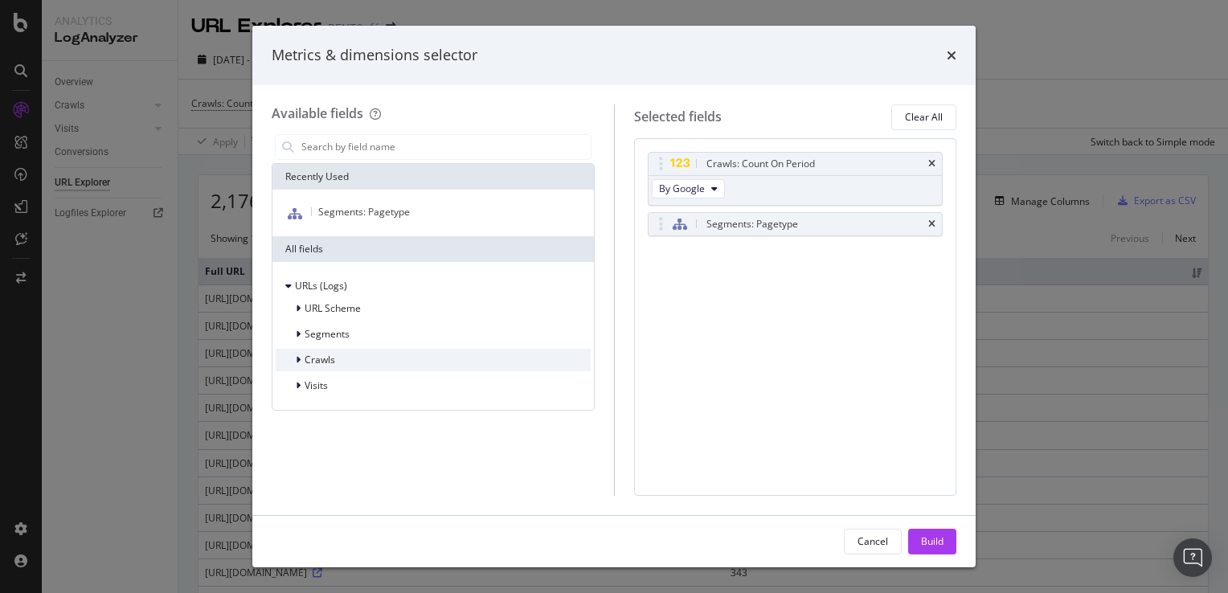
click at [301, 363] on div "modal" at bounding box center [300, 360] width 10 height 16
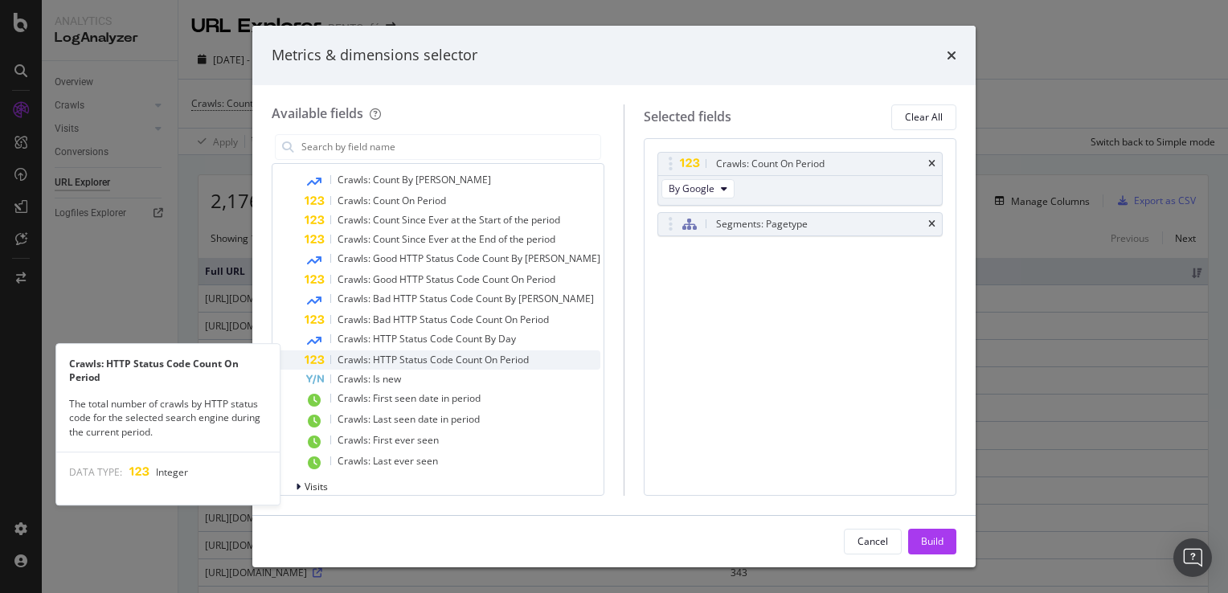
scroll to position [215, 0]
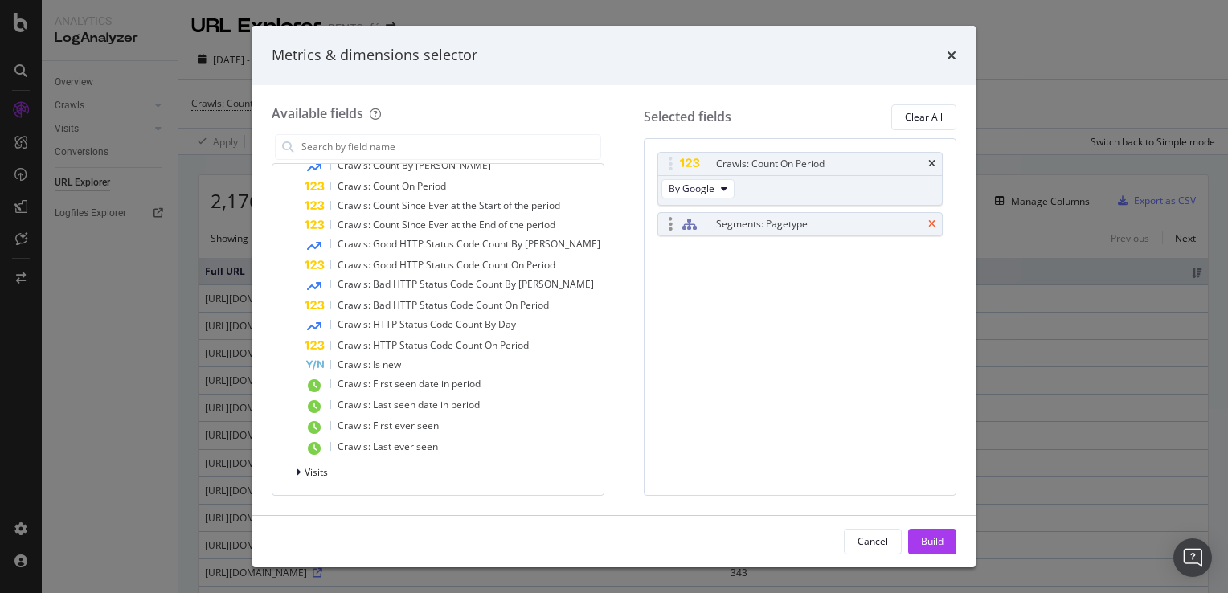
click at [936, 223] on icon "times" at bounding box center [931, 224] width 7 height 10
click at [934, 163] on icon "times" at bounding box center [931, 164] width 7 height 10
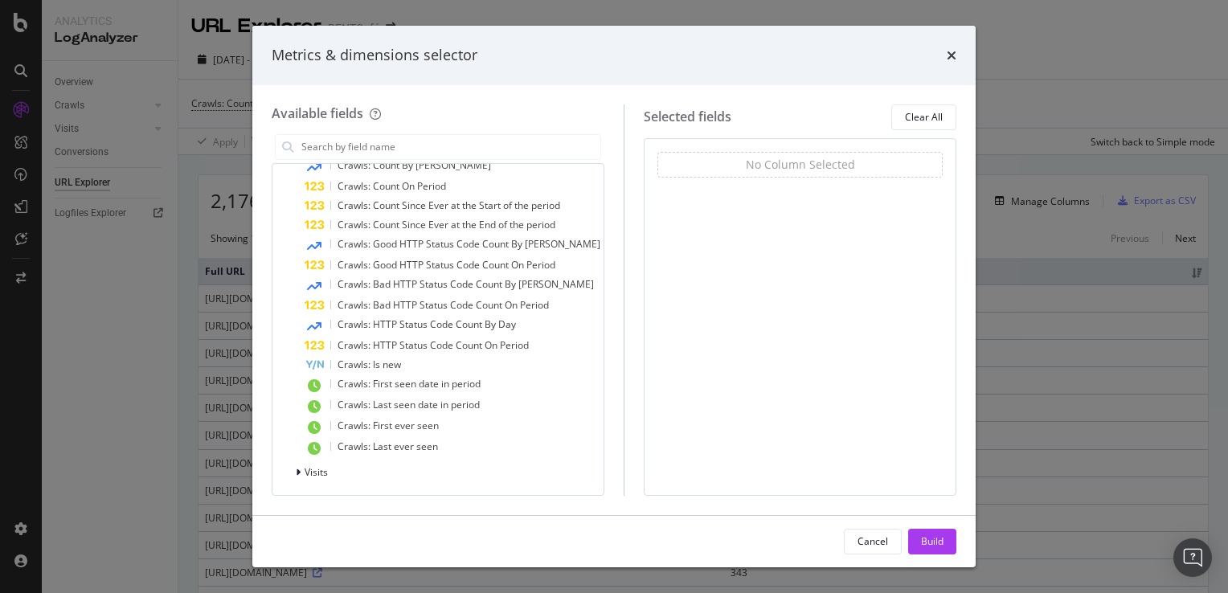
click at [957, 59] on div "Metrics & dimensions selector" at bounding box center [613, 55] width 723 height 59
click at [955, 56] on icon "times" at bounding box center [952, 55] width 10 height 13
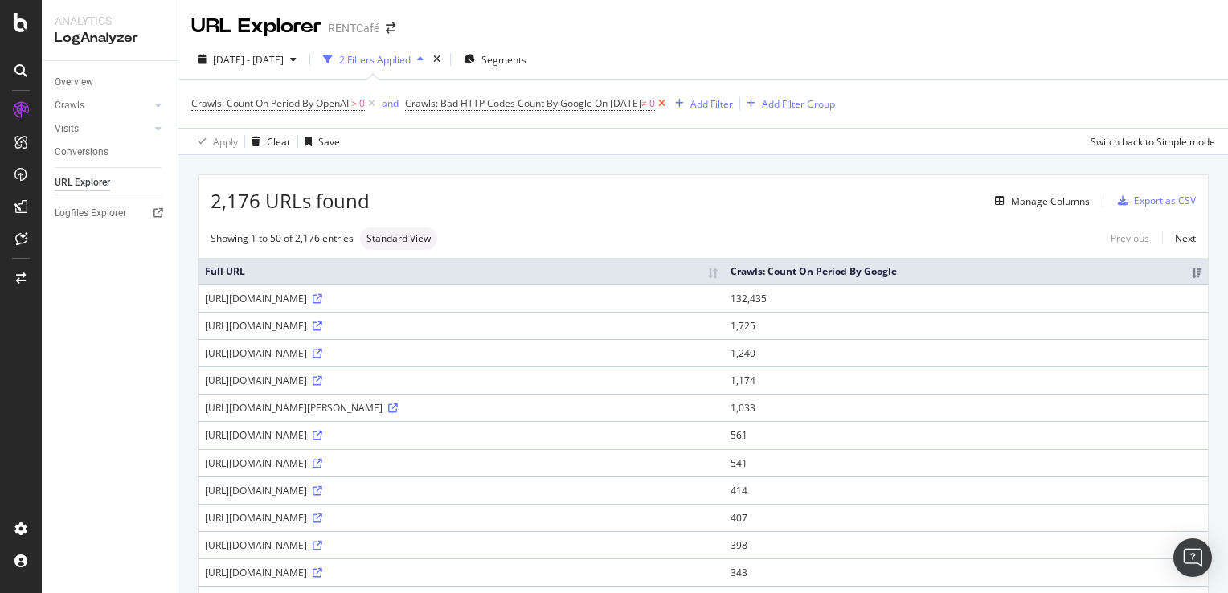
click at [669, 101] on icon at bounding box center [662, 104] width 14 height 16
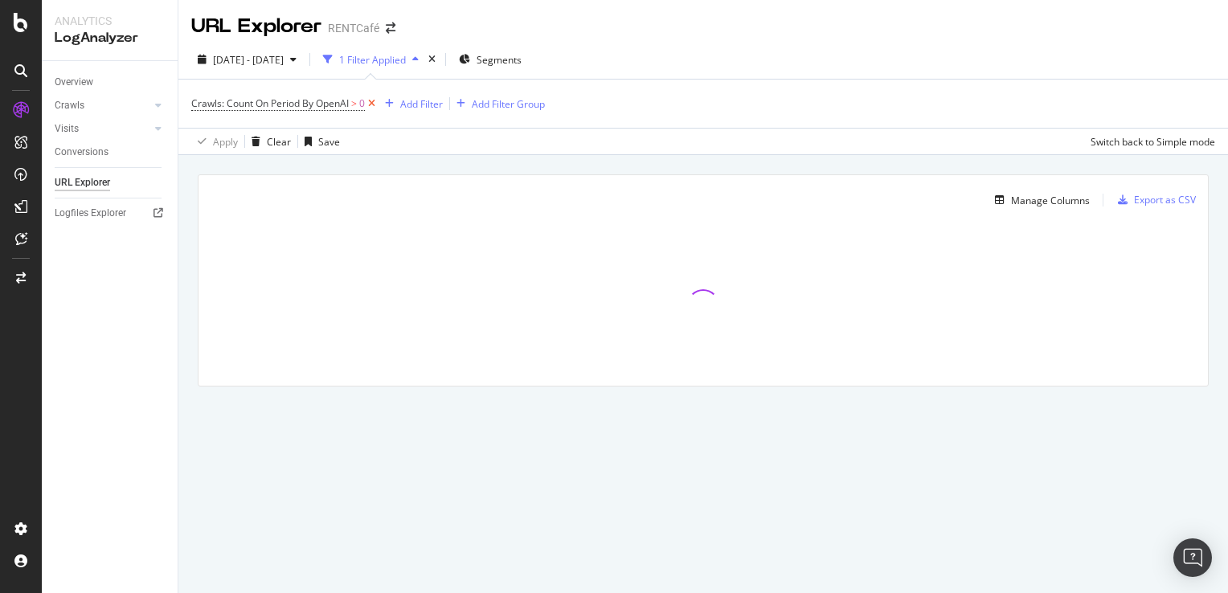
click at [373, 103] on icon at bounding box center [372, 104] width 14 height 16
click at [233, 108] on div "Add Filter" at bounding box center [234, 103] width 43 height 14
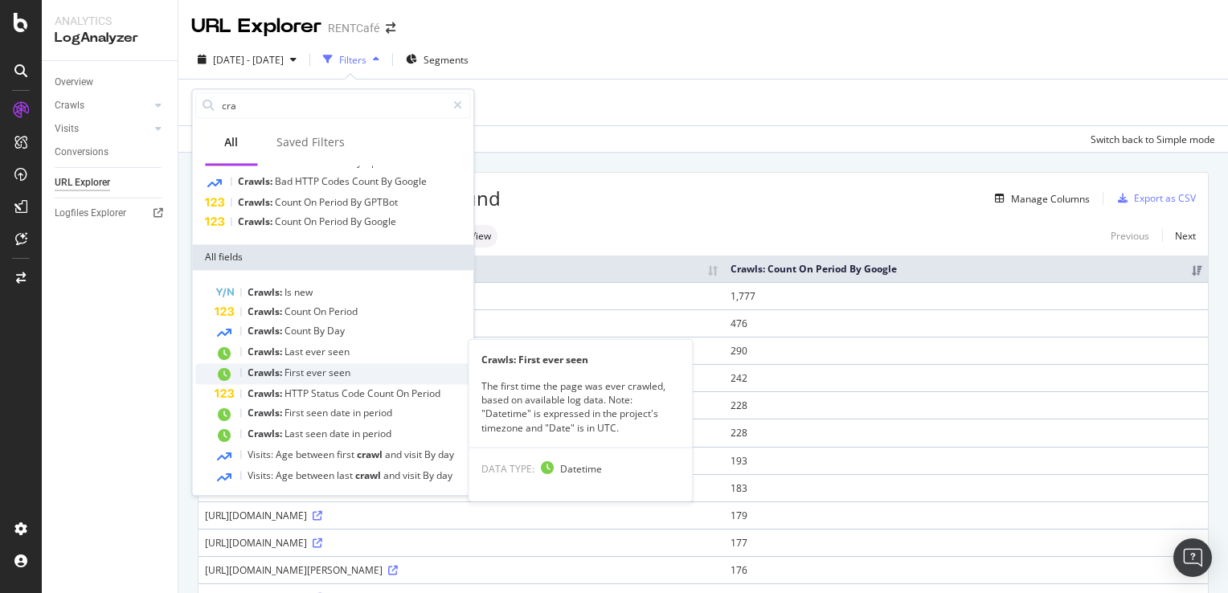
scroll to position [75, 0]
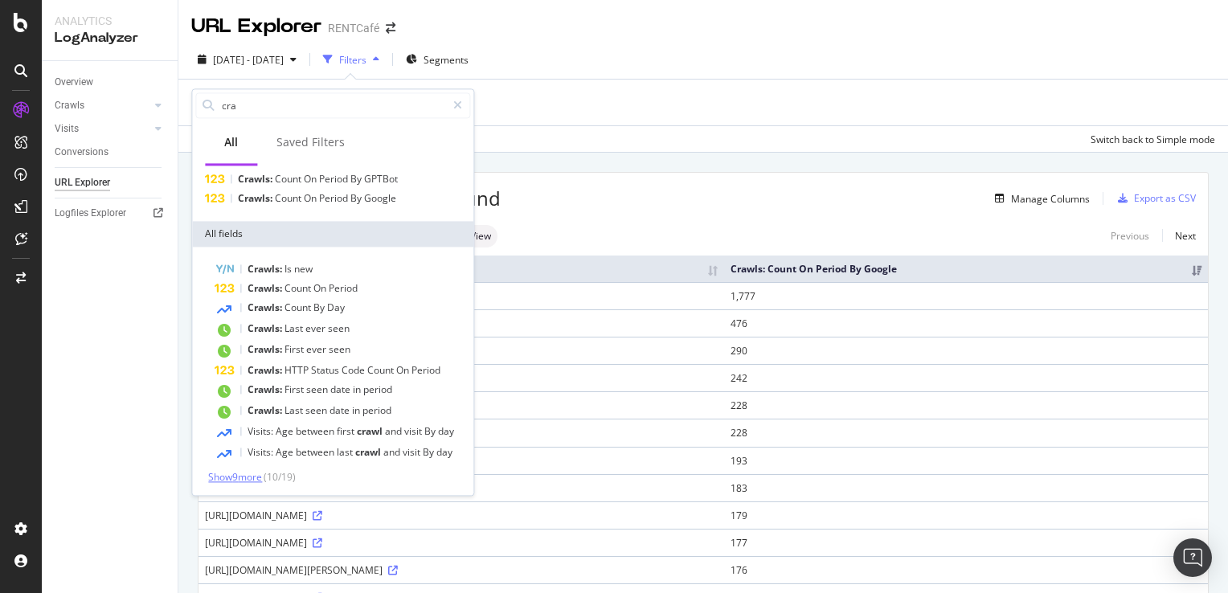
type input "cra"
click at [244, 474] on span "Show 9 more" at bounding box center [235, 477] width 54 height 14
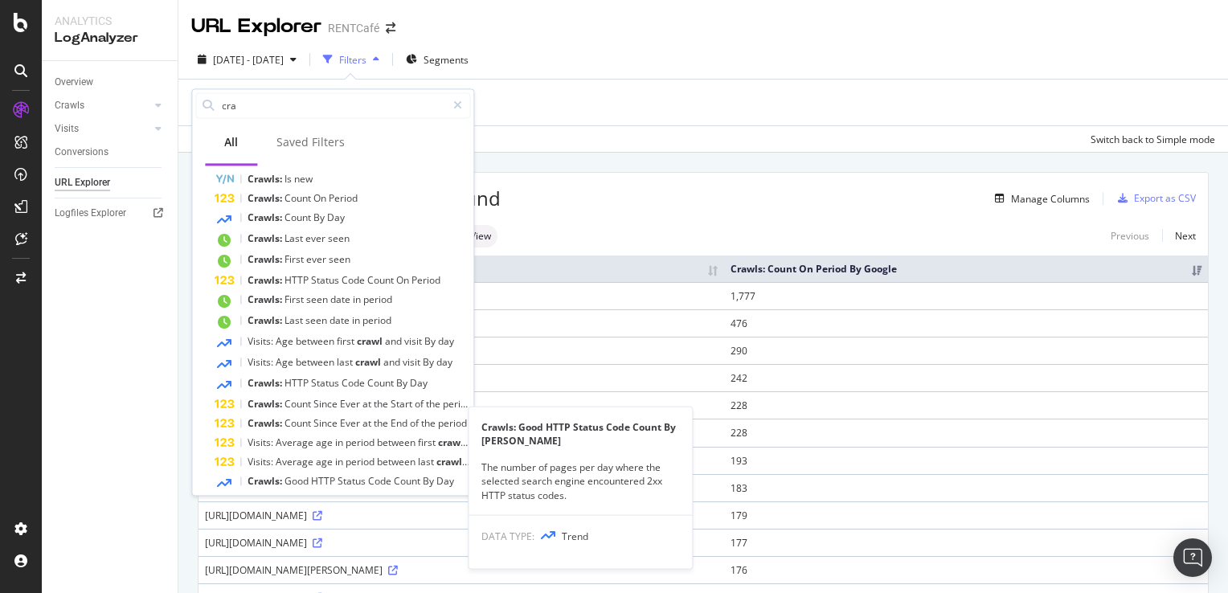
scroll to position [0, 0]
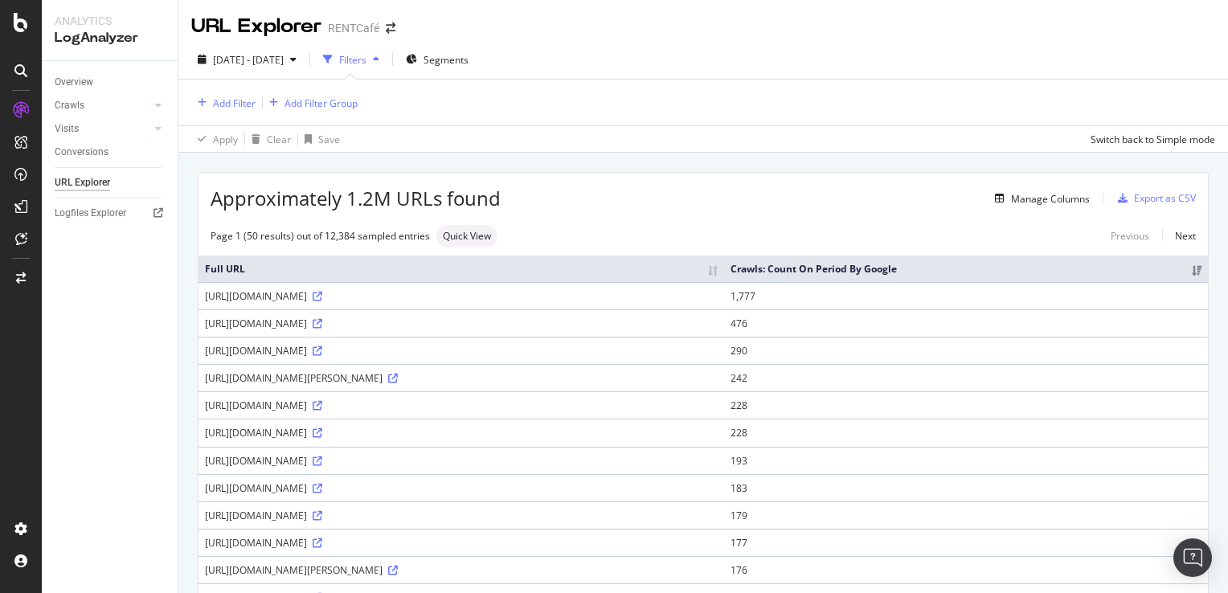
click at [592, 99] on div "Add Filter Add Filter Group" at bounding box center [703, 103] width 1024 height 46
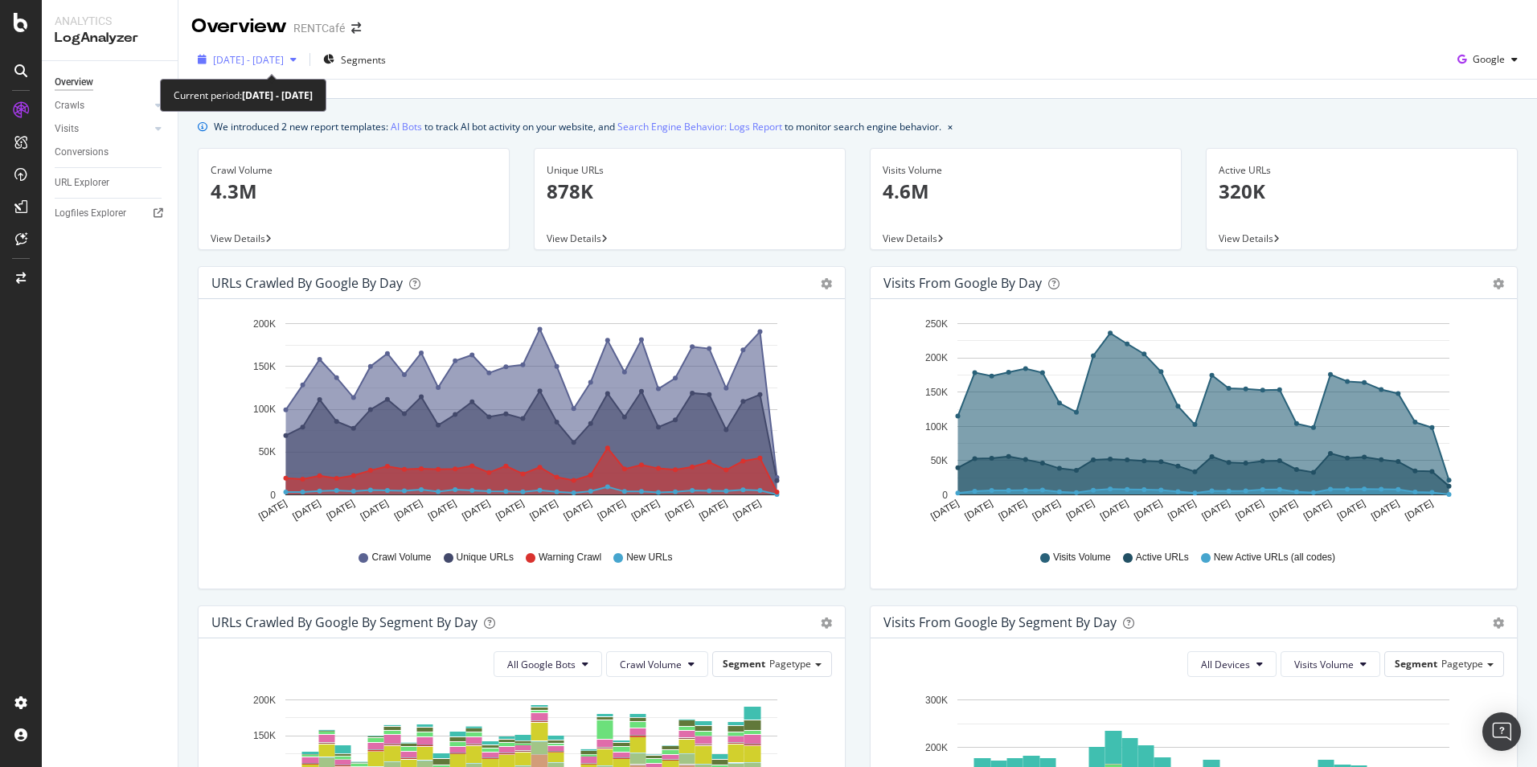
click at [284, 63] on span "[DATE] - [DATE]" at bounding box center [248, 60] width 71 height 14
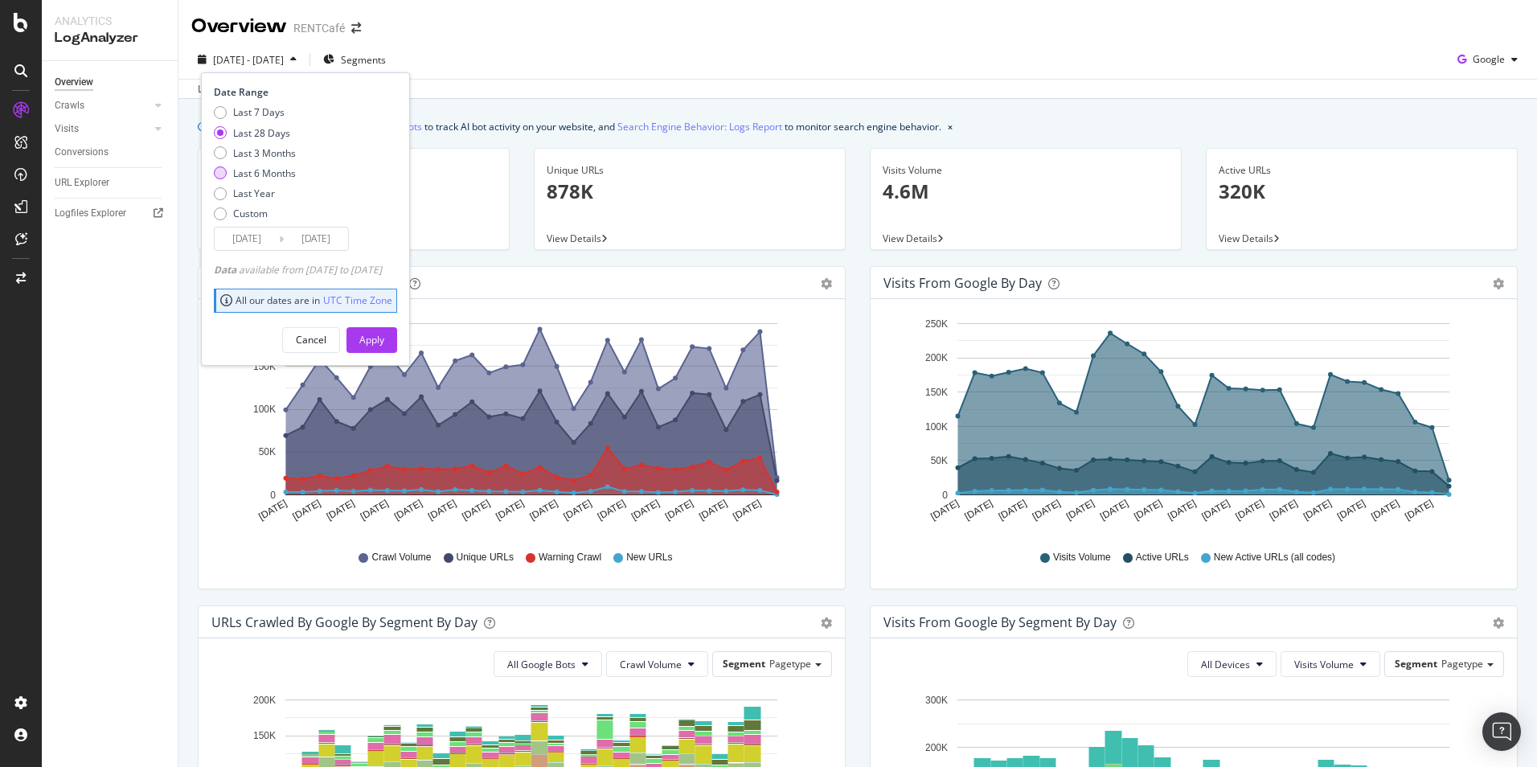
click at [240, 173] on div "Last 6 Months" at bounding box center [264, 173] width 63 height 14
type input "[DATE]"
drag, startPoint x: 396, startPoint y: 342, endPoint x: 382, endPoint y: 290, distance: 54.2
click at [384, 342] on div "Apply" at bounding box center [371, 340] width 25 height 14
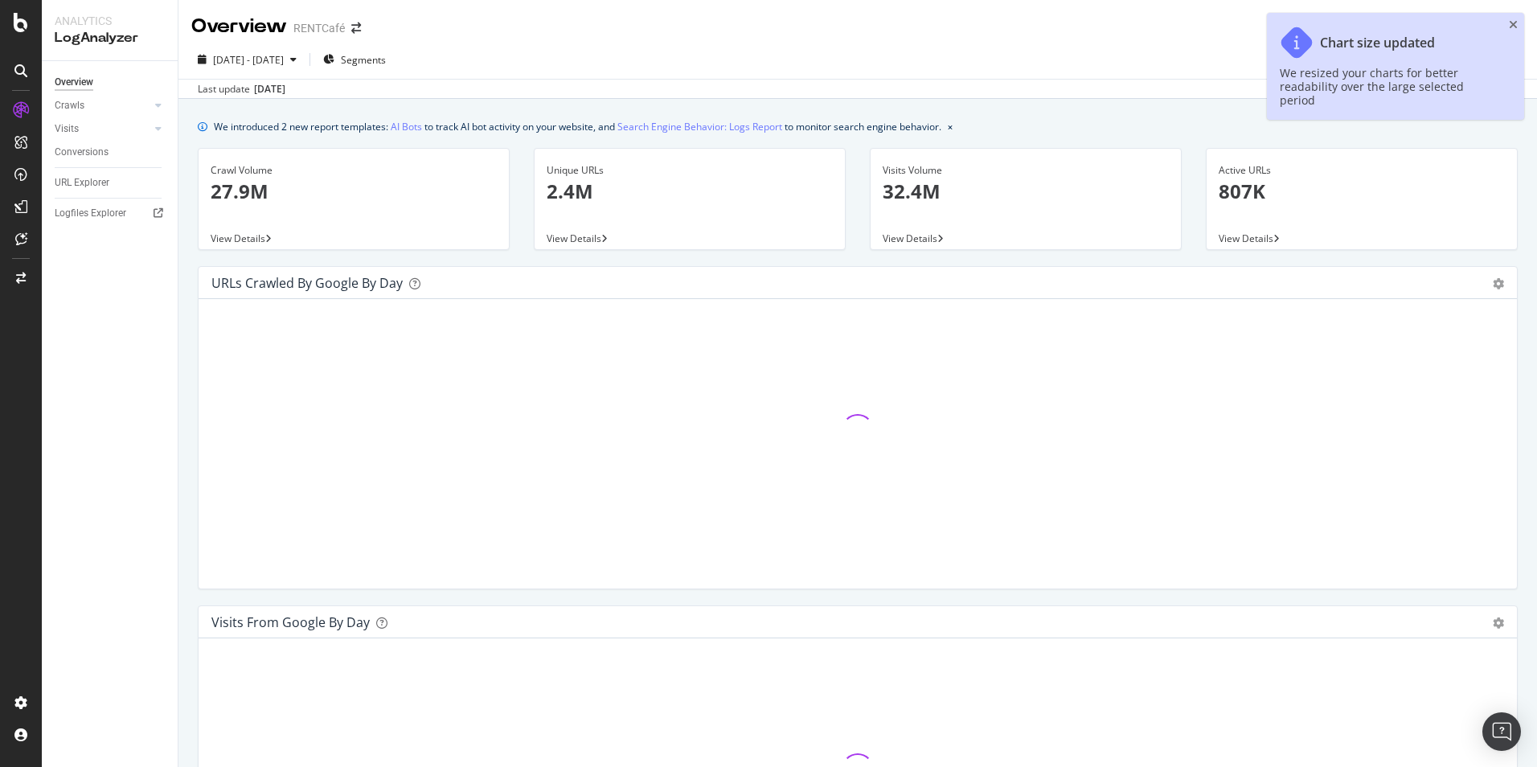
click at [356, 92] on div "Last update Sep. 22, 2025" at bounding box center [857, 88] width 1358 height 19
click at [117, 104] on link "Crawls" at bounding box center [103, 105] width 96 height 17
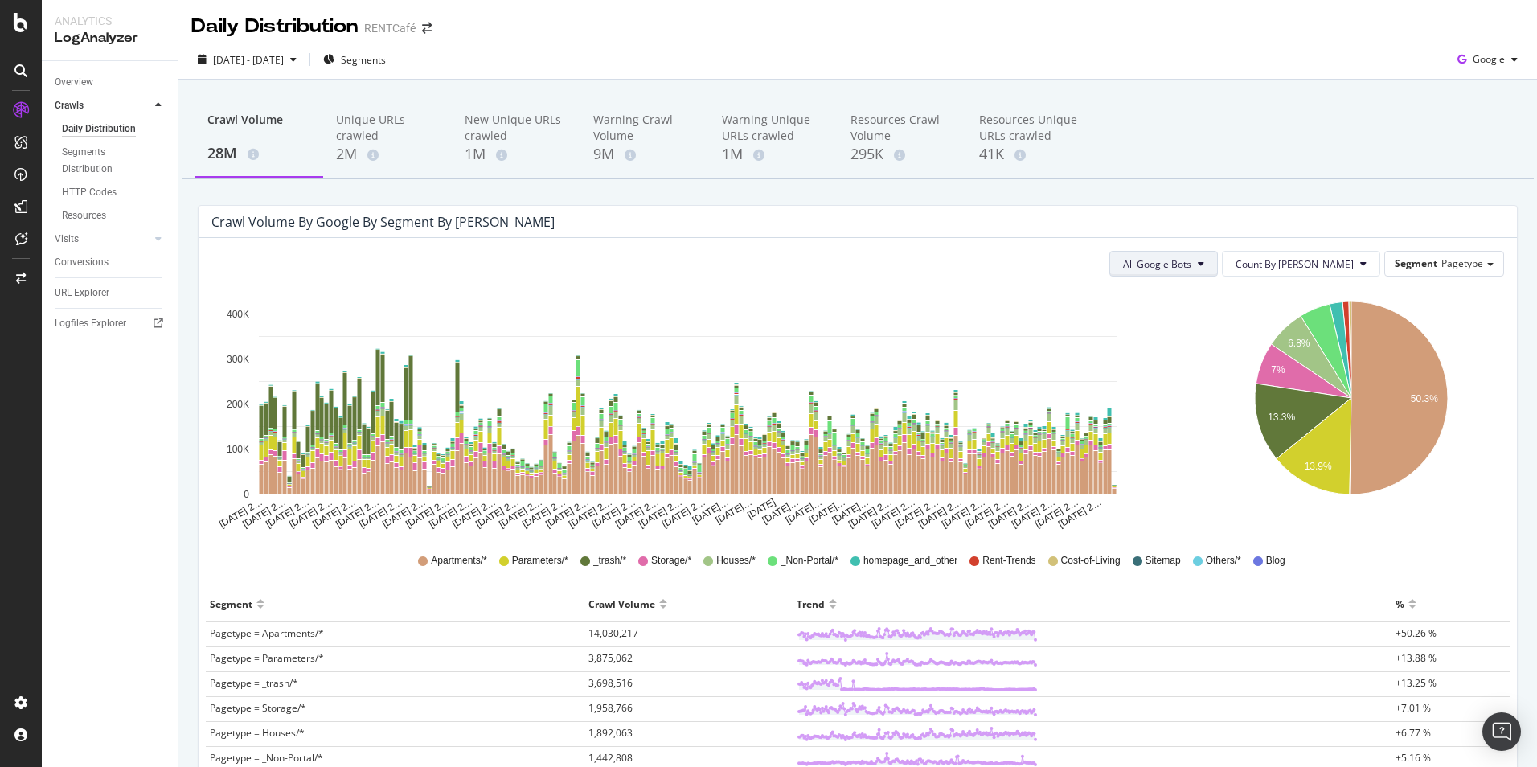
click at [1218, 262] on button "All Google Bots" at bounding box center [1163, 264] width 109 height 26
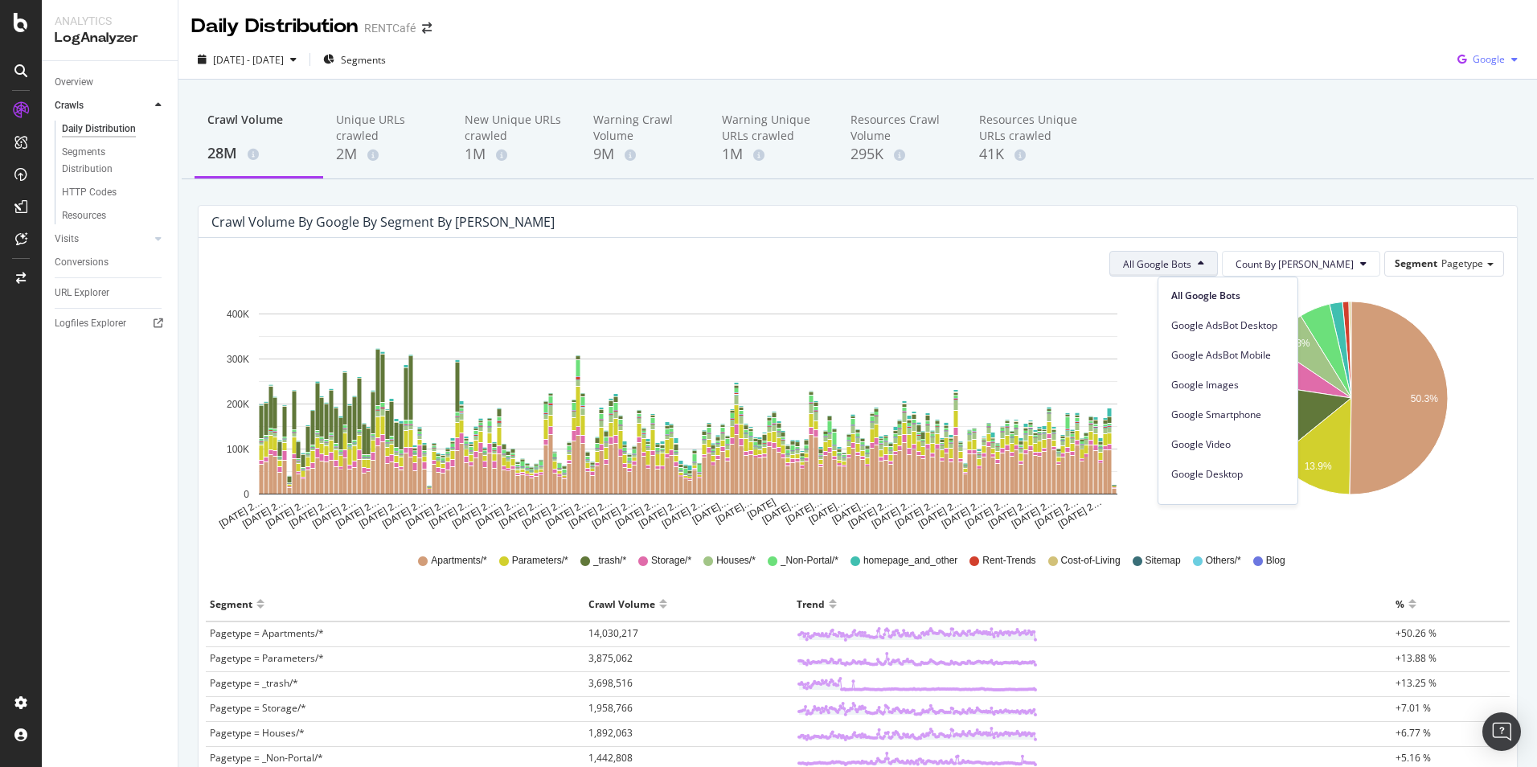
click at [1511, 60] on icon "button" at bounding box center [1514, 60] width 6 height 10
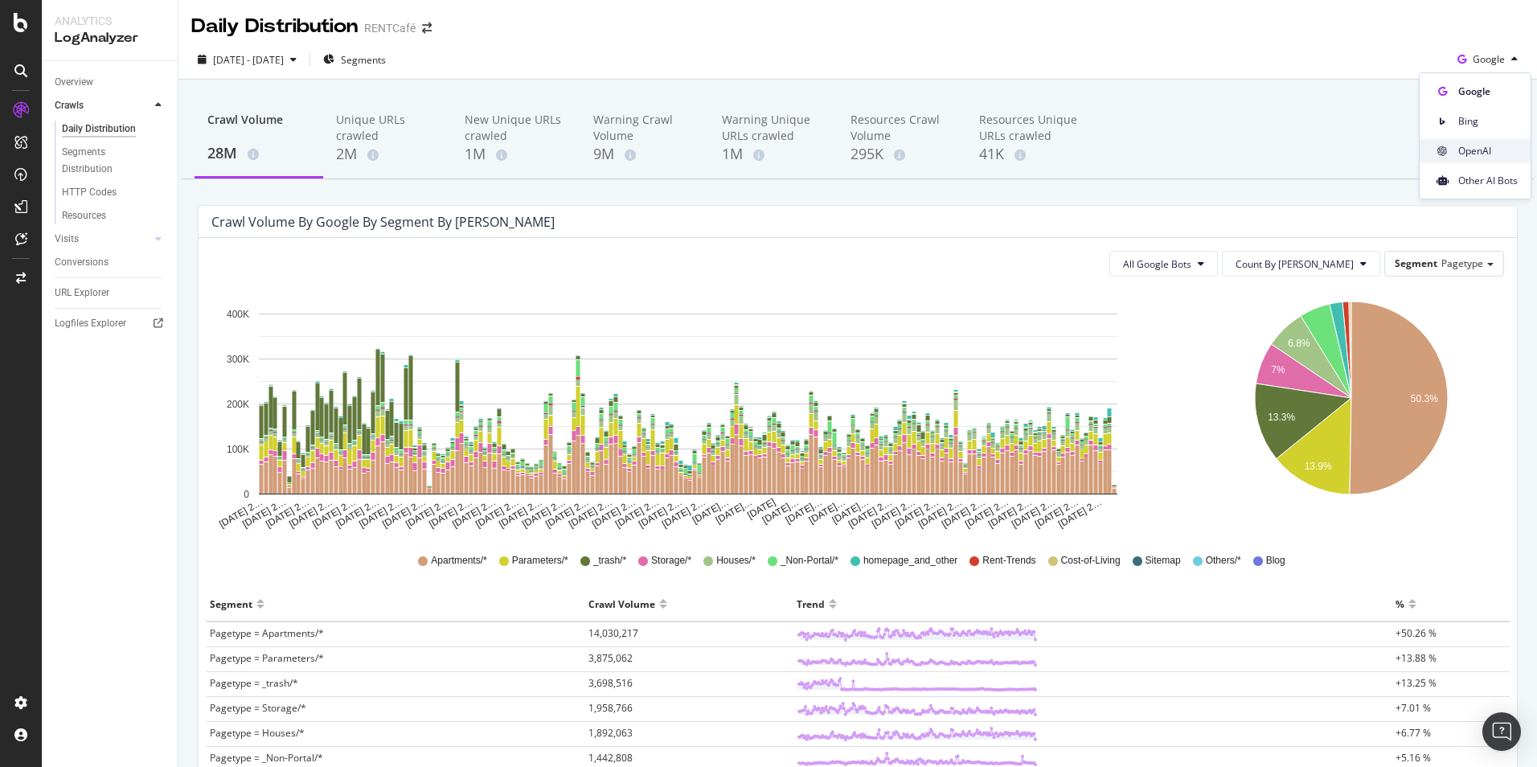
click at [1470, 154] on span "OpenAI" at bounding box center [1487, 151] width 59 height 14
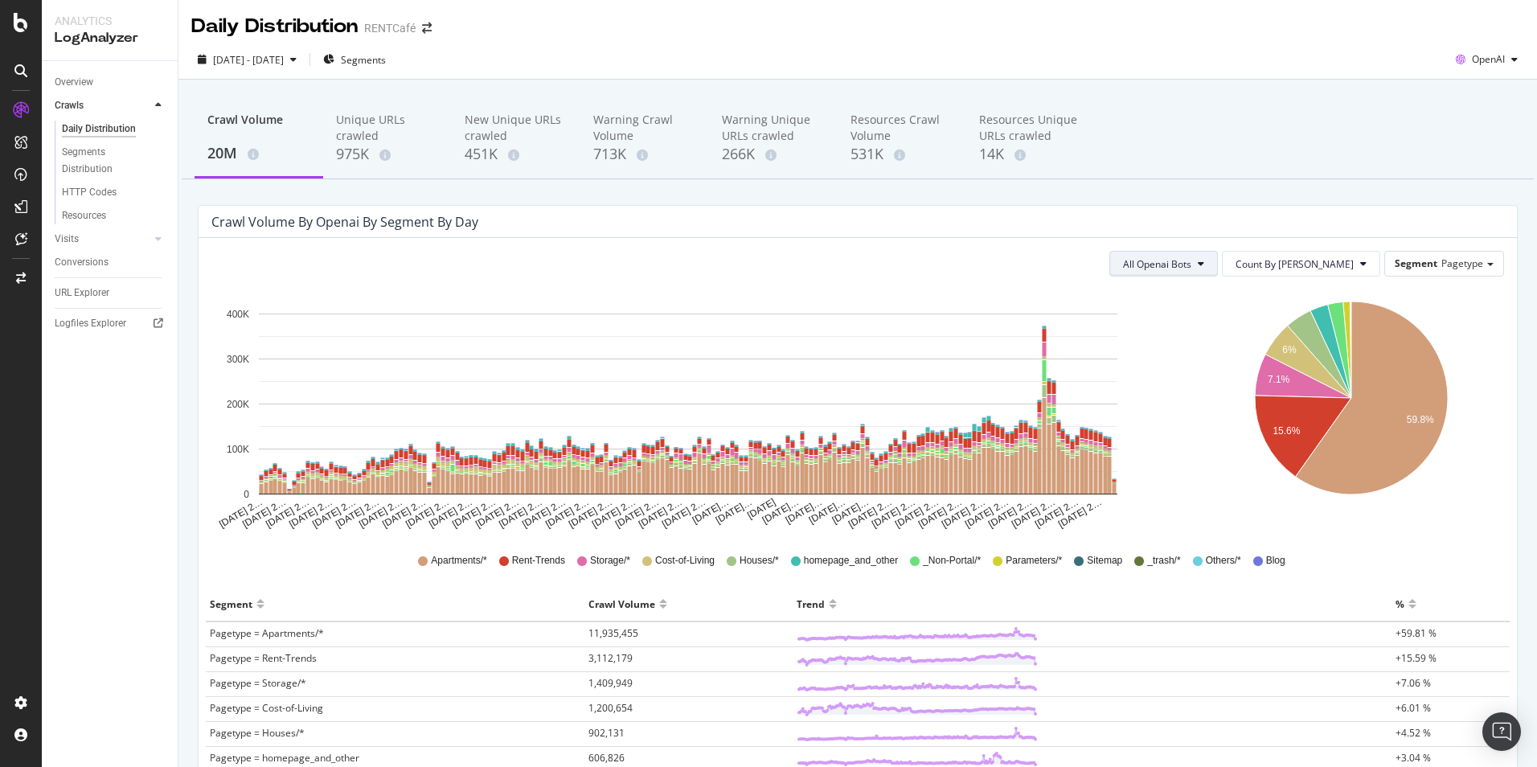
click at [1204, 261] on icon at bounding box center [1201, 264] width 6 height 10
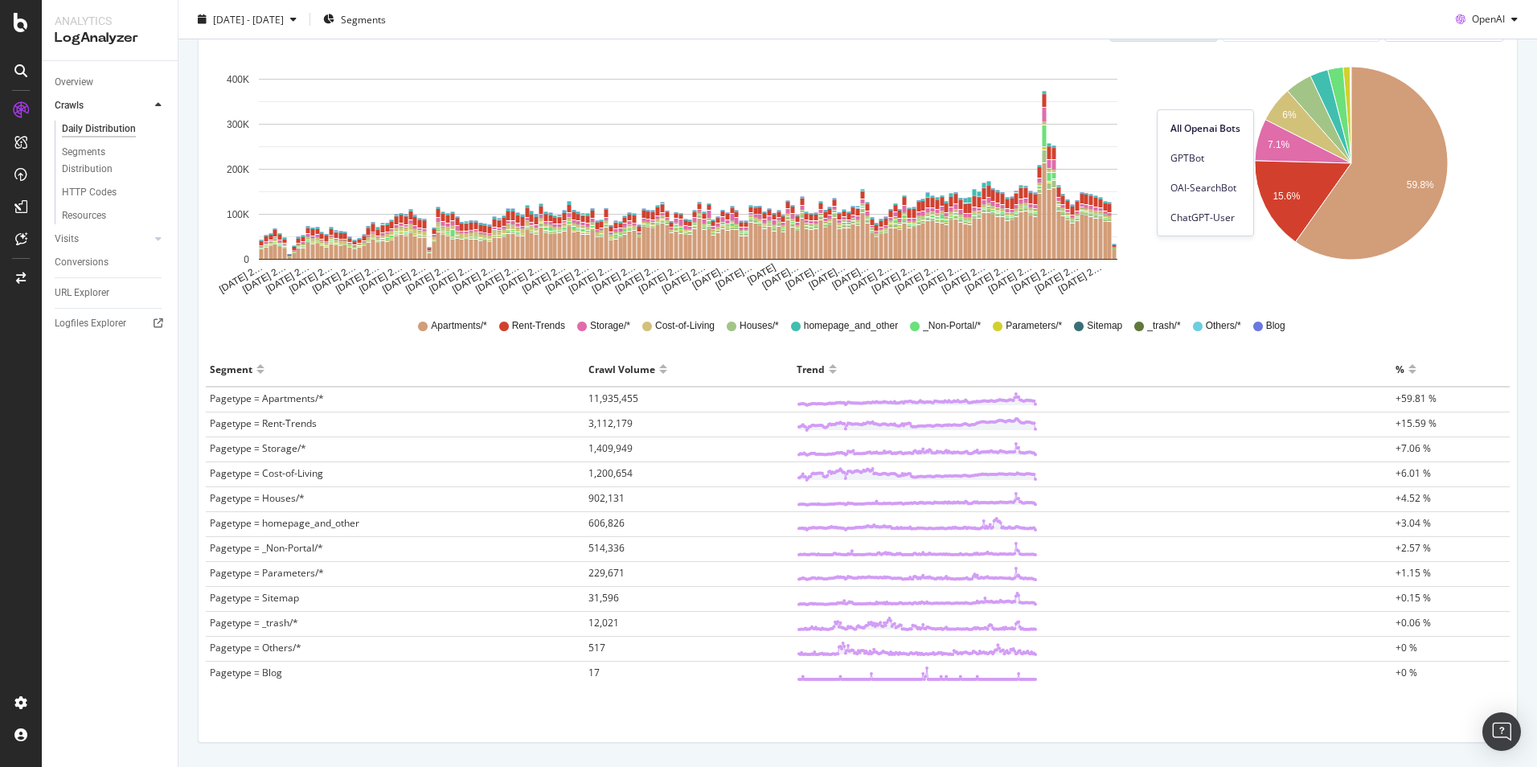
scroll to position [241, 0]
